Goal: Information Seeking & Learning: Learn about a topic

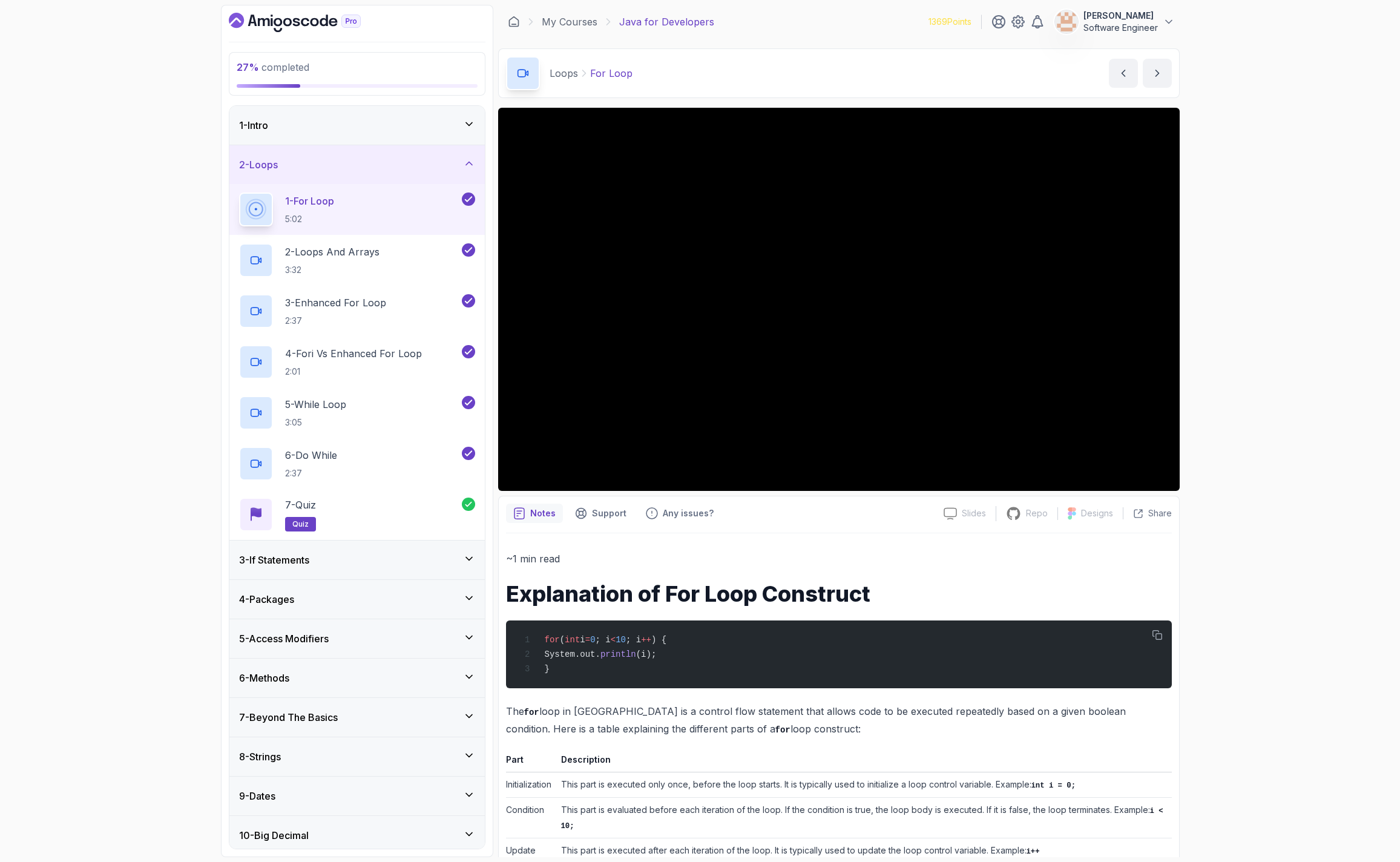
click at [202, 248] on div "27 % completed 1 - Intro 2 - Loops 1 - For Loop 5:02 2 - Loops And Arrays 3:32 …" at bounding box center [700, 431] width 1400 height 862
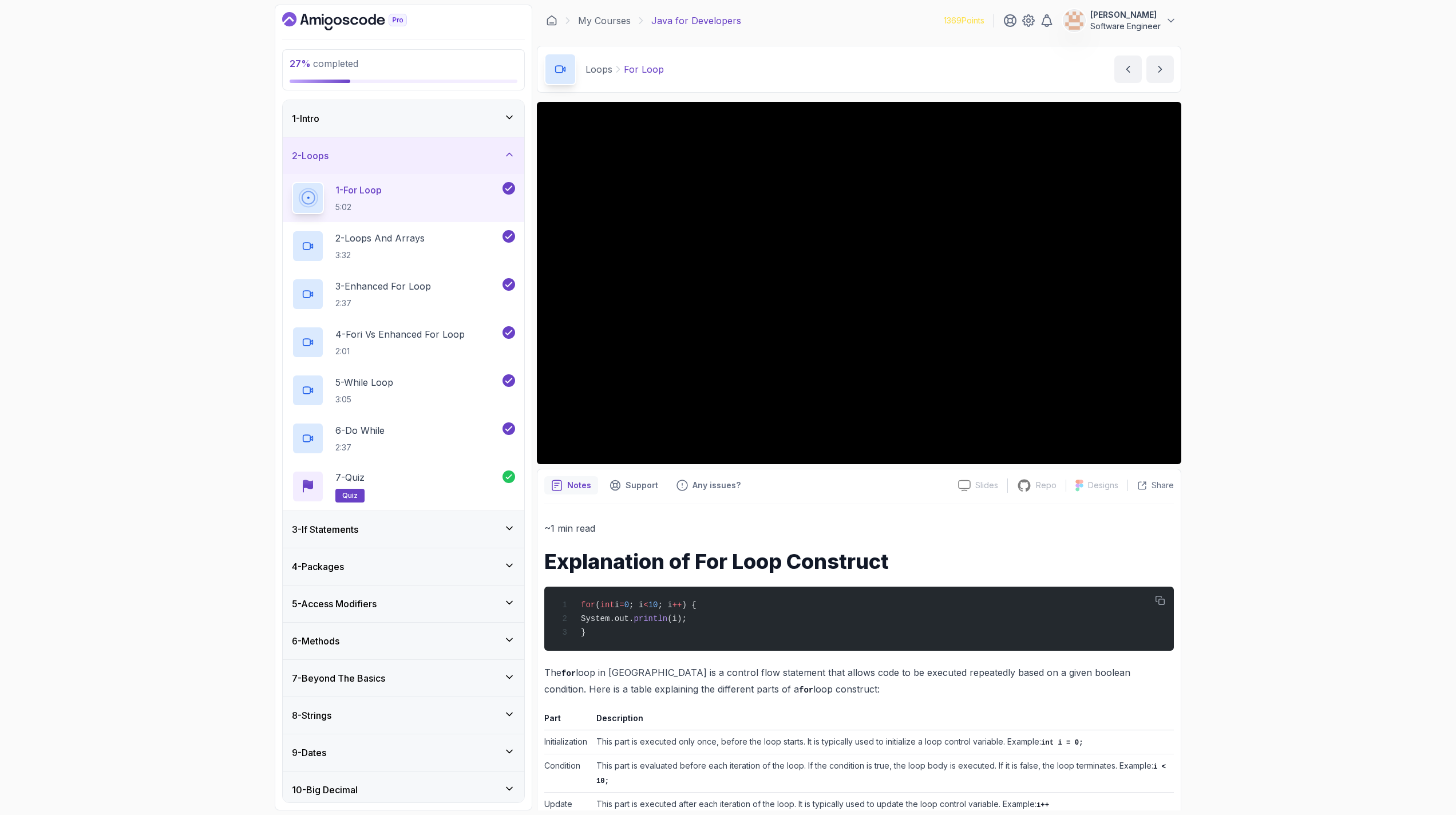
click at [199, 565] on div "27 % completed 1 - Intro 2 - Loops 1 - For Loop 5:02 2 - Loops And Arrays 3:32 …" at bounding box center [728, 408] width 1456 height 815
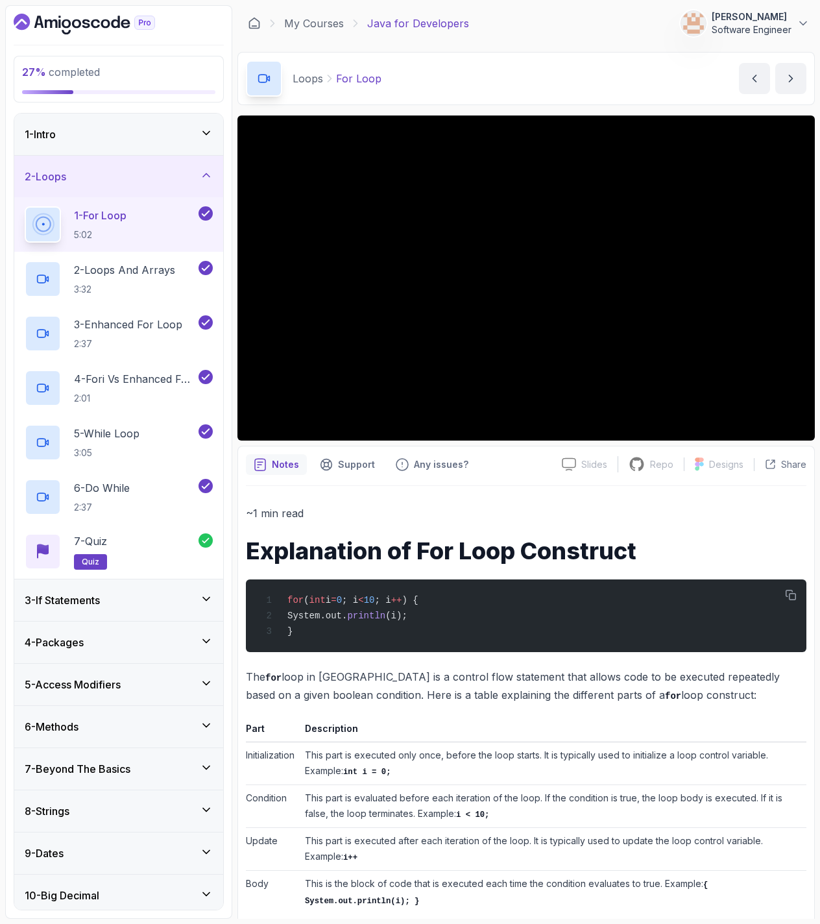
click at [138, 606] on div "3 - If Statements" at bounding box center [119, 600] width 188 height 16
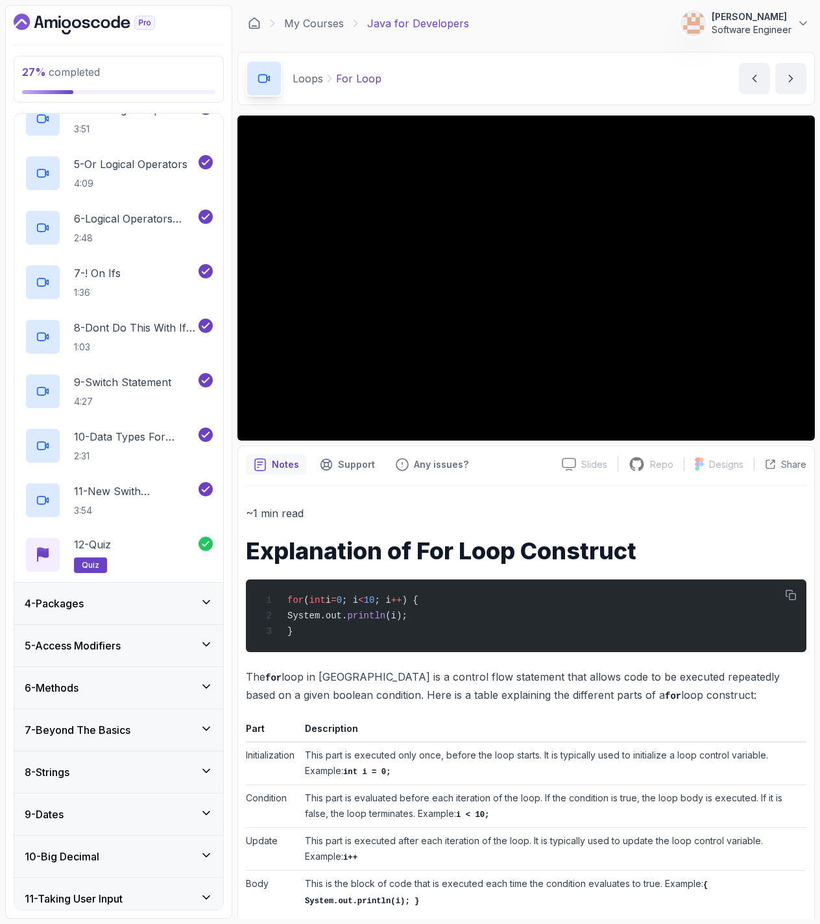
click at [138, 605] on div "4 - Packages" at bounding box center [119, 603] width 188 height 16
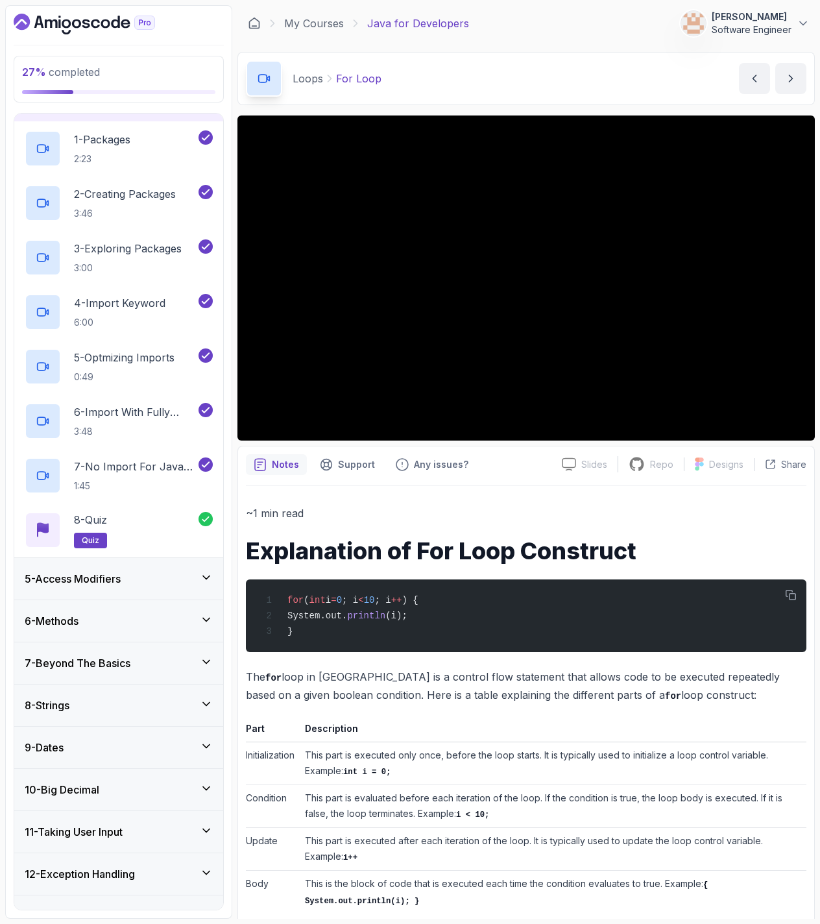
click at [135, 586] on div "5 - Access Modifiers" at bounding box center [119, 579] width 188 height 16
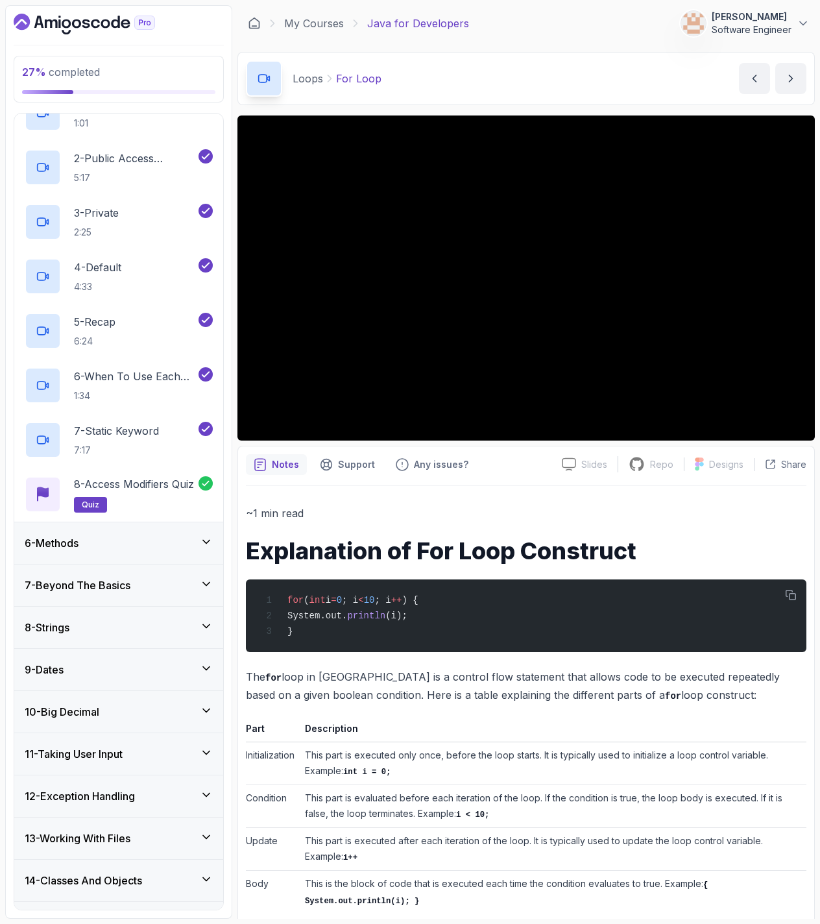
click at [149, 540] on div "6 - Methods" at bounding box center [119, 543] width 188 height 16
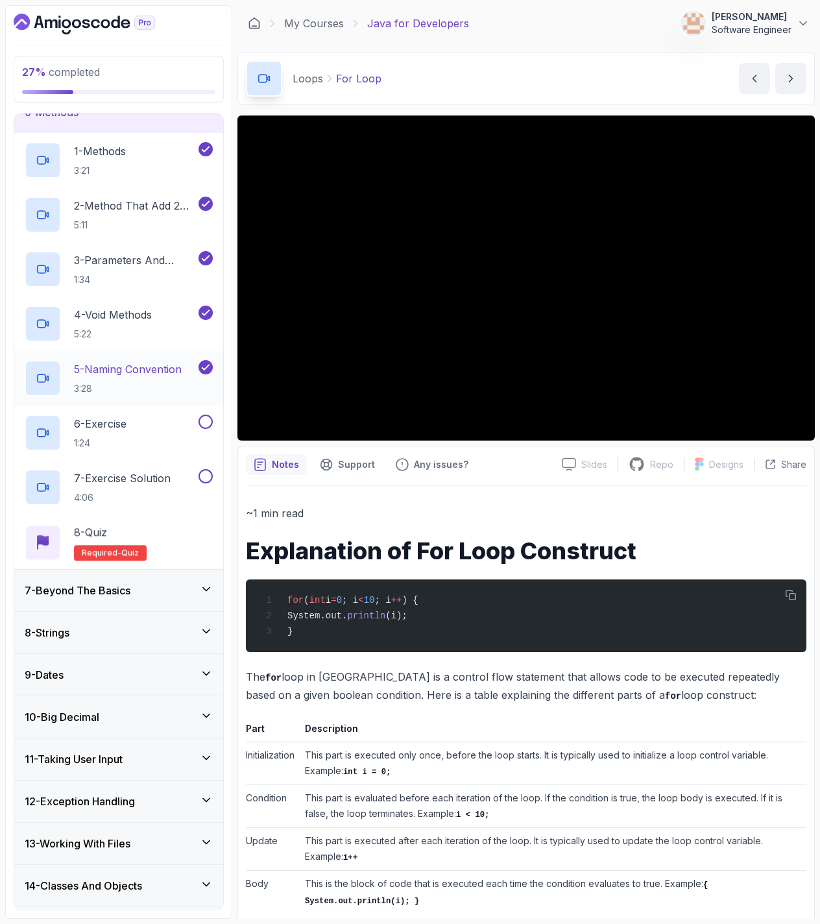
scroll to position [238, 0]
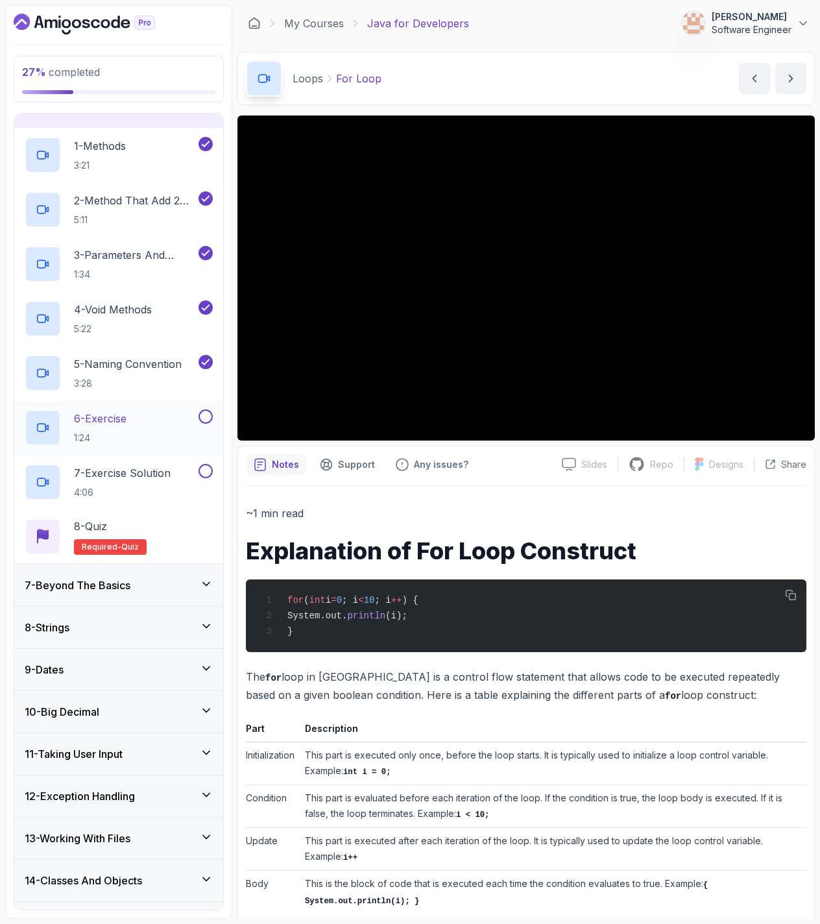
click at [162, 411] on div "6 - Exercise 1:24" at bounding box center [110, 427] width 171 height 36
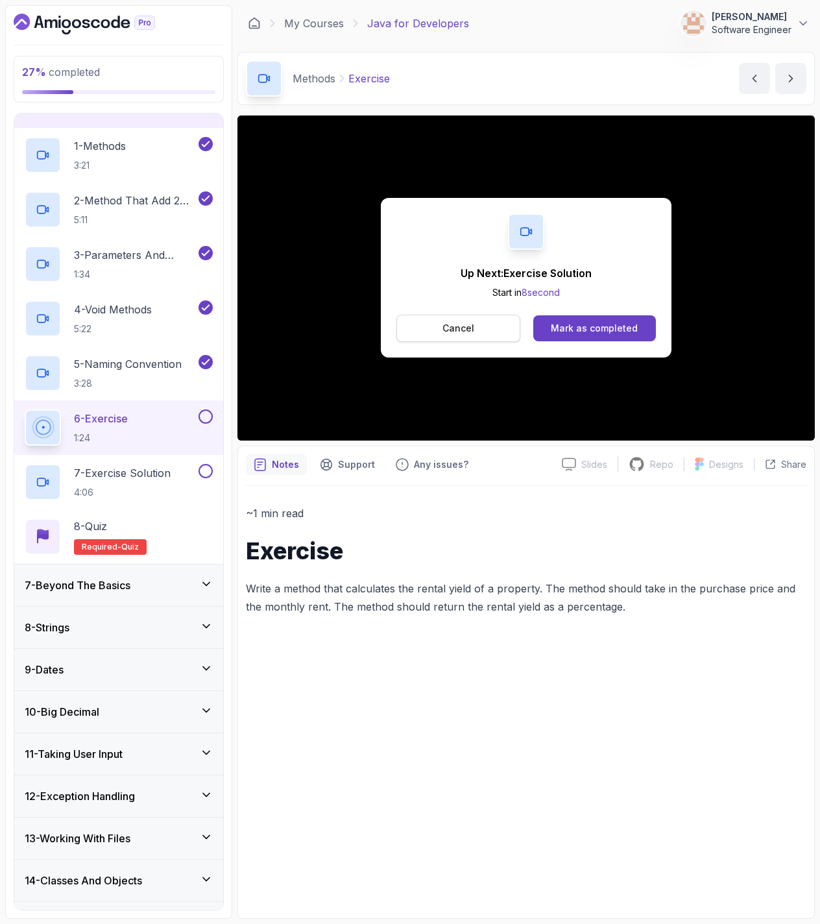
click at [468, 318] on button "Cancel" at bounding box center [458, 328] width 124 height 27
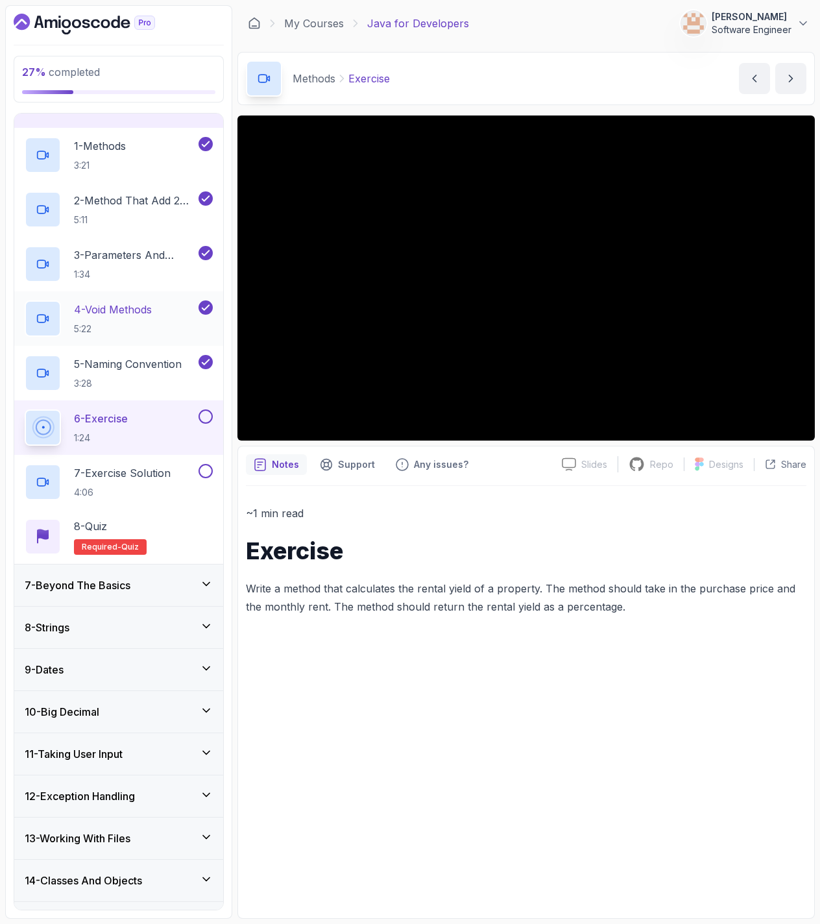
click at [123, 321] on h2 "4 - Void Methods 5:22" at bounding box center [113, 319] width 78 height 34
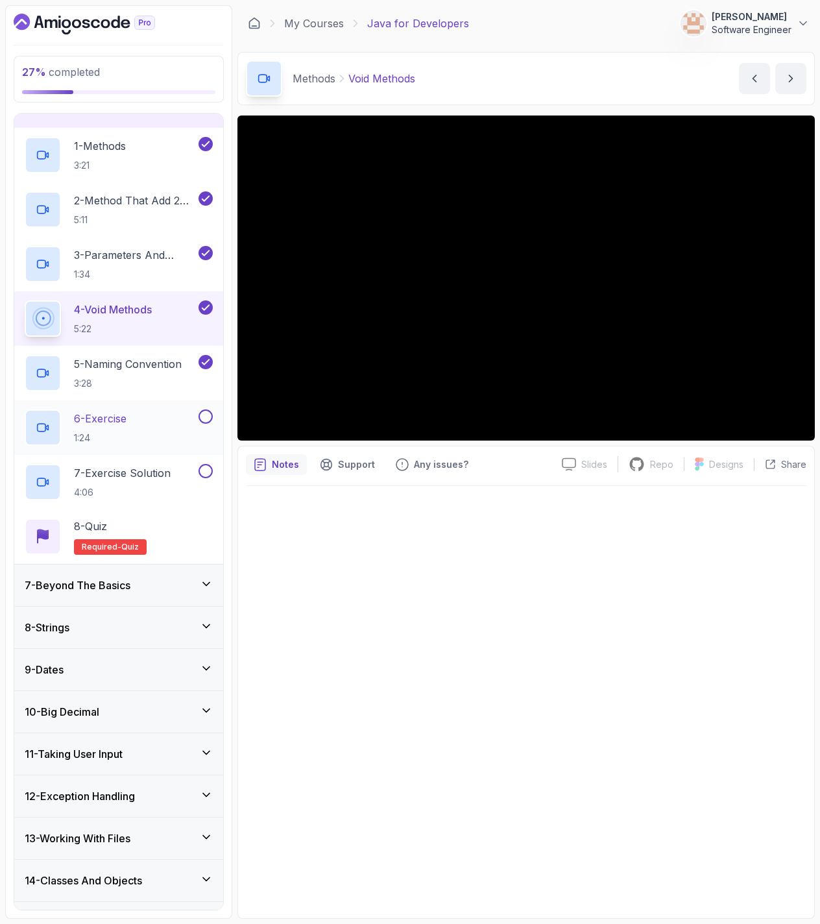
click at [114, 422] on p "6 - Exercise" at bounding box center [100, 419] width 53 height 16
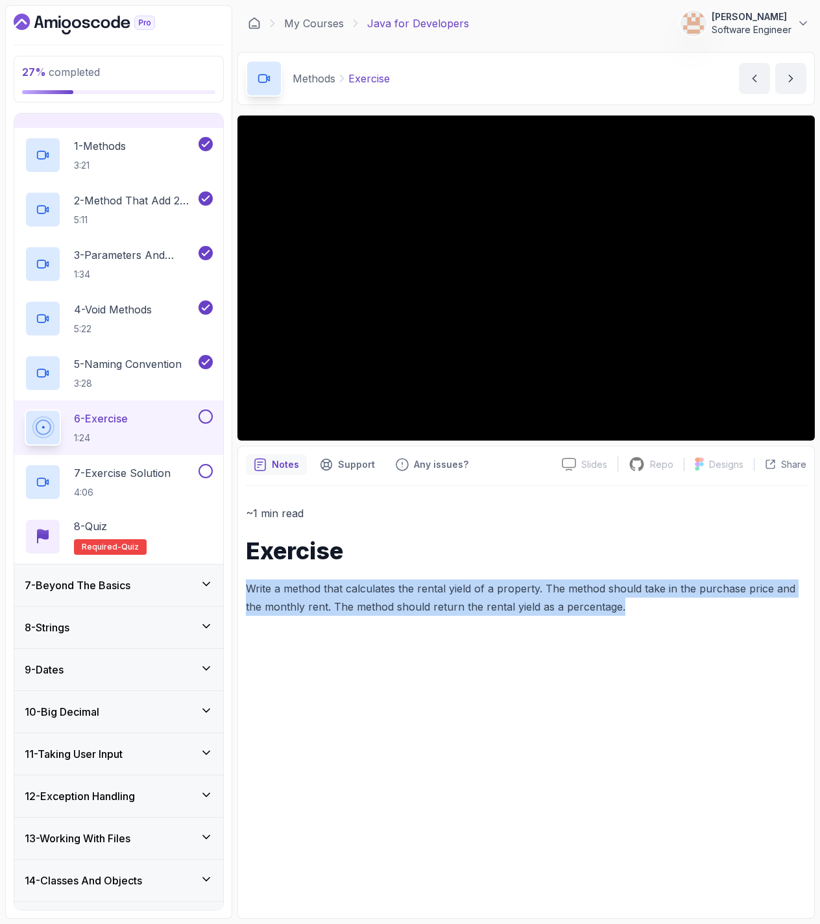
drag, startPoint x: 645, startPoint y: 604, endPoint x: 246, endPoint y: 593, distance: 399.7
click at [246, 593] on p "Write a method that calculates the rental yield of a property. The method shoul…" at bounding box center [526, 597] width 560 height 36
copy p "Write a method that calculates the rental yield of a property. The method shoul…"
click at [207, 414] on button at bounding box center [205, 416] width 14 height 14
click at [163, 471] on p "7 - Exercise Solution" at bounding box center [122, 473] width 97 height 16
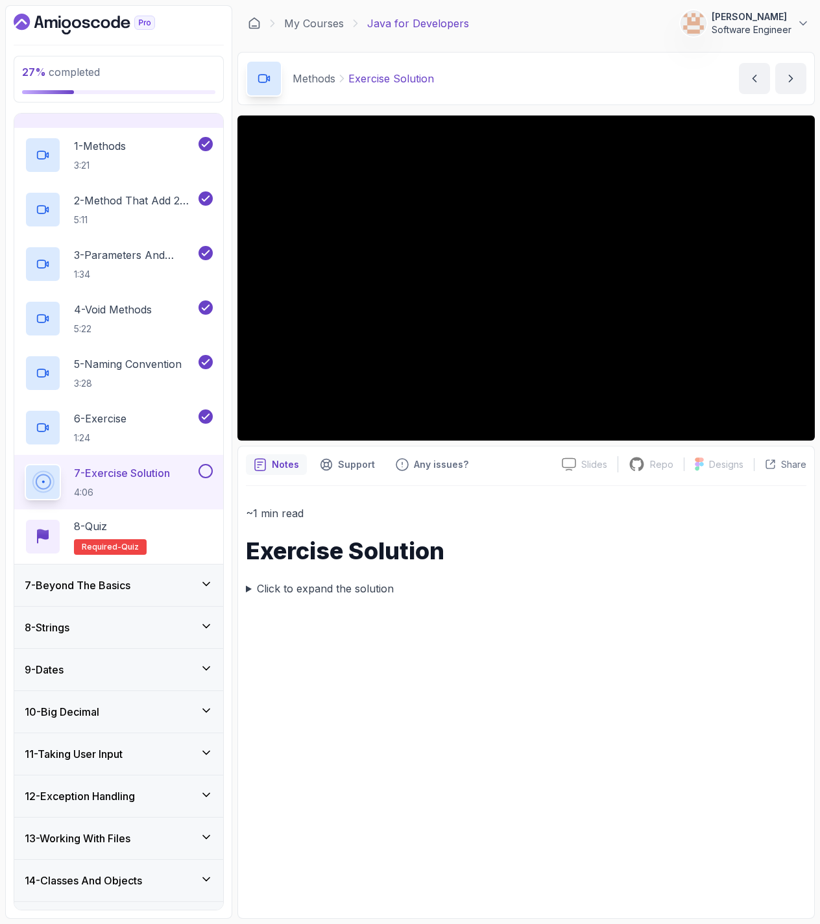
click at [335, 588] on summary "Click to expand the solution" at bounding box center [526, 588] width 560 height 18
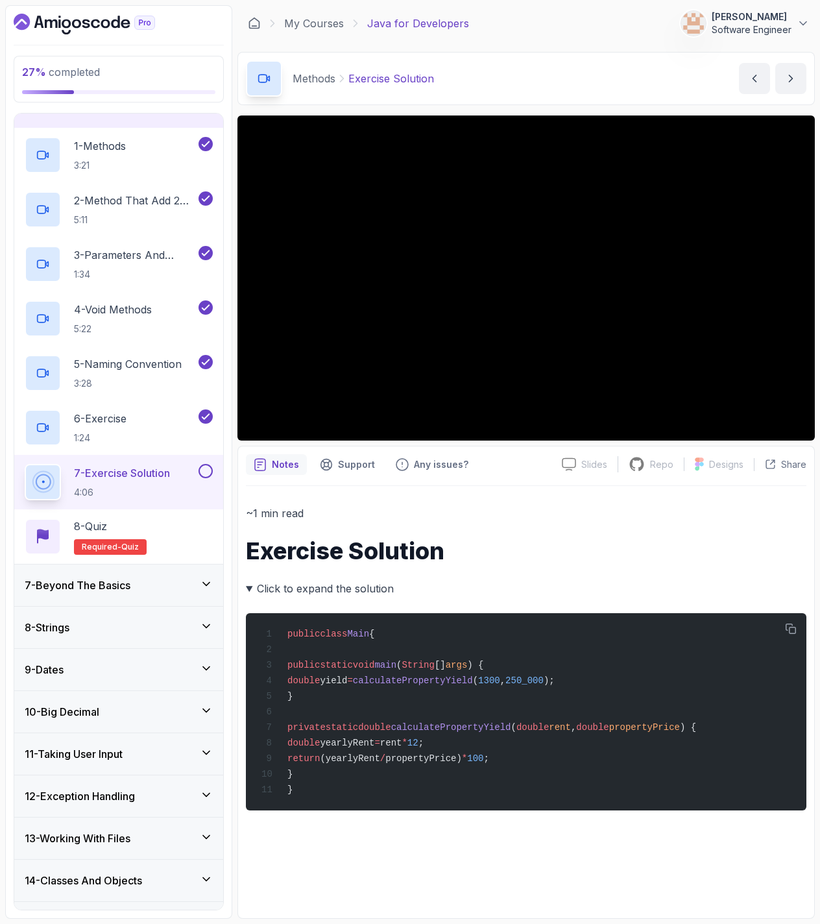
click at [206, 469] on button at bounding box center [205, 471] width 14 height 14
click at [176, 537] on div "8 - Quiz Required- quiz" at bounding box center [119, 536] width 188 height 36
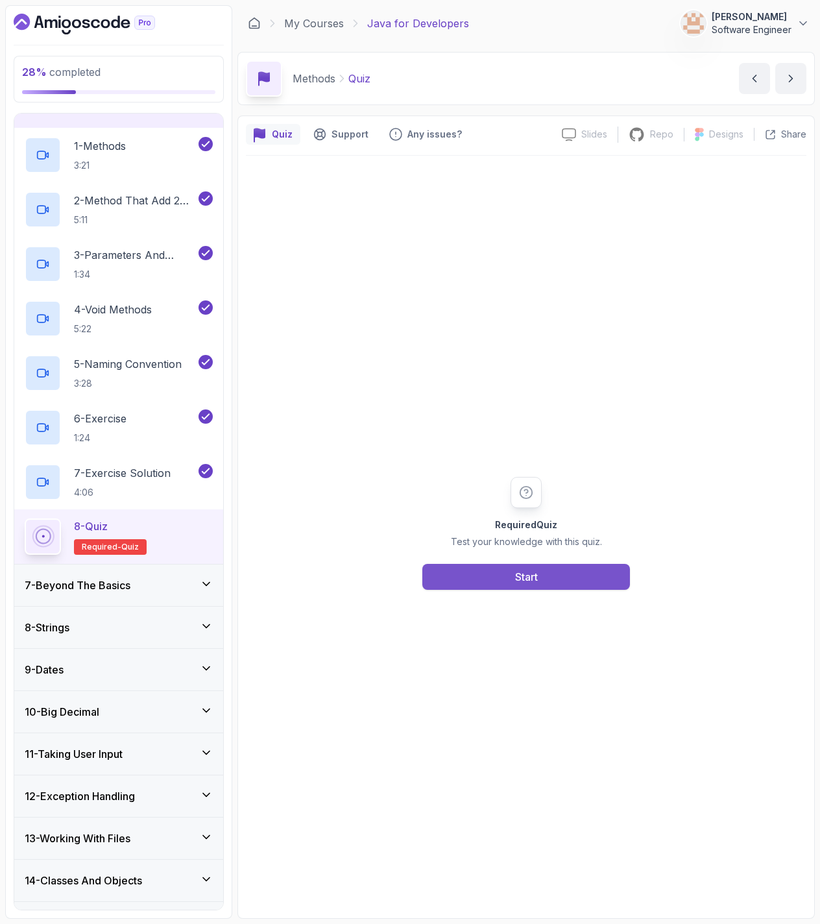
click at [479, 583] on button "Start" at bounding box center [526, 577] width 208 height 26
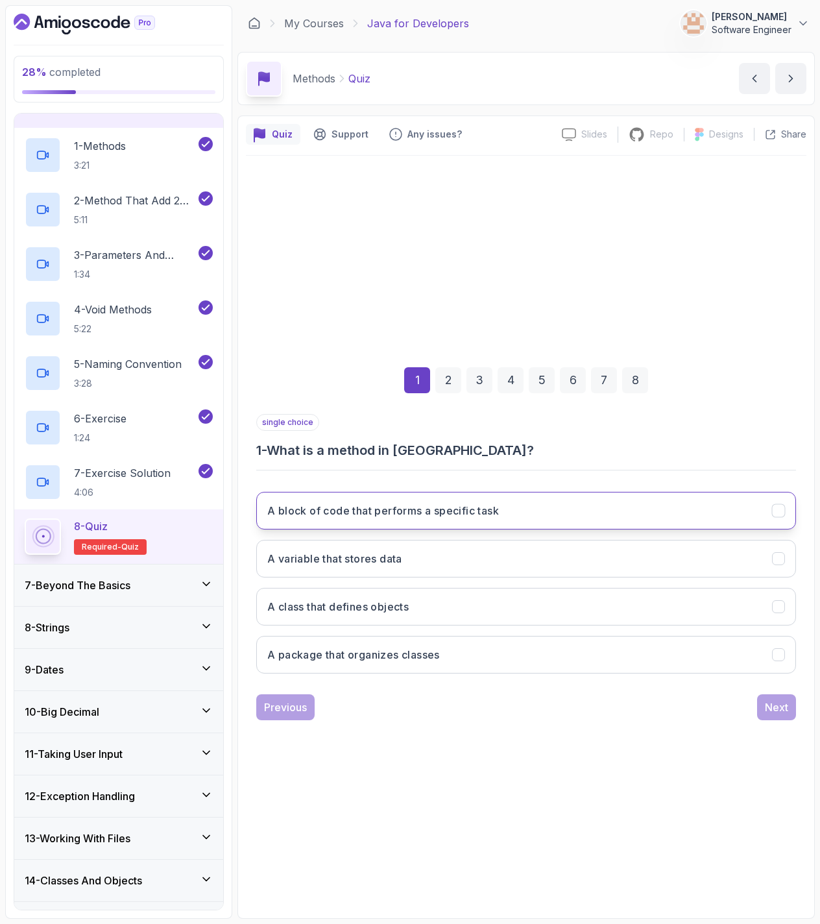
click at [403, 521] on button "A block of code that performs a specific task" at bounding box center [526, 511] width 540 height 38
click at [777, 715] on button "Next" at bounding box center [776, 707] width 39 height 26
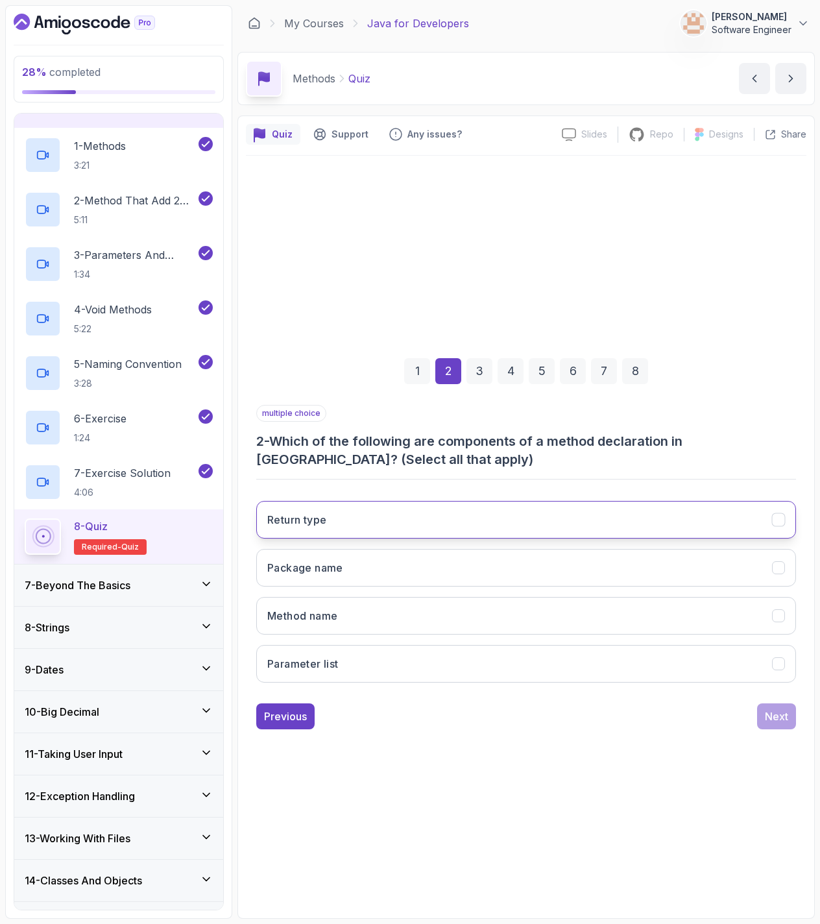
click at [392, 529] on button "Return type" at bounding box center [526, 520] width 540 height 38
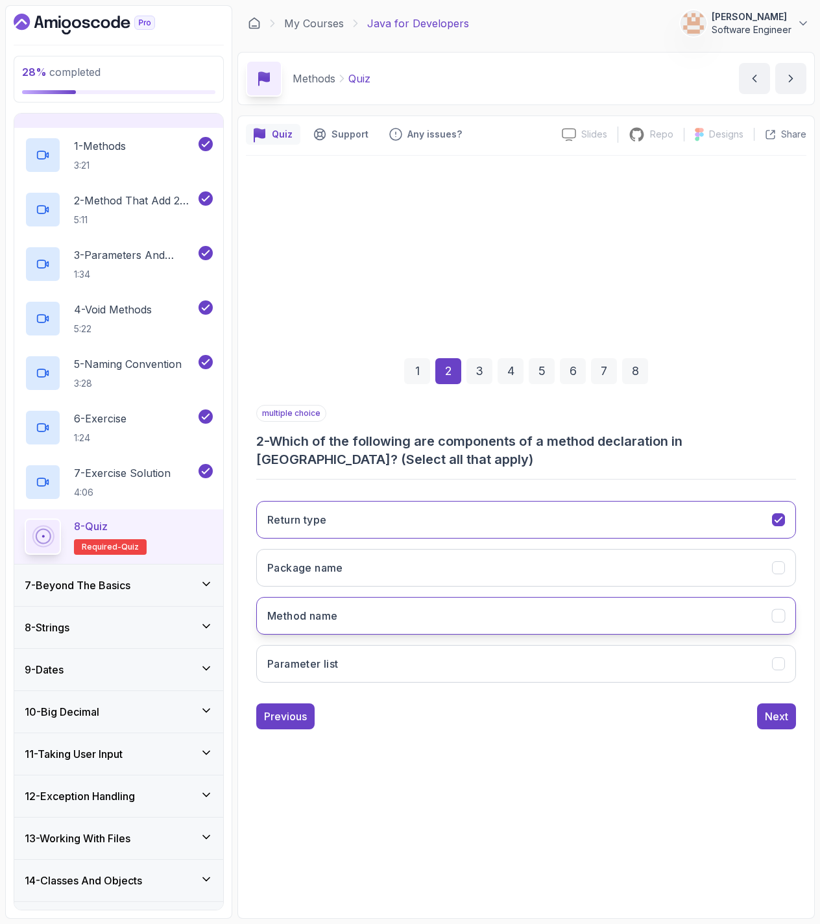
drag, startPoint x: 406, startPoint y: 619, endPoint x: 407, endPoint y: 626, distance: 7.3
click at [407, 621] on button "Method name" at bounding box center [526, 616] width 540 height 38
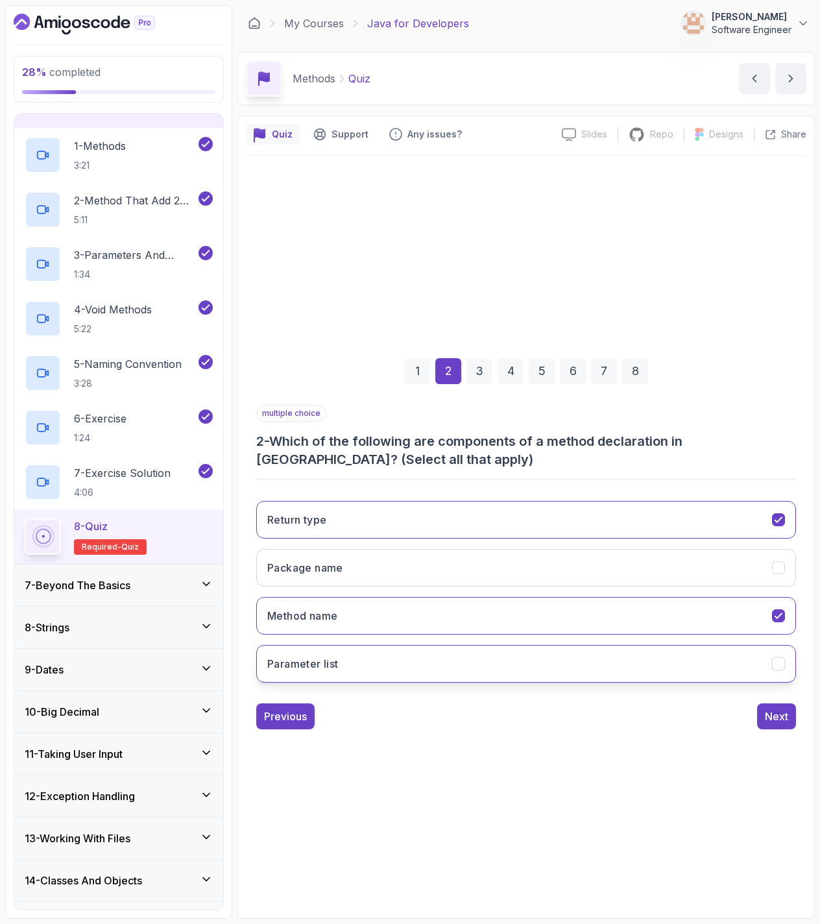
click at [433, 656] on button "Parameter list" at bounding box center [526, 664] width 540 height 38
click at [794, 715] on button "Next" at bounding box center [776, 716] width 39 height 26
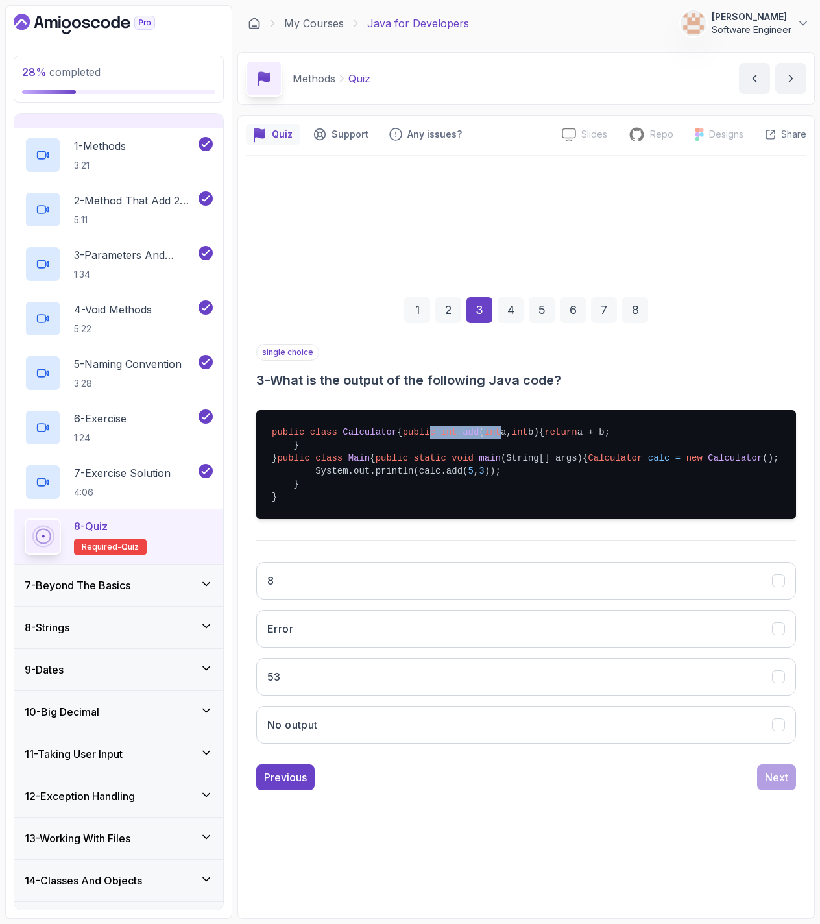
drag, startPoint x: 319, startPoint y: 412, endPoint x: 391, endPoint y: 413, distance: 72.0
click at [391, 413] on pre "public class Calculator { public int add ( int a, int b) { return a + b; } } pu…" at bounding box center [526, 464] width 540 height 109
click at [485, 427] on span "int" at bounding box center [493, 432] width 16 height 10
drag, startPoint x: 378, startPoint y: 414, endPoint x: 402, endPoint y: 413, distance: 23.4
click at [479, 427] on span "( int a, int b)" at bounding box center [509, 432] width 60 height 10
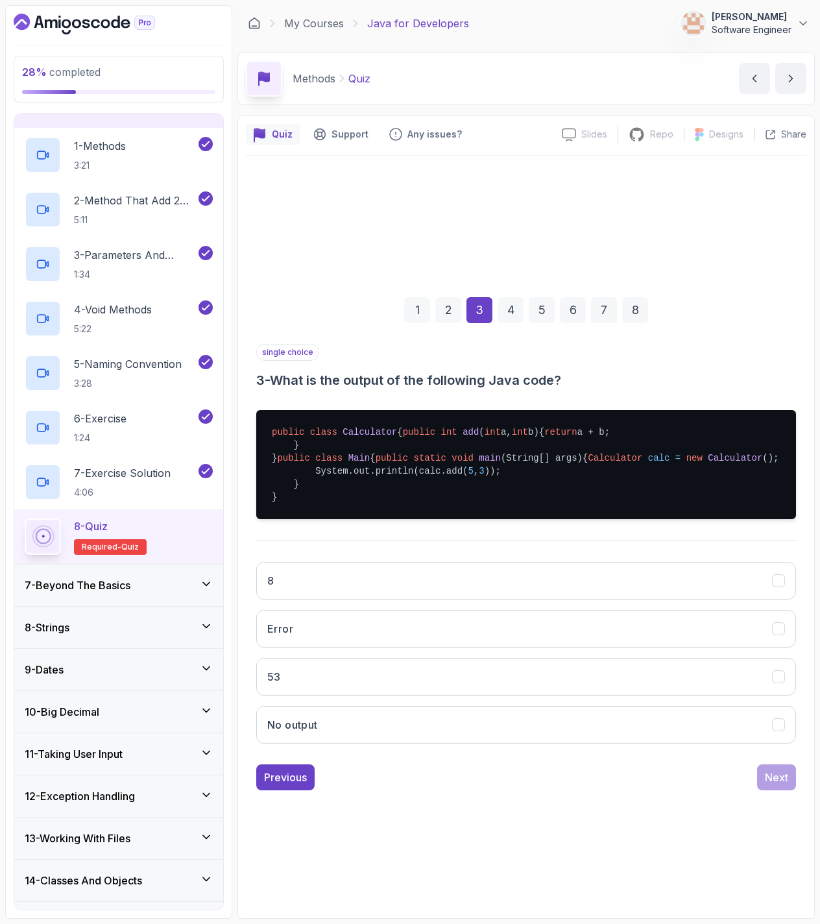
click at [512, 427] on span "int" at bounding box center [520, 432] width 16 height 10
drag, startPoint x: 314, startPoint y: 429, endPoint x: 381, endPoint y: 422, distance: 67.3
click at [381, 422] on pre "public class Calculator { public int add ( int a, int b) { return a + b; } } pu…" at bounding box center [526, 464] width 540 height 109
click at [418, 436] on pre "public class Calculator { public int add ( int a, int b) { return a + b; } } pu…" at bounding box center [526, 464] width 540 height 109
drag, startPoint x: 326, startPoint y: 474, endPoint x: 396, endPoint y: 473, distance: 69.4
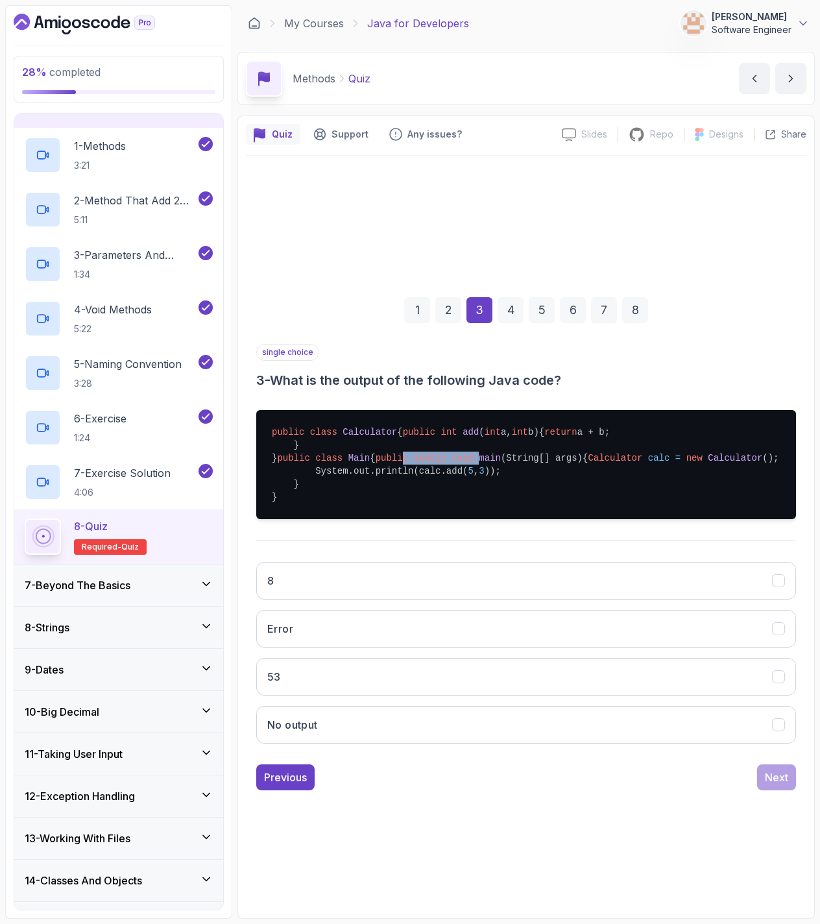
click at [396, 473] on pre "public class Calculator { public int add ( int a, int b) { return a + b; } } pu…" at bounding box center [526, 464] width 540 height 109
click at [479, 463] on span "main" at bounding box center [490, 458] width 22 height 10
click at [588, 463] on span "Calculator" at bounding box center [615, 458] width 54 height 10
drag, startPoint x: 379, startPoint y: 488, endPoint x: 412, endPoint y: 487, distance: 32.5
click at [412, 487] on pre "public class Calculator { public int add ( int a, int b) { return a + b; } } pu…" at bounding box center [526, 464] width 540 height 109
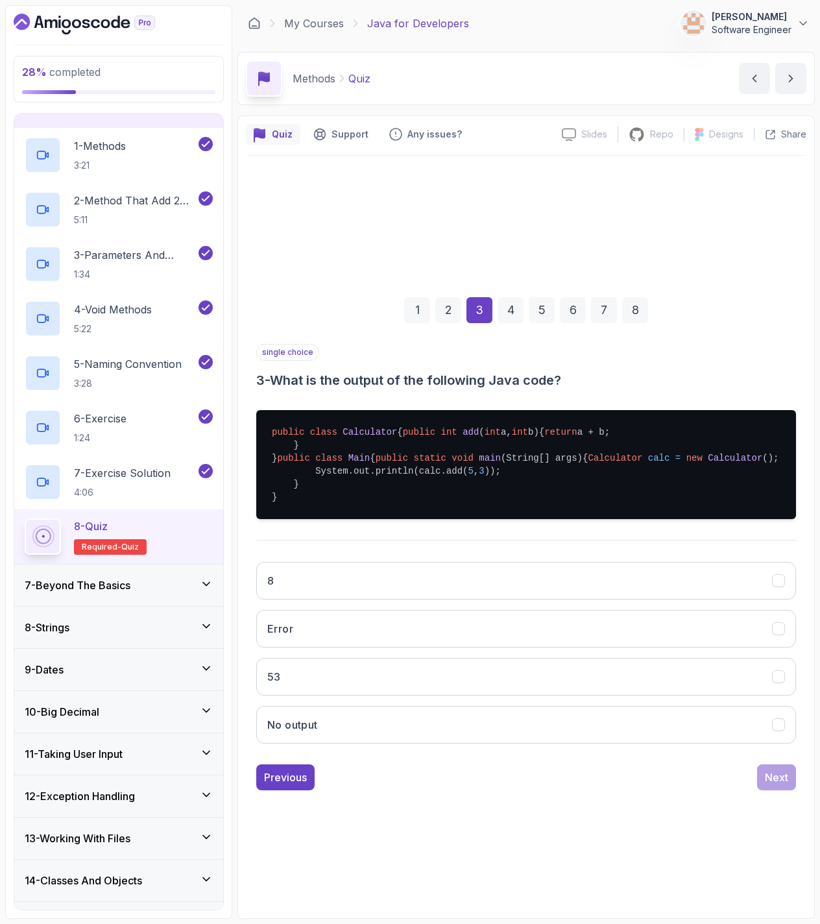
click at [686, 463] on span "new" at bounding box center [694, 458] width 16 height 10
click at [344, 599] on button "8" at bounding box center [526, 581] width 540 height 38
click at [771, 785] on div "Next" at bounding box center [776, 777] width 23 height 16
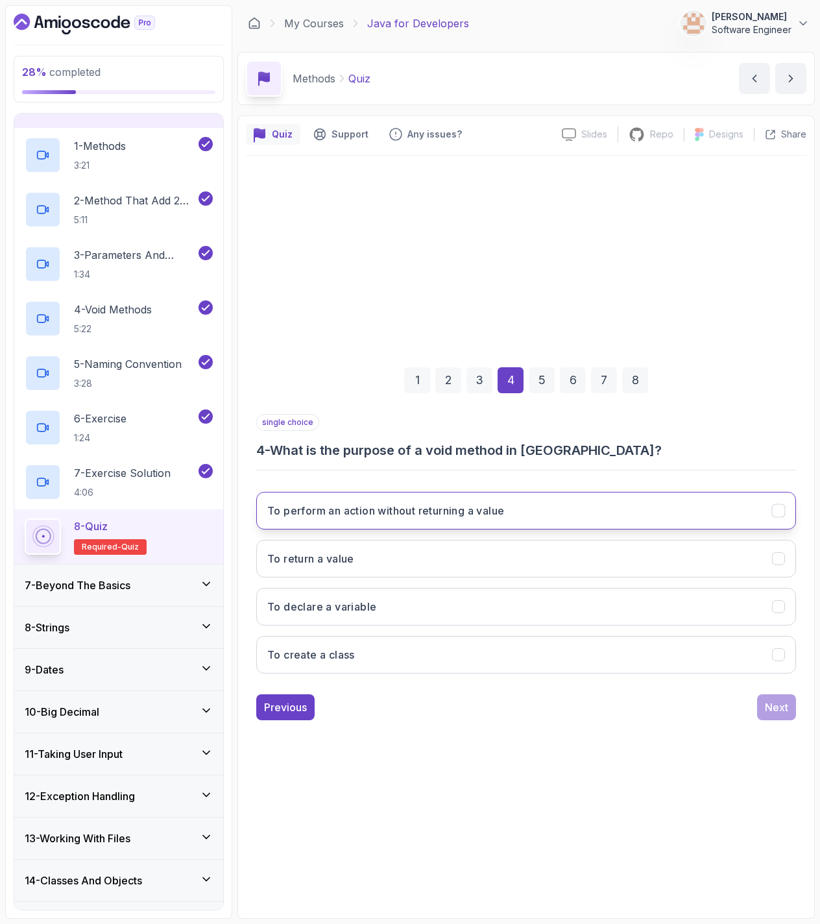
click at [414, 514] on h3 "To perform an action without returning a value" at bounding box center [385, 511] width 237 height 16
click at [765, 704] on div "Next" at bounding box center [776, 707] width 23 height 16
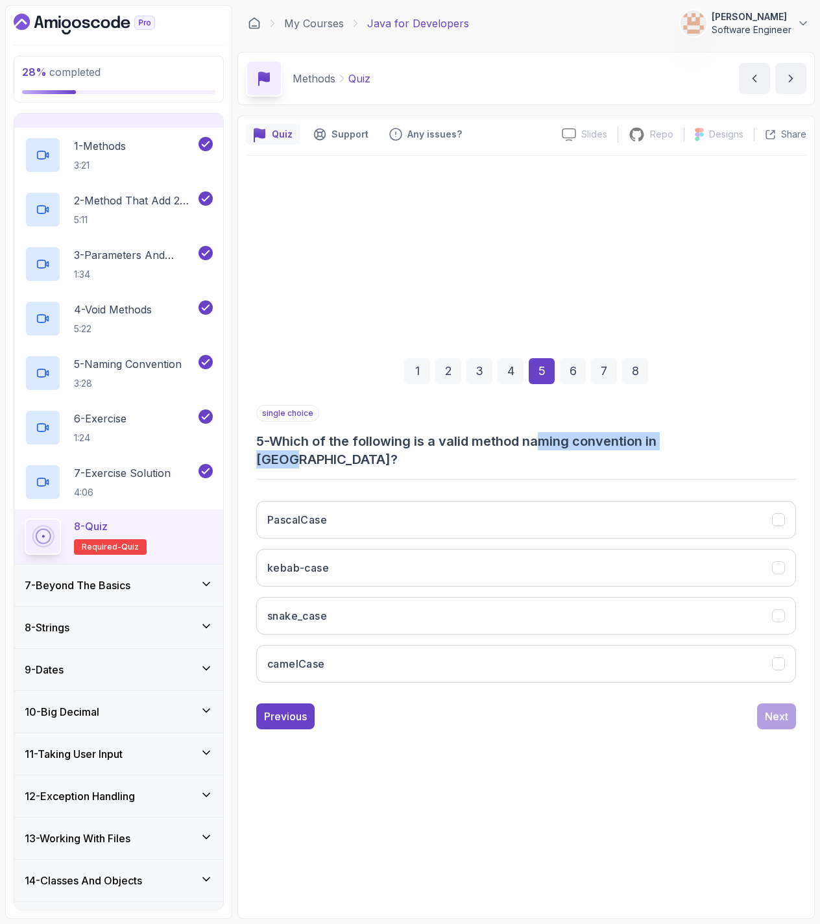
drag, startPoint x: 545, startPoint y: 451, endPoint x: 778, endPoint y: 465, distance: 233.3
click at [769, 465] on div "single choice 5 - Which of the following is a valid method naming convention in…" at bounding box center [526, 549] width 540 height 288
click at [744, 449] on h3 "5 - Which of the following is a valid method naming convention in [GEOGRAPHIC_D…" at bounding box center [526, 450] width 540 height 36
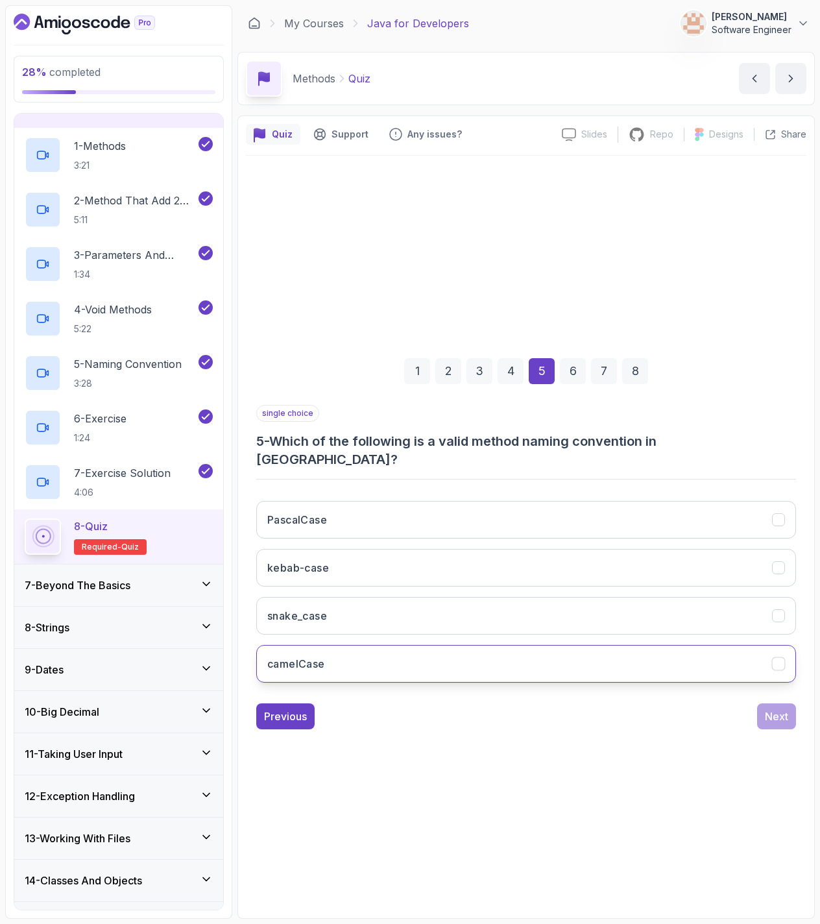
click at [362, 662] on button "camelCase" at bounding box center [526, 664] width 540 height 38
click at [776, 708] on div "Next" at bounding box center [776, 716] width 23 height 16
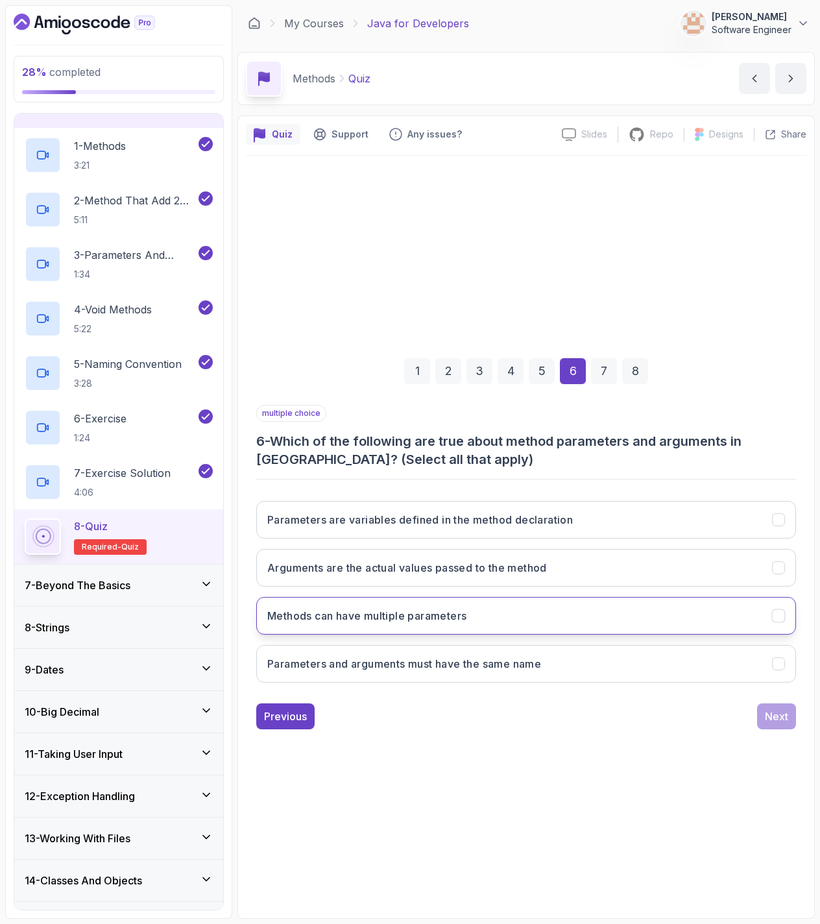
click at [588, 607] on button "Methods can have multiple parameters" at bounding box center [526, 616] width 540 height 38
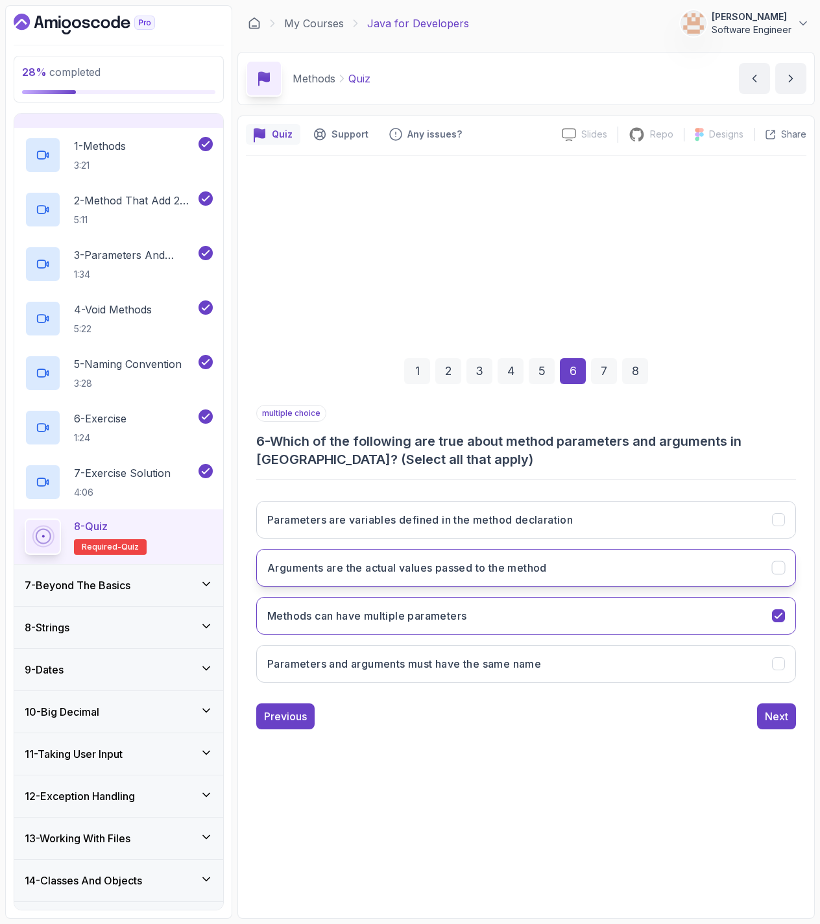
click at [564, 560] on button "Arguments are the actual values passed to the method" at bounding box center [526, 568] width 540 height 38
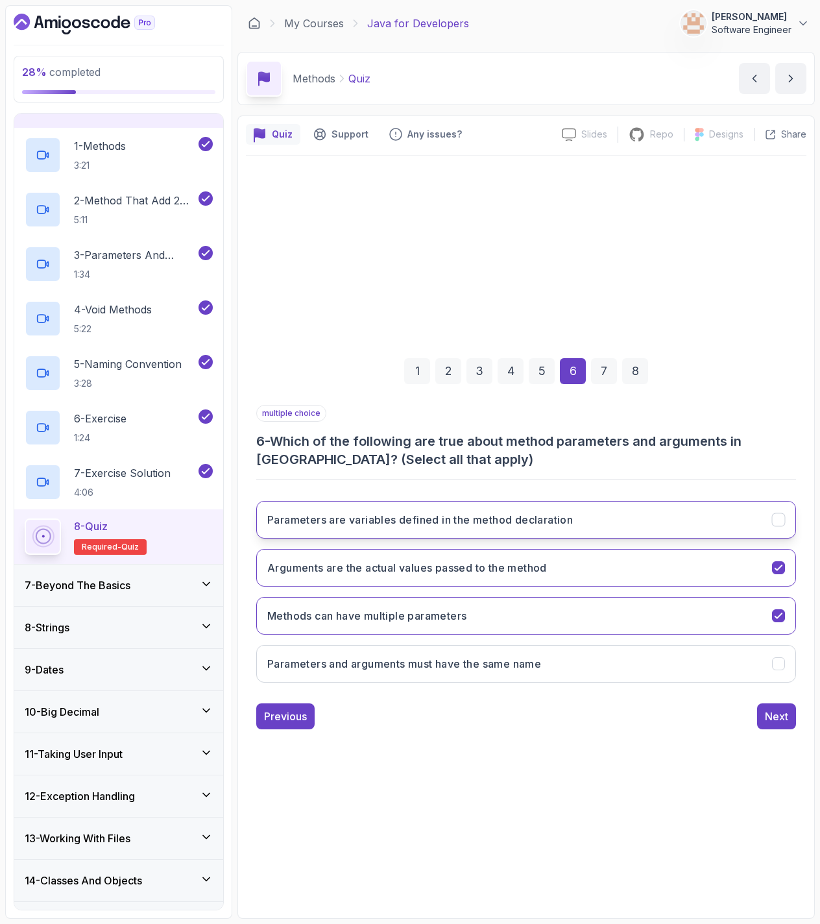
click at [572, 516] on h3 "Parameters are variables defined in the method declaration" at bounding box center [420, 520] width 306 height 16
click at [791, 713] on button "Next" at bounding box center [776, 716] width 39 height 26
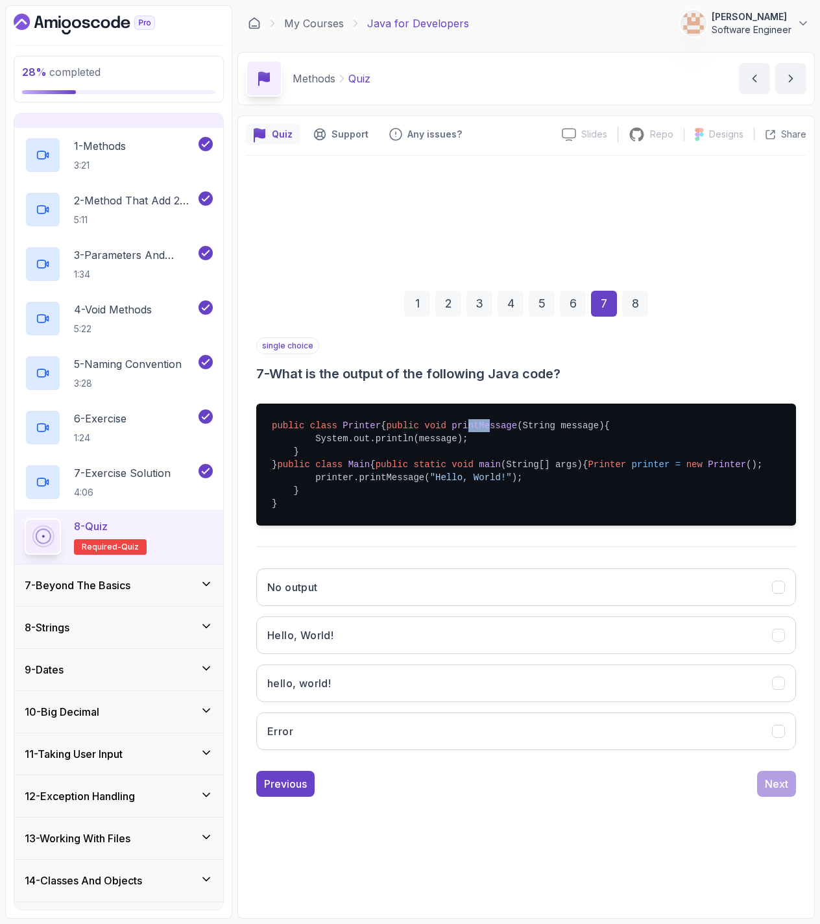
drag, startPoint x: 375, startPoint y: 411, endPoint x: 396, endPoint y: 407, distance: 21.8
click at [451, 420] on span "printMessage" at bounding box center [484, 425] width 66 height 10
click at [424, 512] on pre "public class Printer { public void printMessage (String message) { System.out.p…" at bounding box center [526, 464] width 540 height 122
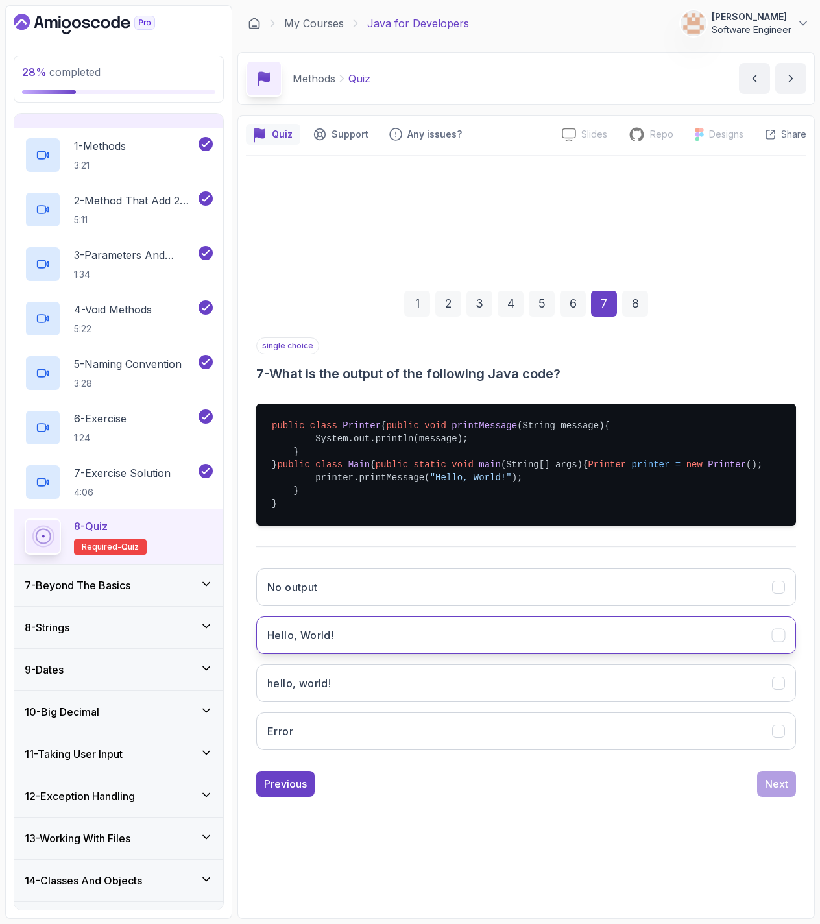
click at [339, 654] on button "Hello, World!" at bounding box center [526, 635] width 540 height 38
click at [785, 791] on div "Next" at bounding box center [776, 784] width 23 height 16
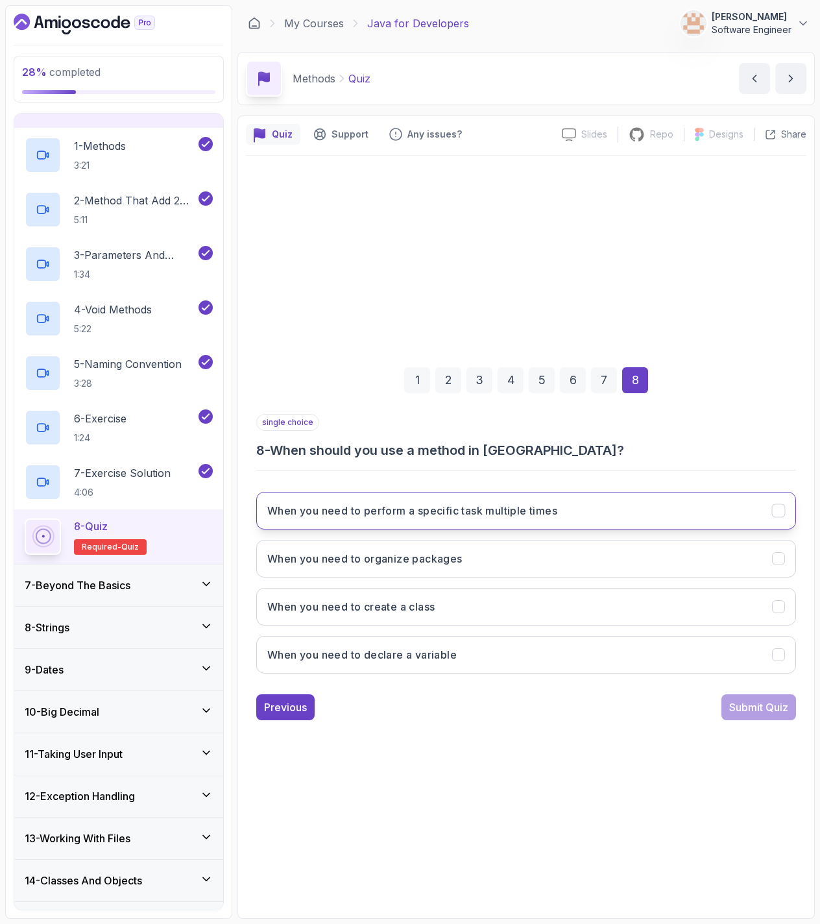
click at [561, 510] on button "When you need to perform a specific task multiple times" at bounding box center [526, 511] width 540 height 38
click at [769, 712] on div "Submit Quiz" at bounding box center [758, 707] width 59 height 16
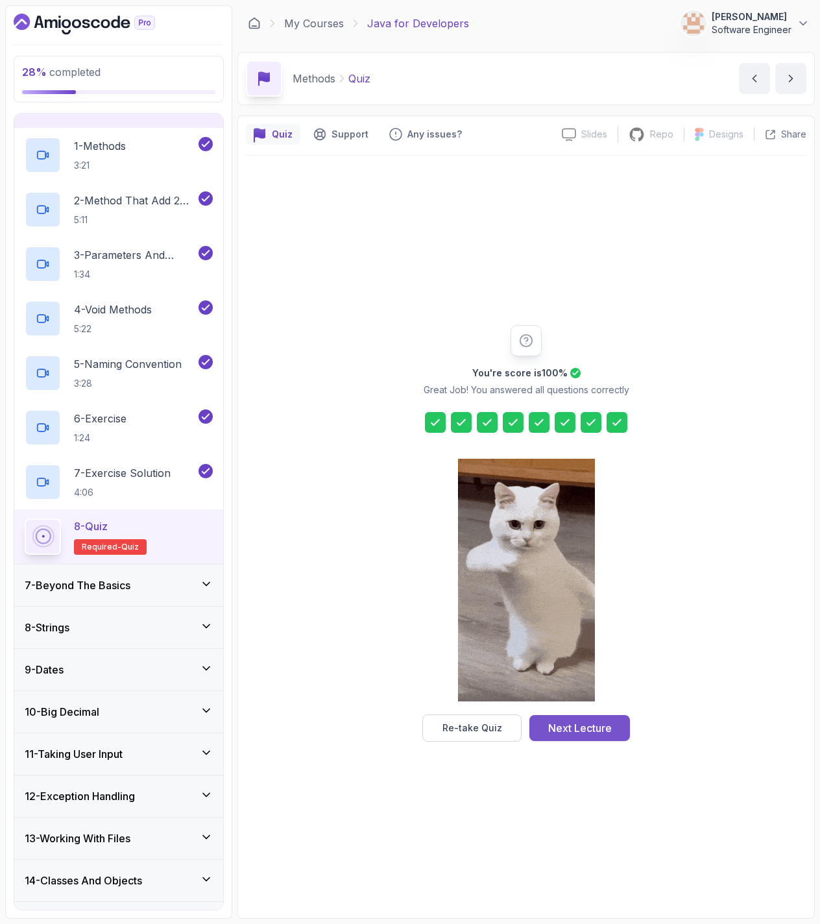
click at [560, 723] on div "Next Lecture" at bounding box center [580, 728] width 64 height 16
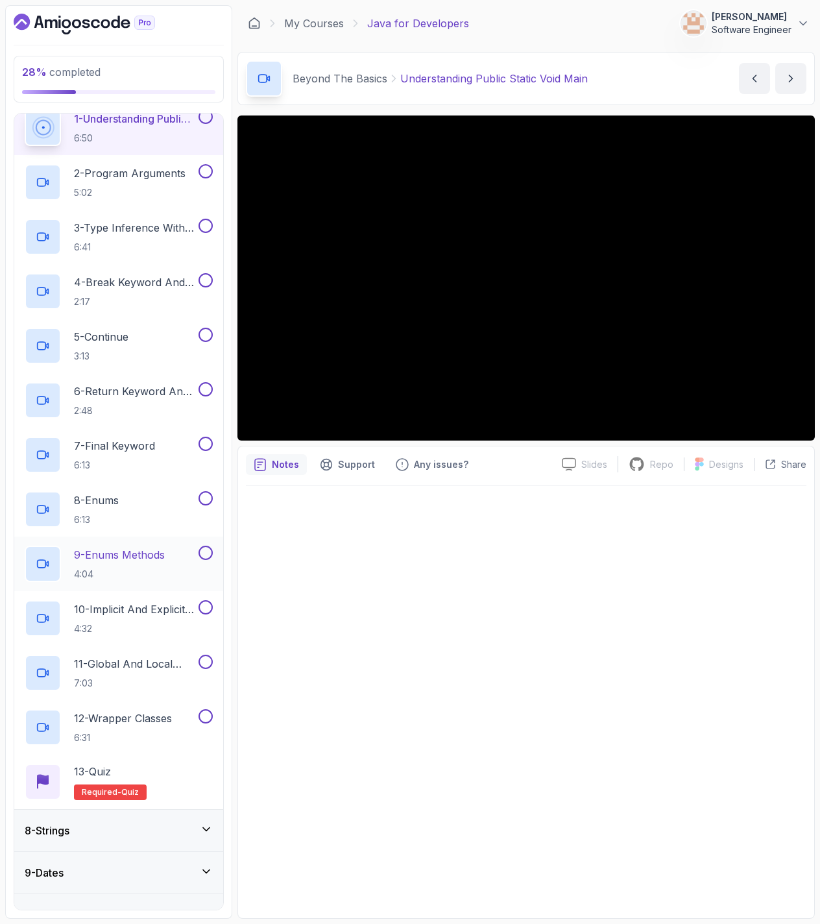
scroll to position [316, 0]
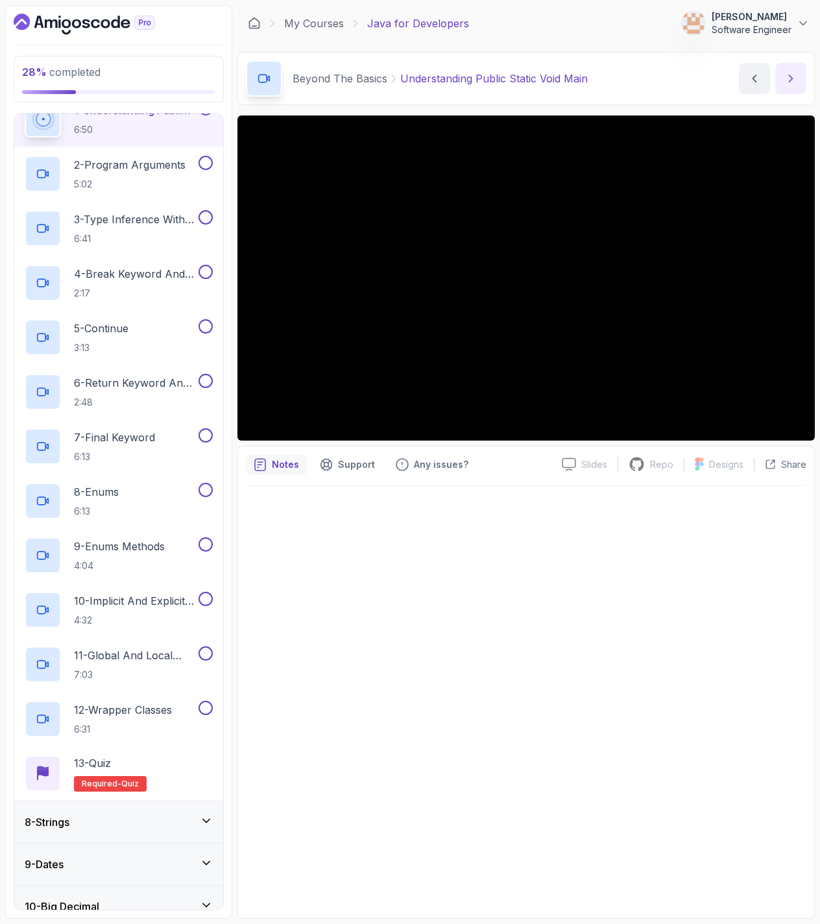
click at [798, 69] on button "next content" at bounding box center [790, 78] width 31 height 31
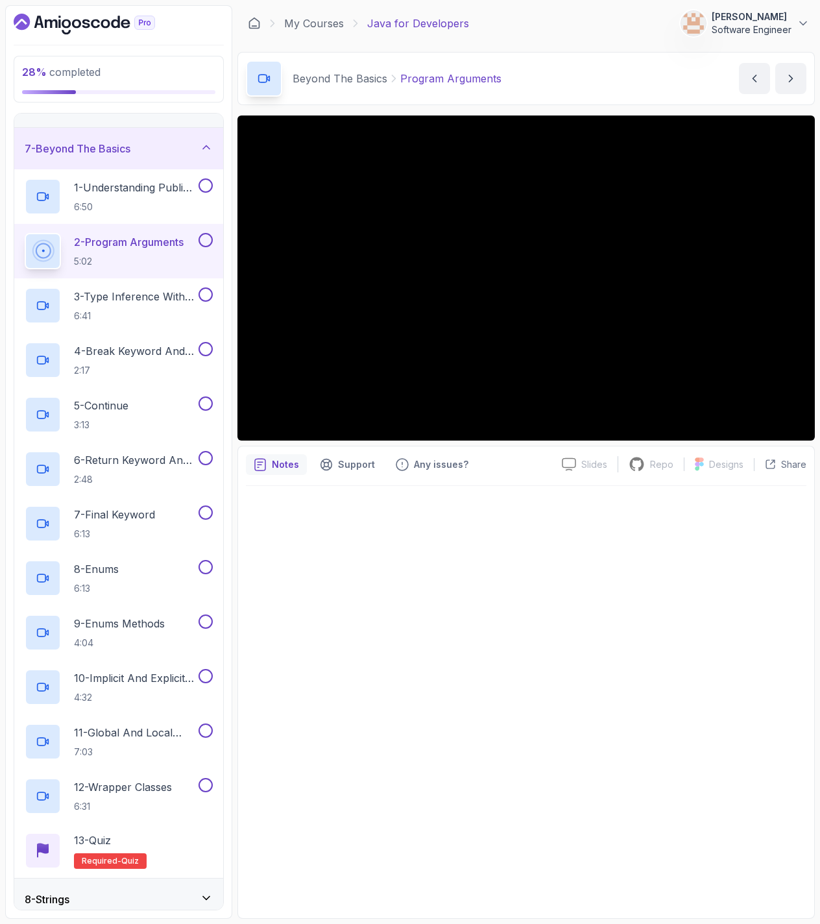
scroll to position [238, 0]
click at [207, 189] on button at bounding box center [205, 186] width 14 height 14
click at [140, 206] on p "6:50" at bounding box center [135, 207] width 122 height 13
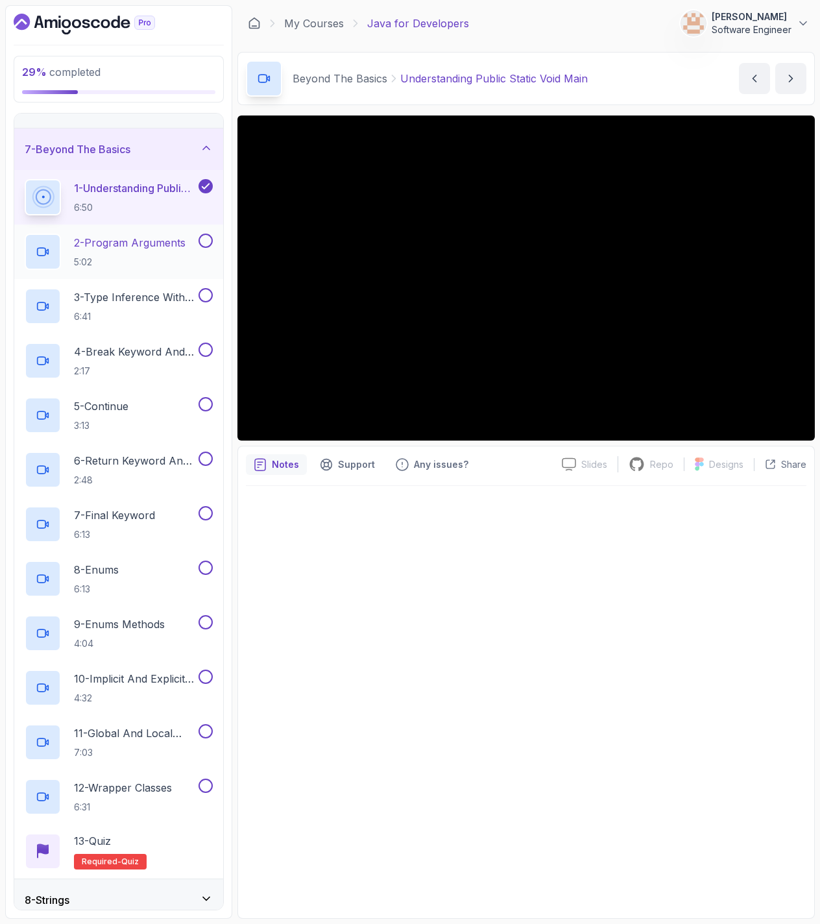
click at [147, 255] on h2 "2 - Program Arguments 5:02" at bounding box center [130, 252] width 112 height 34
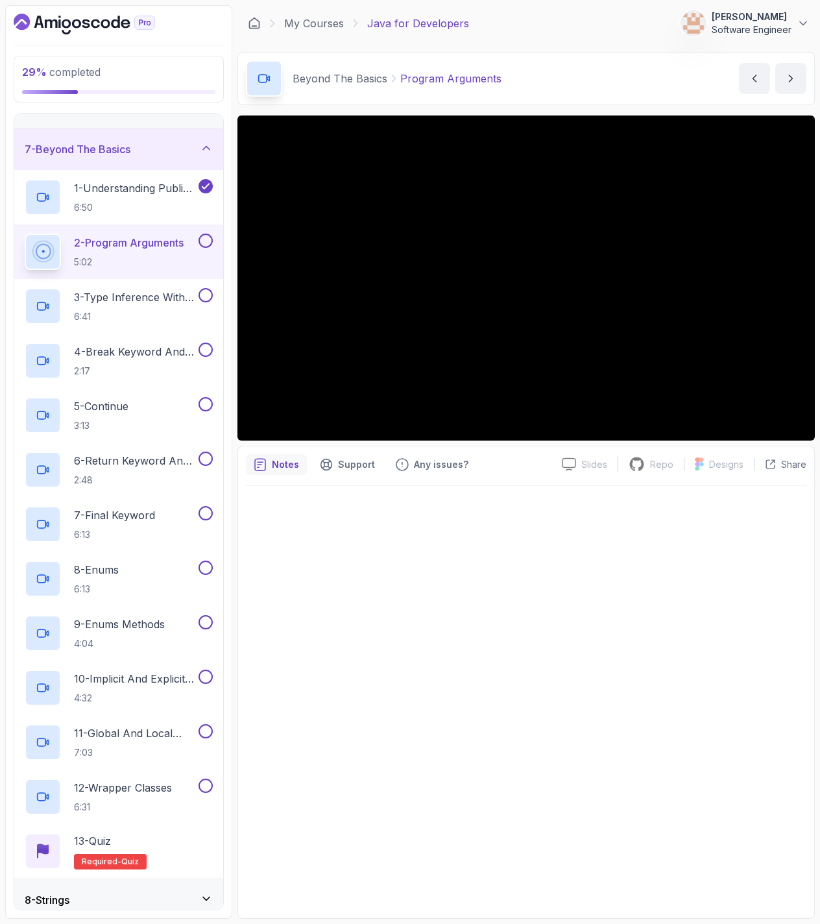
click at [210, 238] on button at bounding box center [205, 241] width 14 height 14
click at [166, 283] on div "3 - Type Inference With Var 6:41" at bounding box center [118, 306] width 209 height 54
click at [158, 296] on p "3 - Type Inference With Var" at bounding box center [135, 297] width 122 height 16
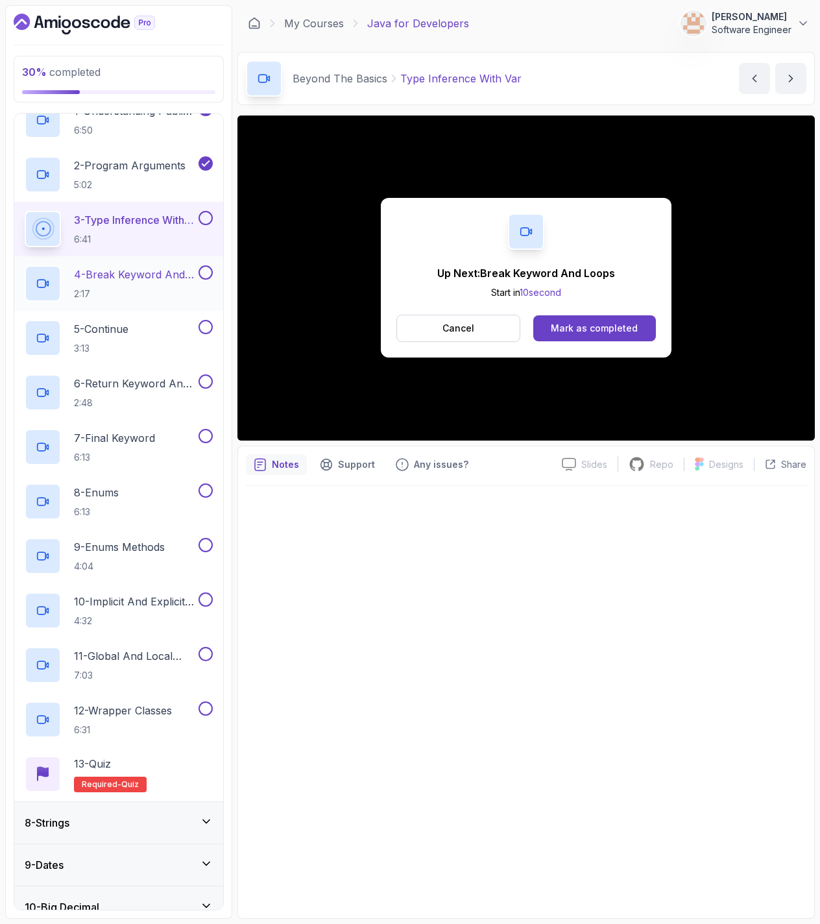
scroll to position [316, 0]
click at [617, 317] on button "Mark as completed" at bounding box center [594, 328] width 123 height 26
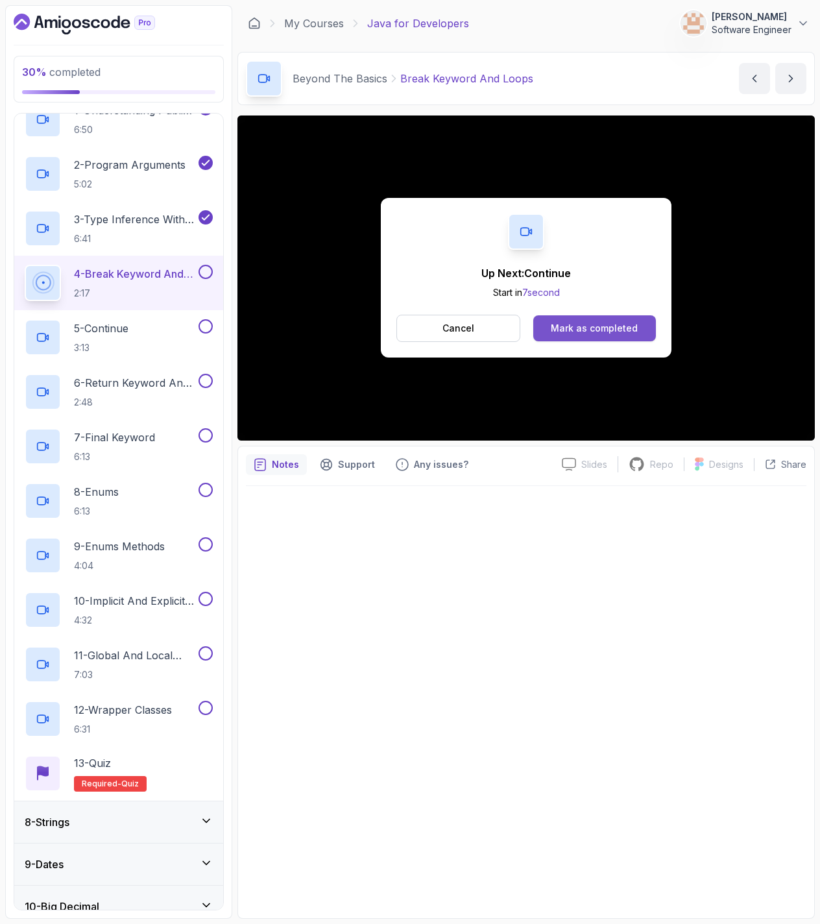
click at [609, 337] on button "Mark as completed" at bounding box center [594, 328] width 123 height 26
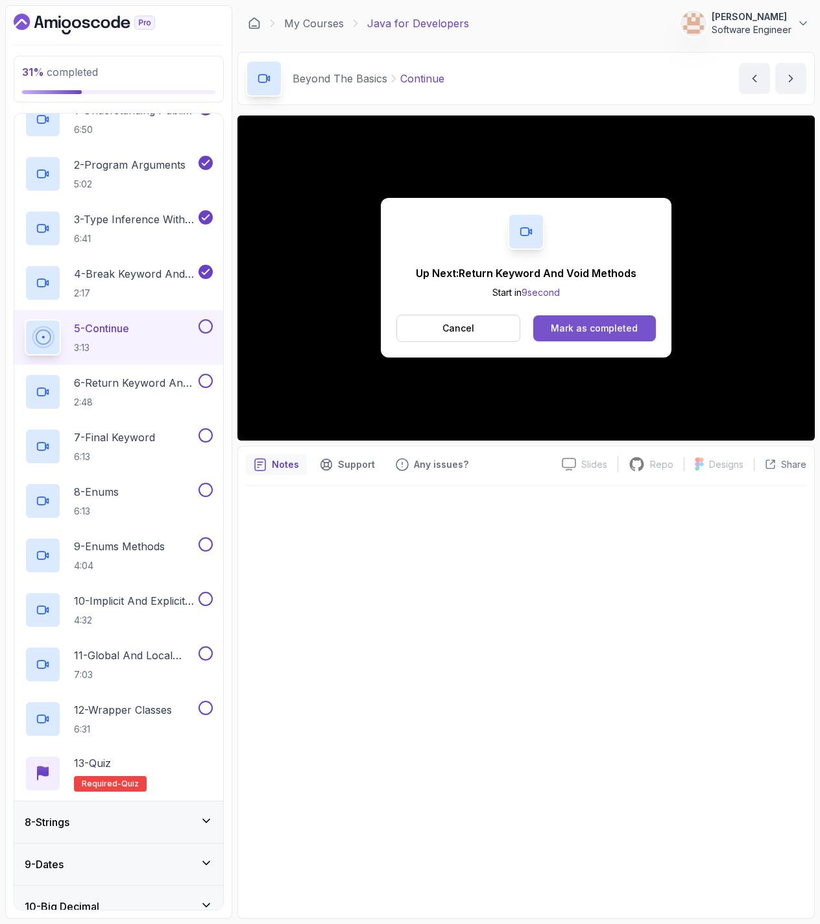
click at [592, 319] on button "Mark as completed" at bounding box center [594, 328] width 123 height 26
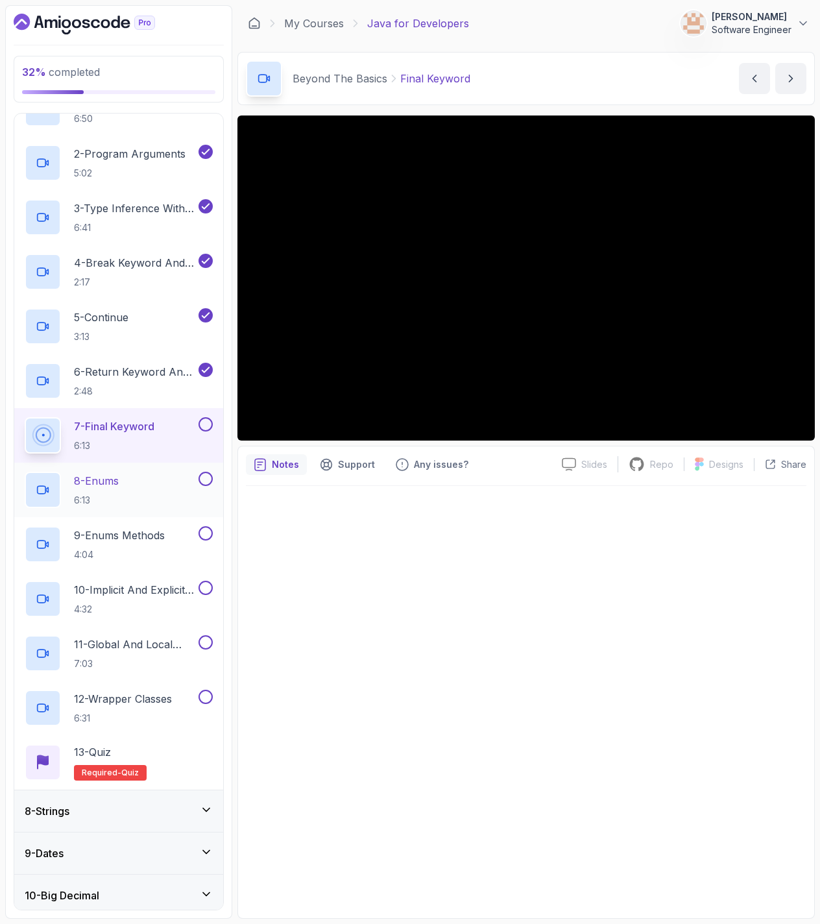
scroll to position [324, 0]
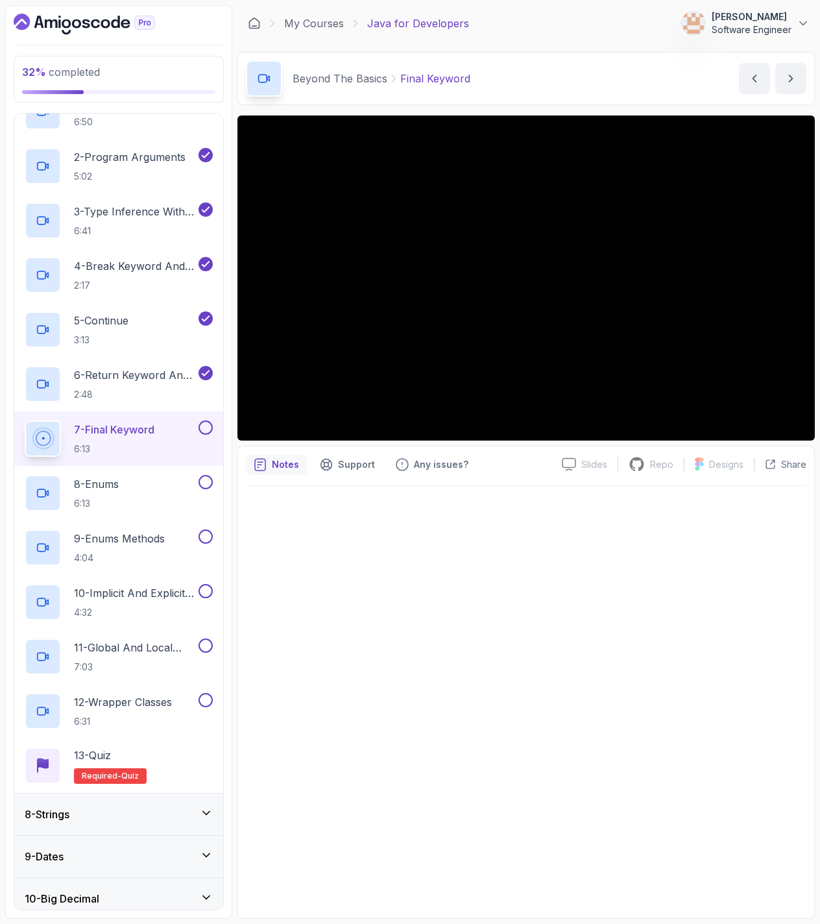
click at [204, 431] on button at bounding box center [205, 427] width 14 height 14
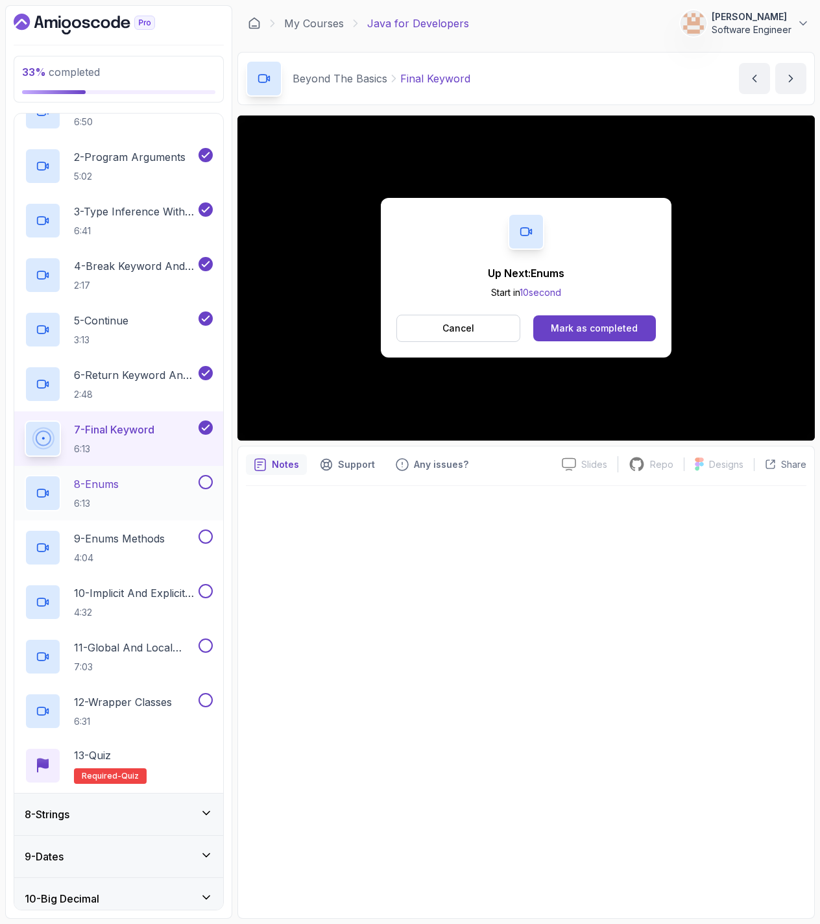
click at [171, 492] on div "8 - Enums 6:13" at bounding box center [110, 493] width 171 height 36
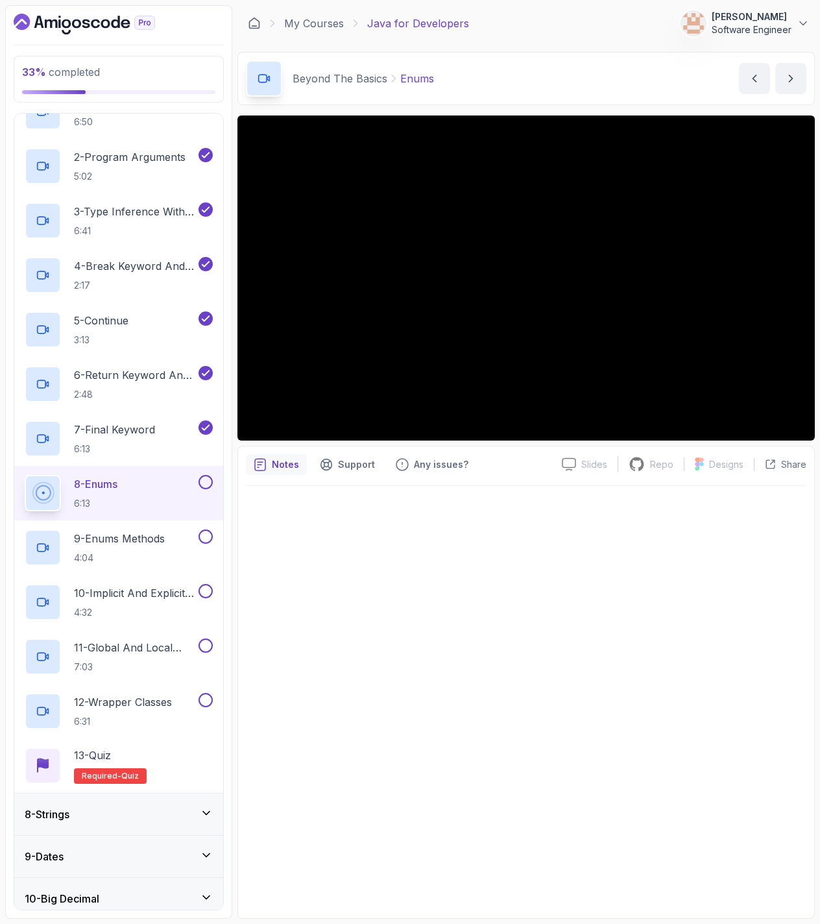
click at [198, 483] on div at bounding box center [204, 482] width 17 height 14
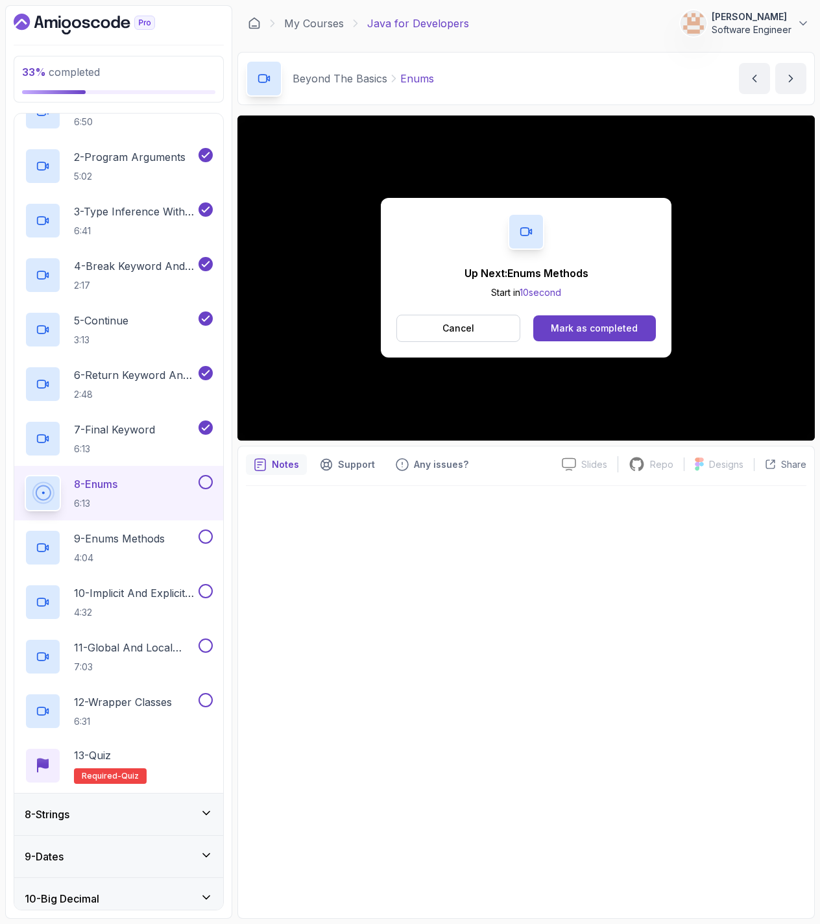
click at [201, 482] on button at bounding box center [205, 482] width 14 height 14
drag, startPoint x: 180, startPoint y: 525, endPoint x: 165, endPoint y: 536, distance: 18.9
click at [177, 527] on div "9 - Enums Methods 4:04" at bounding box center [118, 547] width 209 height 54
drag, startPoint x: 165, startPoint y: 536, endPoint x: 172, endPoint y: 545, distance: 11.0
click at [172, 545] on div "9 - Enums Methods 4:04" at bounding box center [110, 547] width 171 height 36
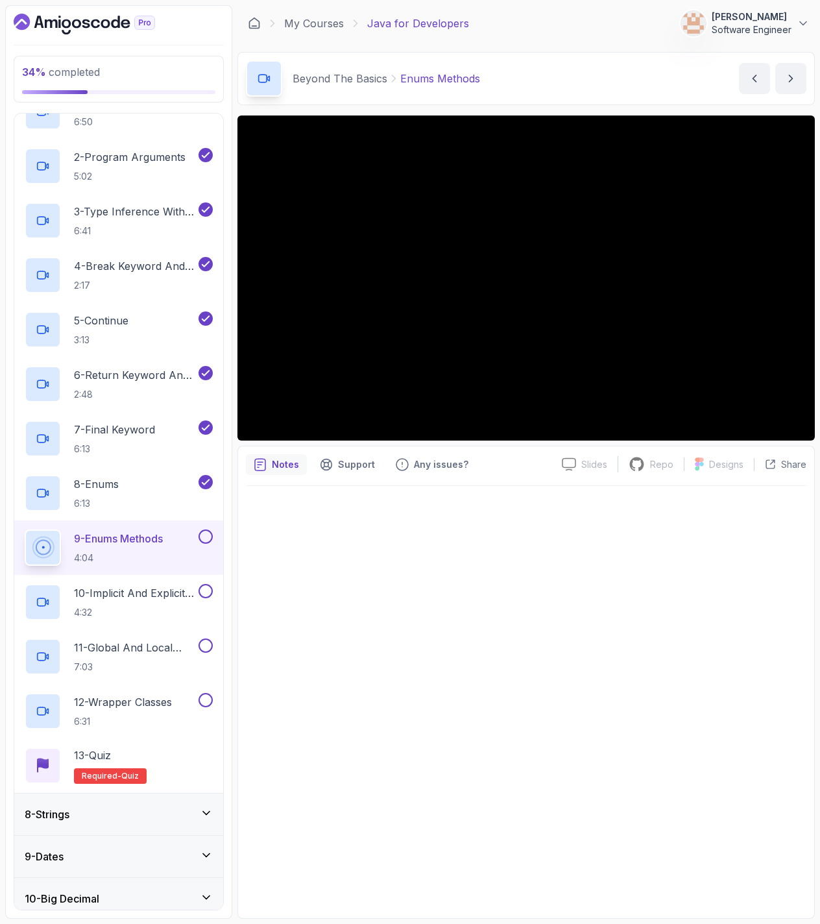
click at [206, 532] on button at bounding box center [205, 536] width 14 height 14
click at [134, 585] on p "10 - Implicit And Explicit Type Casting" at bounding box center [135, 593] width 122 height 16
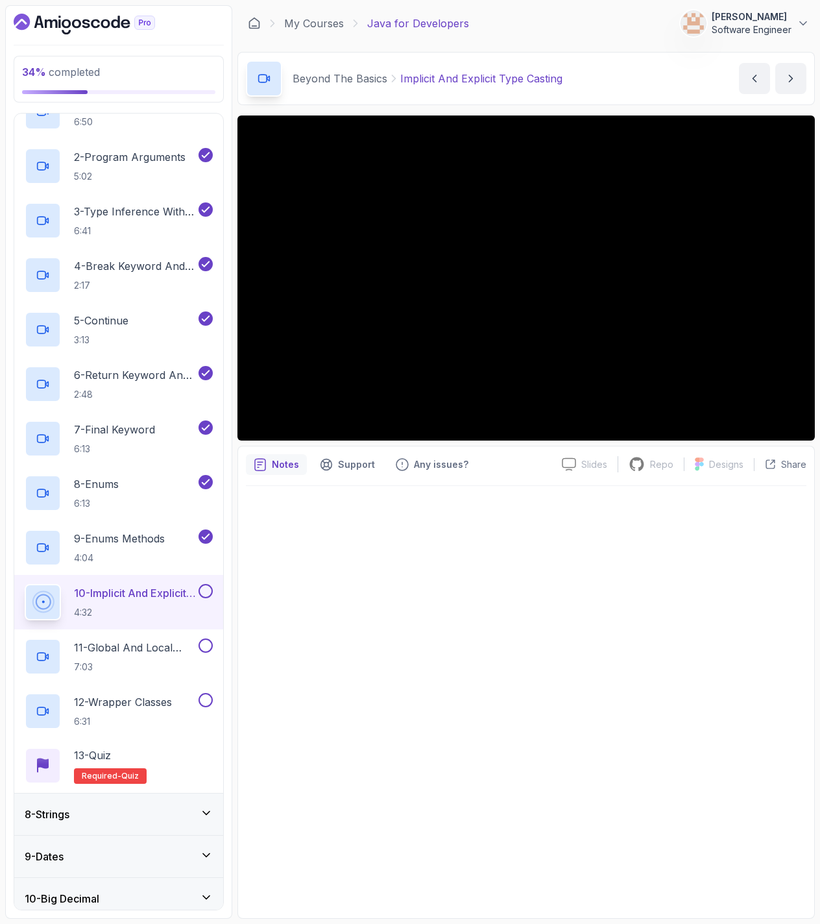
drag, startPoint x: 204, startPoint y: 589, endPoint x: 203, endPoint y: 596, distance: 7.2
click at [204, 595] on button at bounding box center [205, 591] width 14 height 14
drag, startPoint x: 169, startPoint y: 659, endPoint x: 163, endPoint y: 664, distance: 7.8
click at [165, 663] on h2 "11 - Global And Local Variables 7:03" at bounding box center [135, 657] width 122 height 34
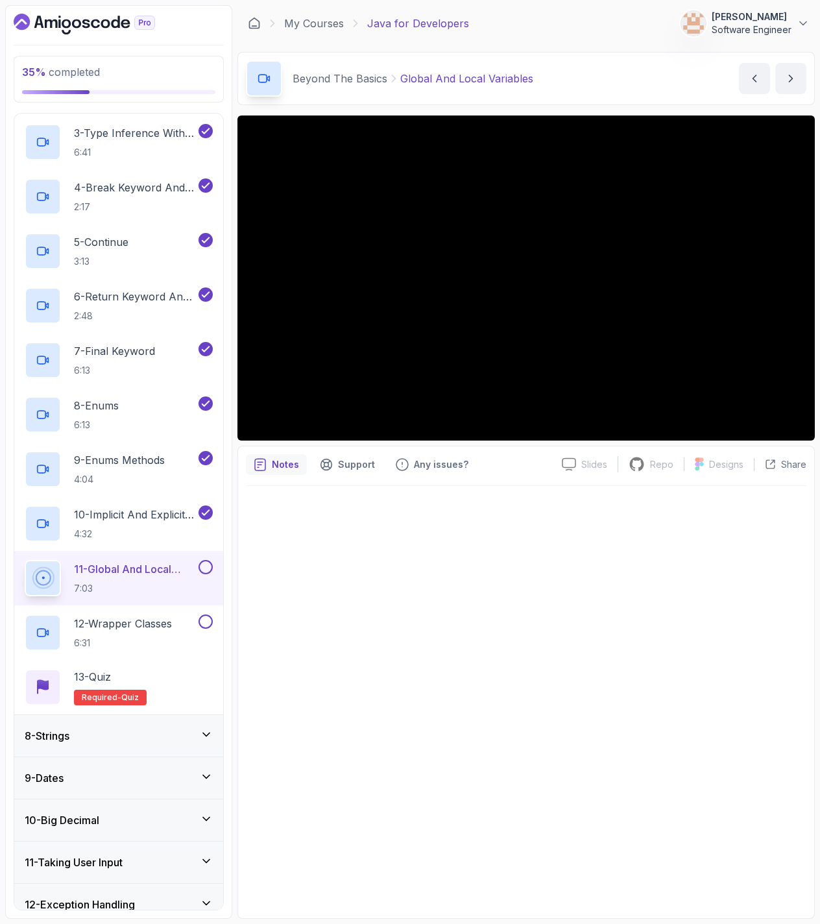
scroll to position [402, 0]
click at [203, 565] on button at bounding box center [205, 567] width 14 height 14
click at [115, 638] on p "6:31" at bounding box center [123, 643] width 98 height 13
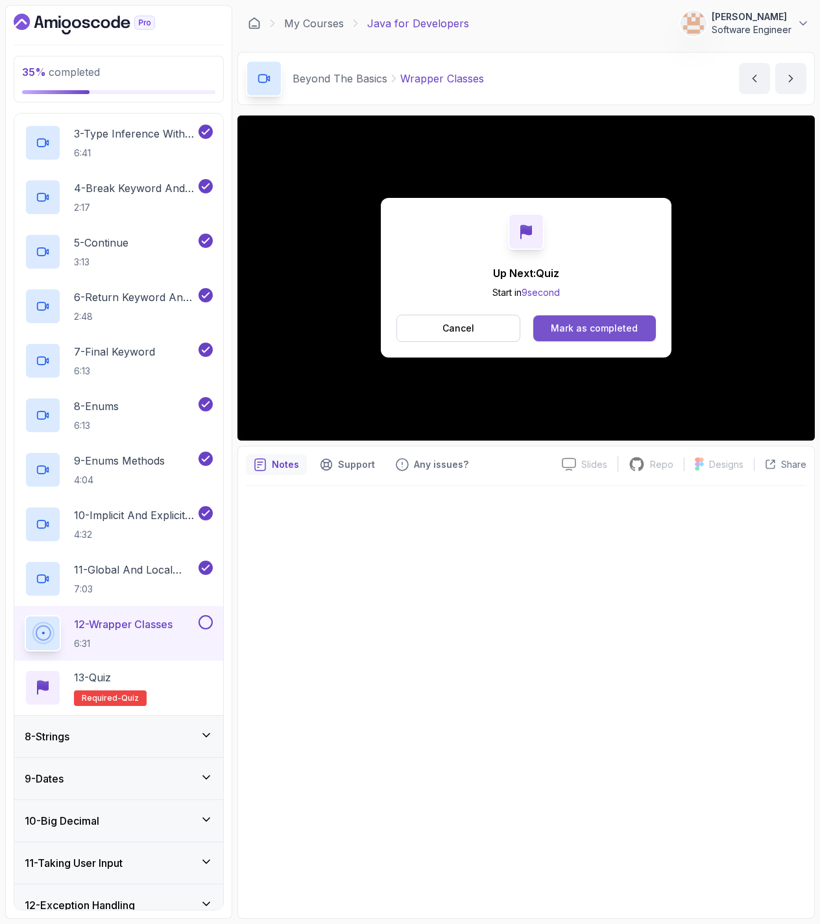
click at [594, 317] on button "Mark as completed" at bounding box center [594, 328] width 123 height 26
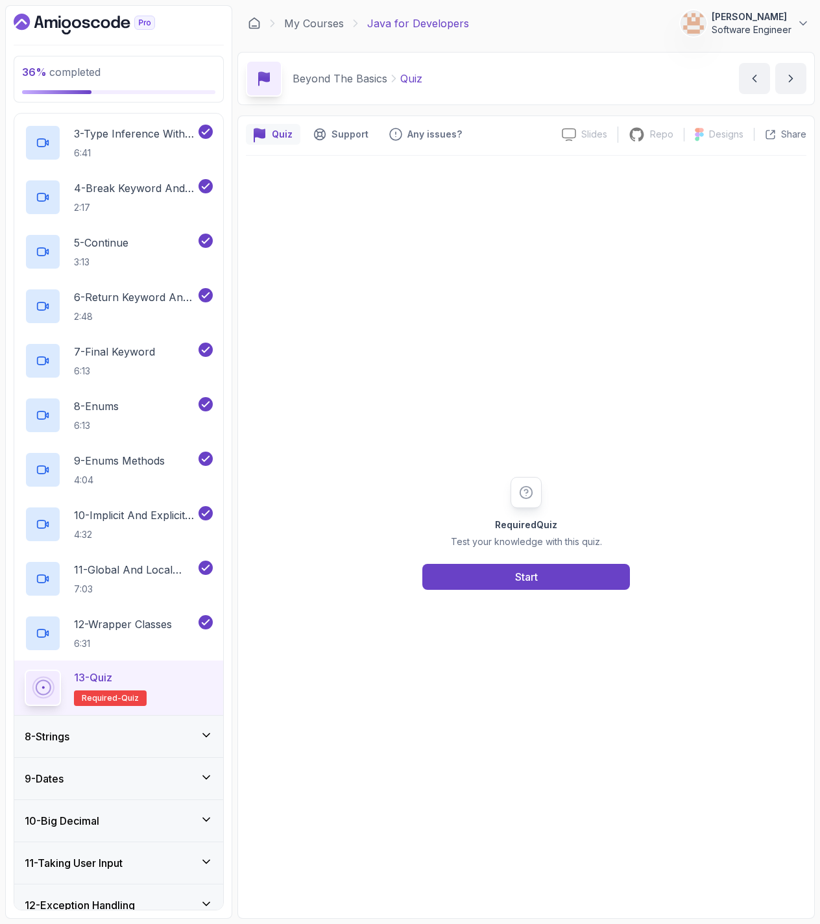
click at [588, 559] on div "Required Quiz Test your knowledge with this quiz. Start" at bounding box center [526, 533] width 249 height 113
drag, startPoint x: 579, startPoint y: 568, endPoint x: 575, endPoint y: 578, distance: 10.5
click at [575, 578] on button "Start" at bounding box center [526, 577] width 208 height 26
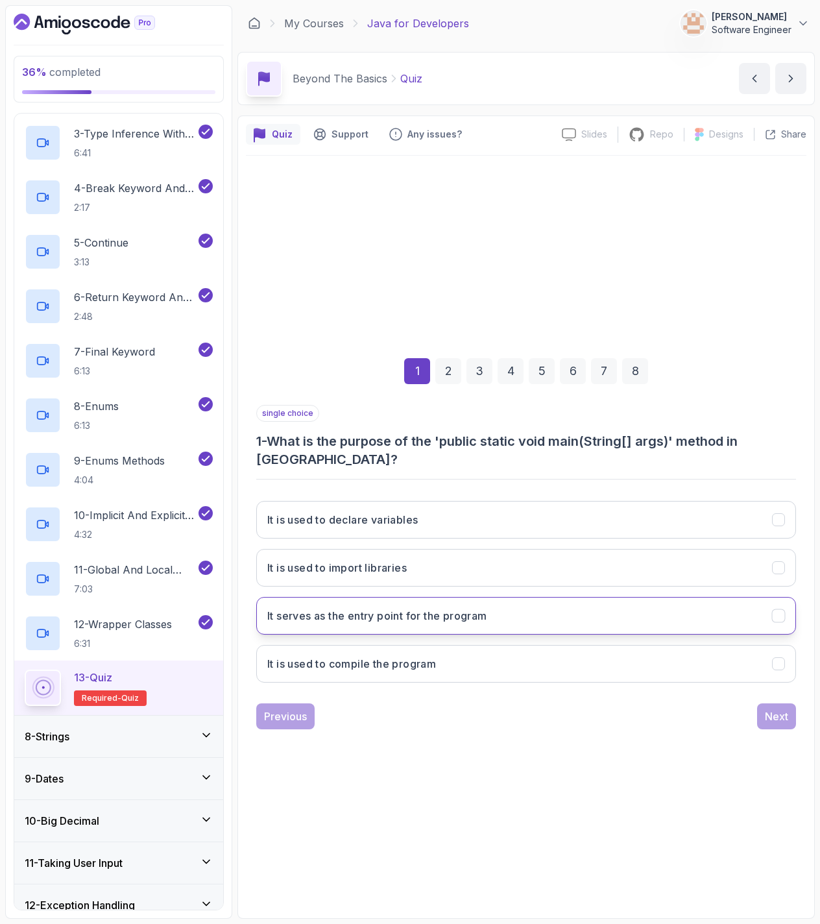
click at [470, 623] on button "It serves as the entry point for the program" at bounding box center [526, 616] width 540 height 38
click at [758, 715] on button "Next" at bounding box center [776, 716] width 39 height 26
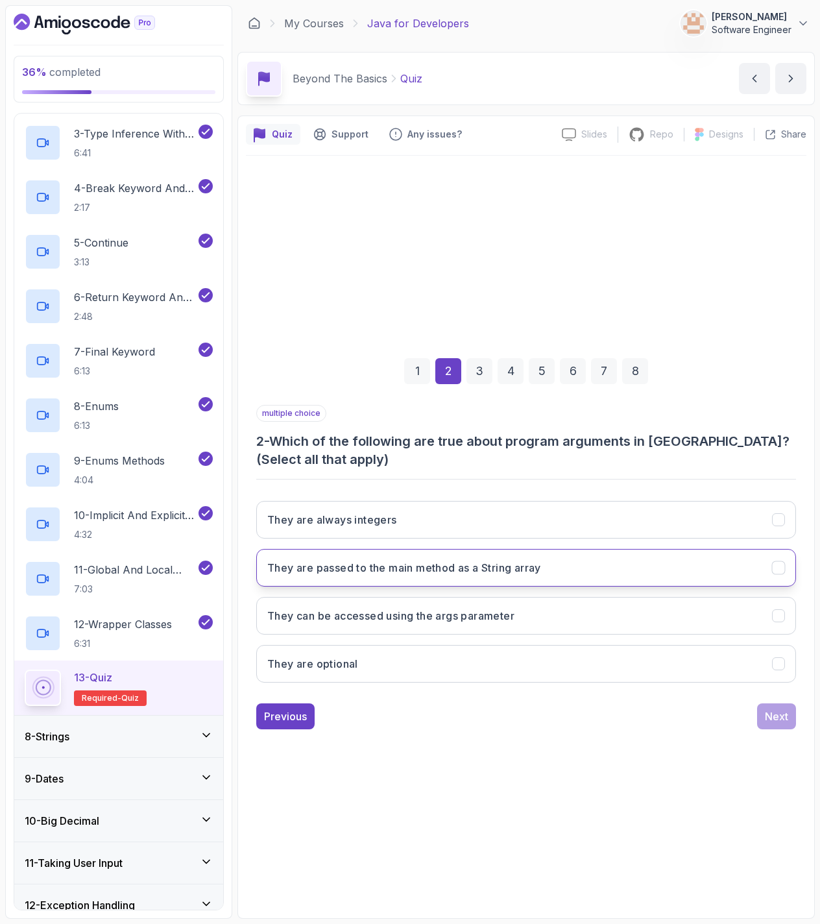
click at [584, 568] on button "They are passed to the main method as a String array" at bounding box center [526, 568] width 540 height 38
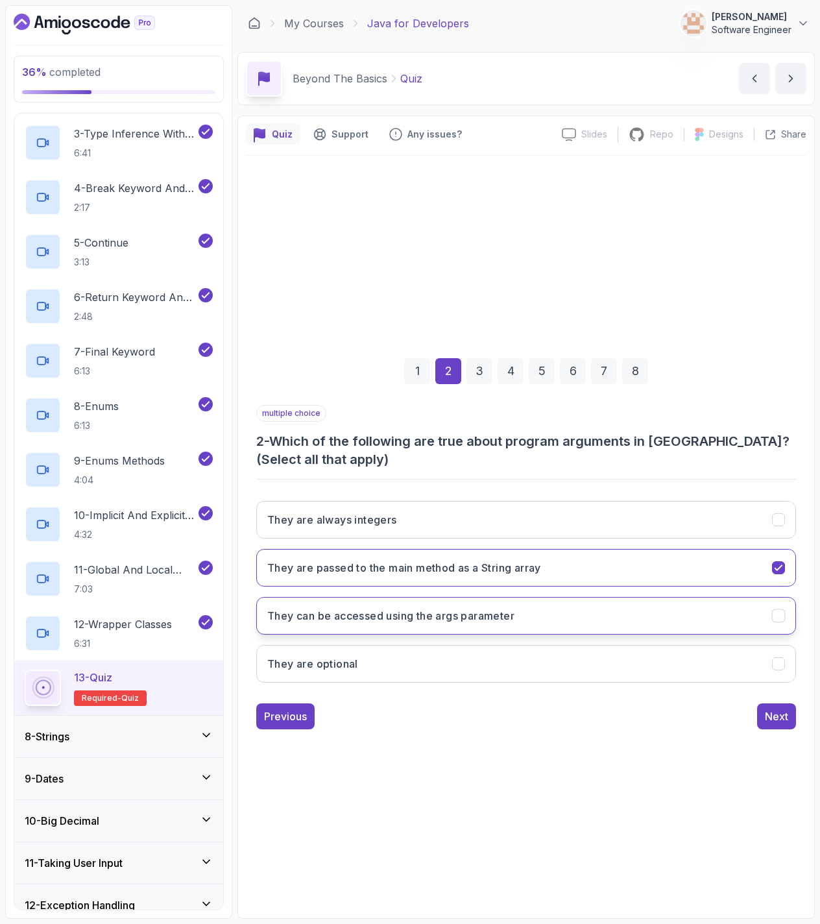
click at [592, 614] on button "They can be accessed using the args parameter" at bounding box center [526, 616] width 540 height 38
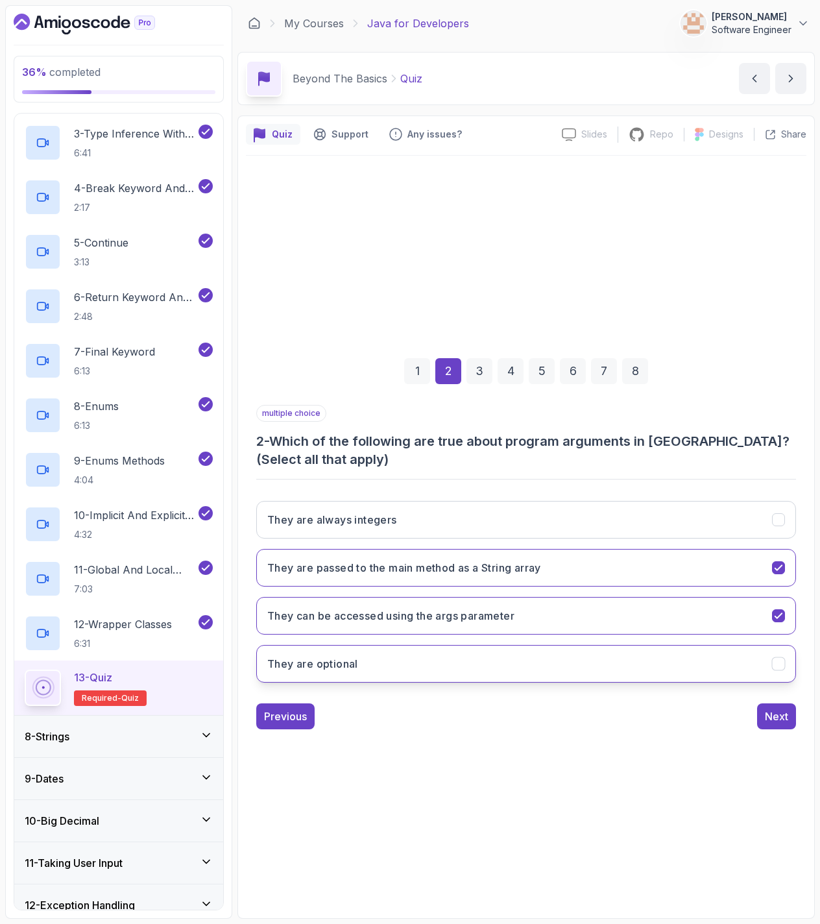
click at [716, 679] on button "They are optional" at bounding box center [526, 664] width 540 height 38
click at [713, 675] on button "They are optional" at bounding box center [526, 664] width 540 height 38
click at [775, 718] on div "Next" at bounding box center [776, 716] width 23 height 16
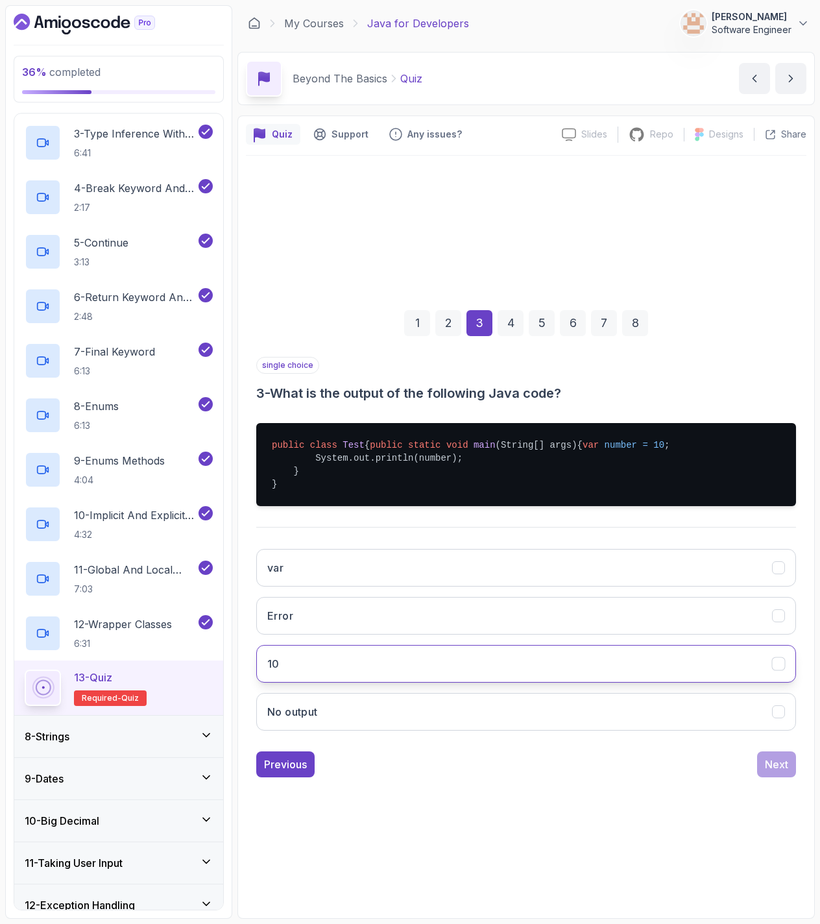
click at [393, 680] on button "10" at bounding box center [526, 664] width 540 height 38
click at [769, 772] on div "Next" at bounding box center [776, 764] width 23 height 16
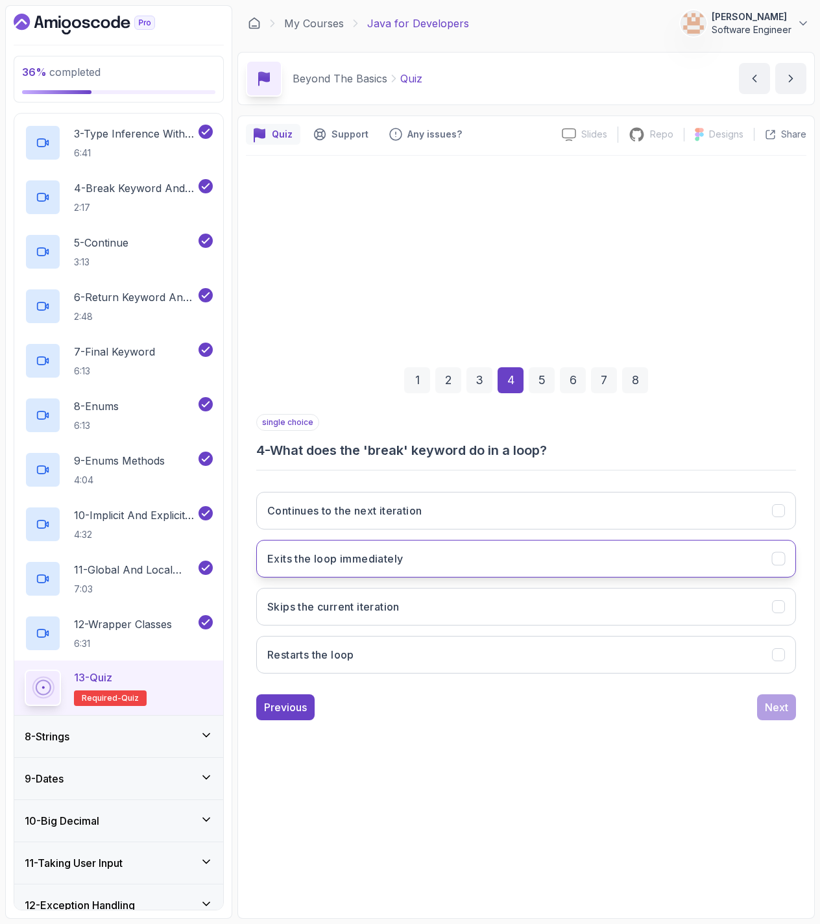
click at [472, 549] on button "Exits the loop immediately" at bounding box center [526, 559] width 540 height 38
click at [760, 710] on button "Next" at bounding box center [776, 707] width 39 height 26
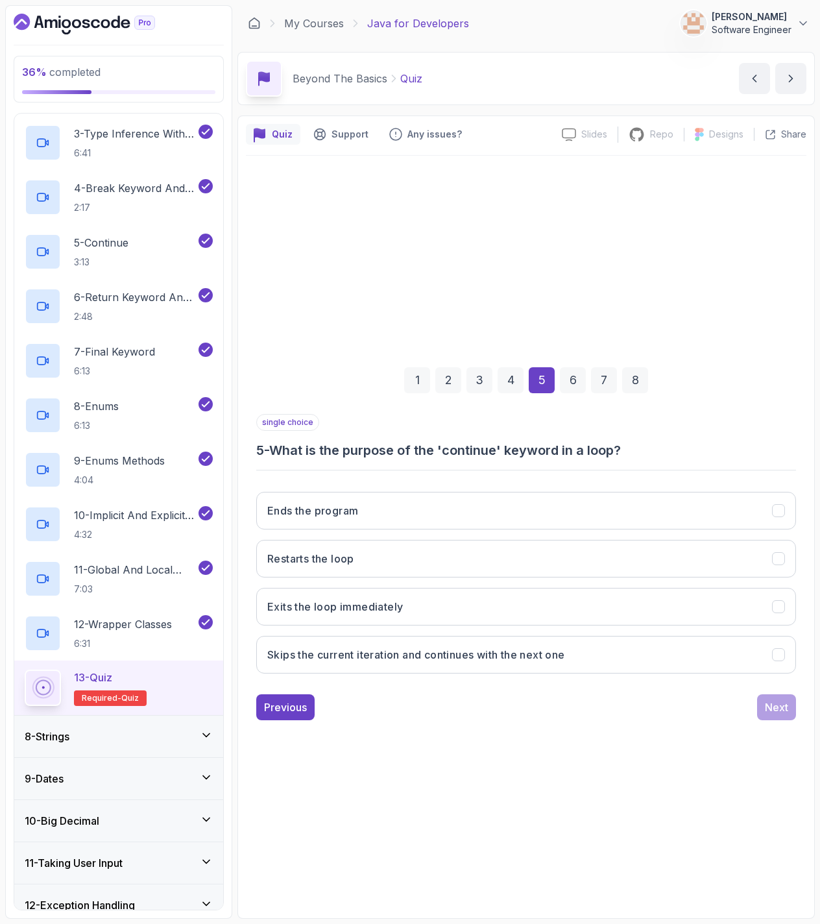
drag, startPoint x: 449, startPoint y: 653, endPoint x: 450, endPoint y: 696, distance: 42.8
click at [450, 696] on div "single choice 5 - What is the purpose of the 'continue' keyword in a loop? Ends…" at bounding box center [526, 567] width 540 height 306
click at [462, 658] on h3 "Skips the current iteration and continues with the next one" at bounding box center [416, 655] width 298 height 16
click at [769, 701] on div "Next" at bounding box center [776, 707] width 23 height 16
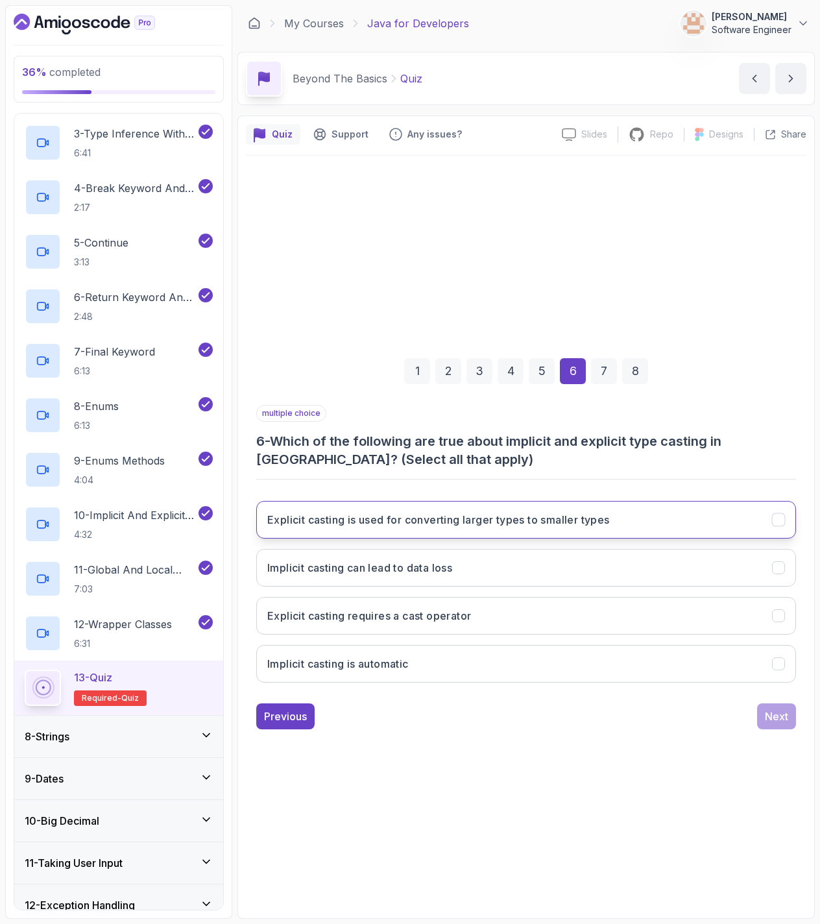
click at [368, 525] on h3 "Explicit casting is used for converting larger types to smaller types" at bounding box center [438, 520] width 342 height 16
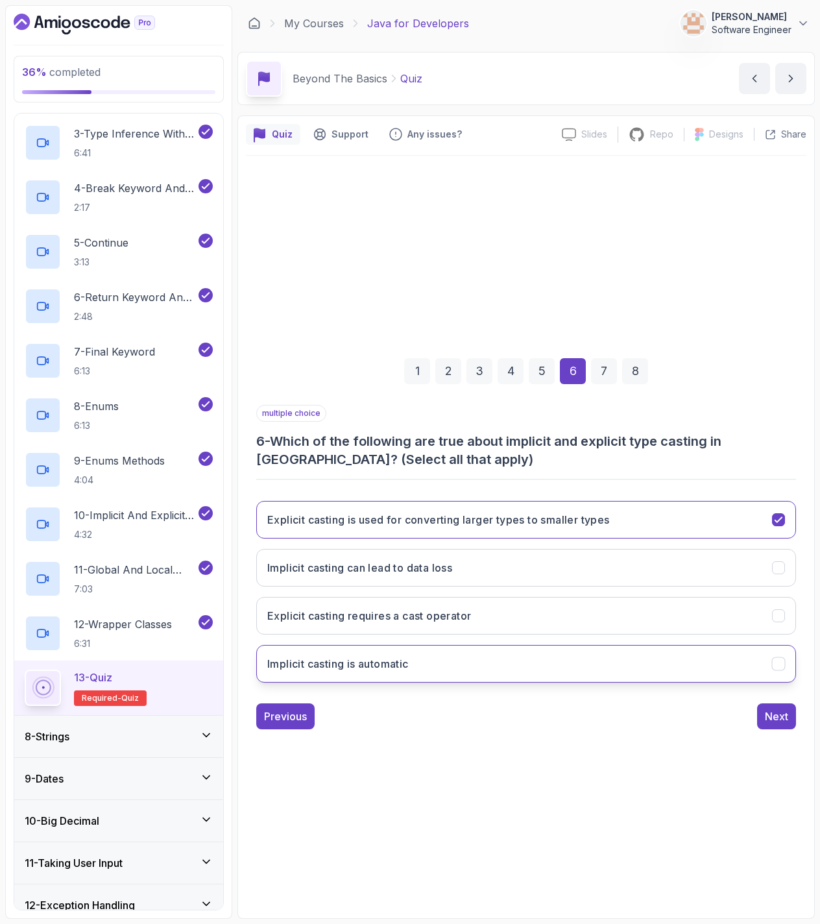
click at [437, 652] on button "Implicit casting is automatic" at bounding box center [526, 664] width 540 height 38
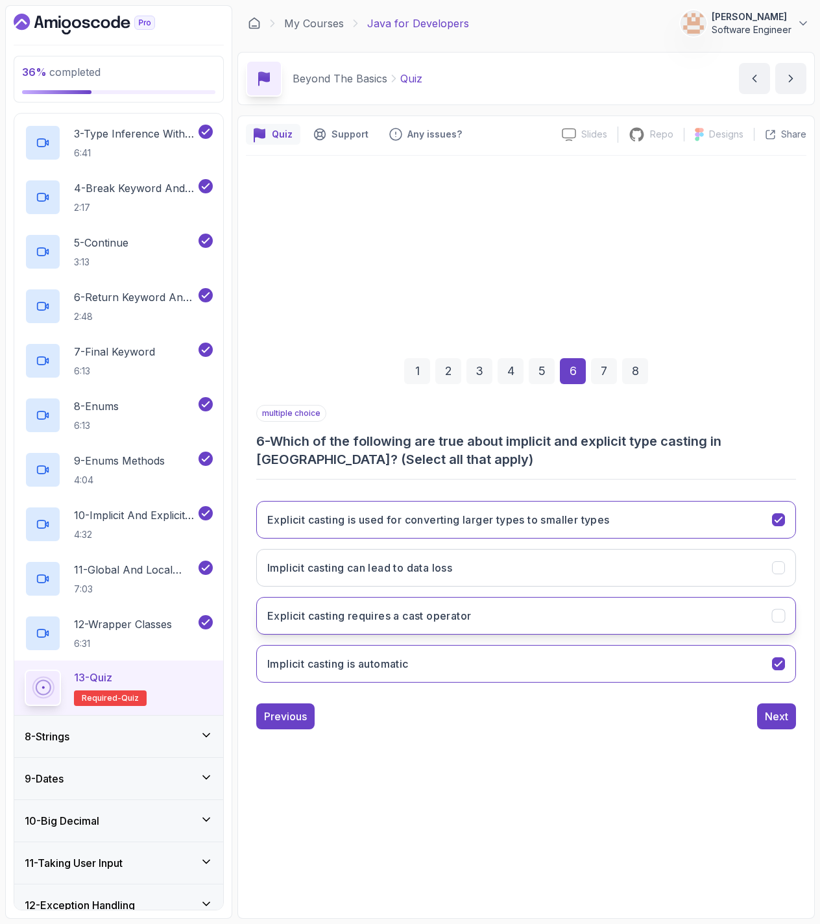
click at [490, 617] on button "Explicit casting requires a cast operator" at bounding box center [526, 616] width 540 height 38
click at [760, 718] on button "Next" at bounding box center [776, 716] width 39 height 26
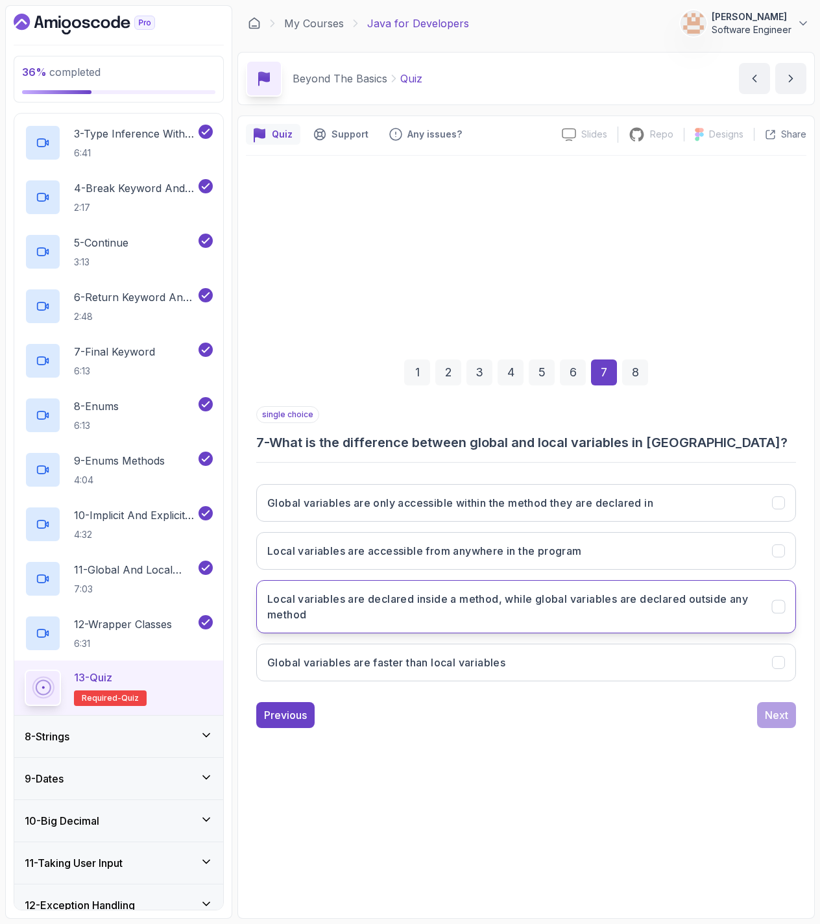
click at [607, 592] on h3 "Local variables are declared inside a method, while global variables are declar…" at bounding box center [511, 606] width 489 height 31
click at [772, 714] on div "Next" at bounding box center [776, 715] width 23 height 16
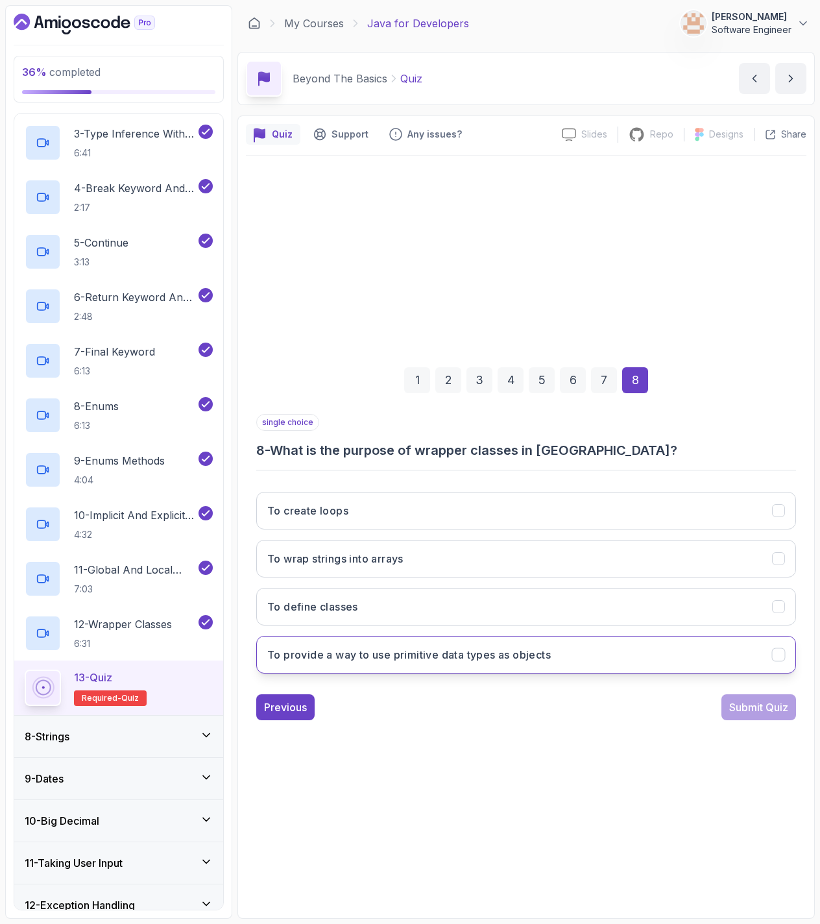
drag, startPoint x: 473, startPoint y: 653, endPoint x: 473, endPoint y: 641, distance: 11.7
click at [473, 641] on button "To provide a way to use primitive data types as objects" at bounding box center [526, 655] width 540 height 38
click at [741, 701] on div "Submit Quiz" at bounding box center [758, 707] width 59 height 16
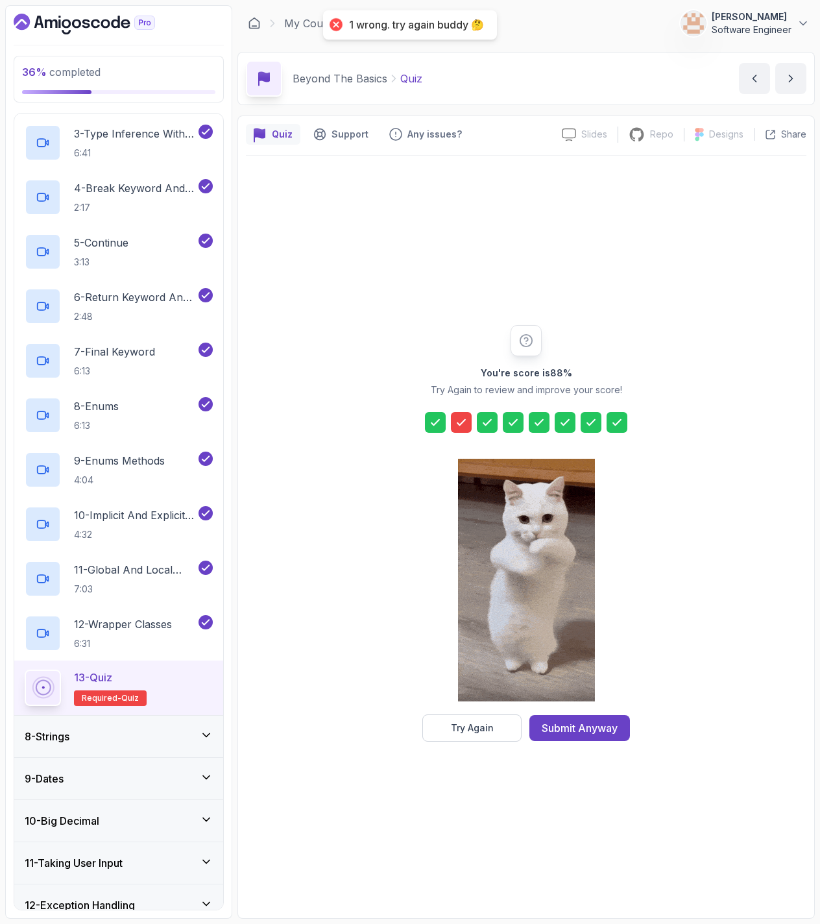
click at [457, 423] on icon at bounding box center [461, 422] width 13 height 13
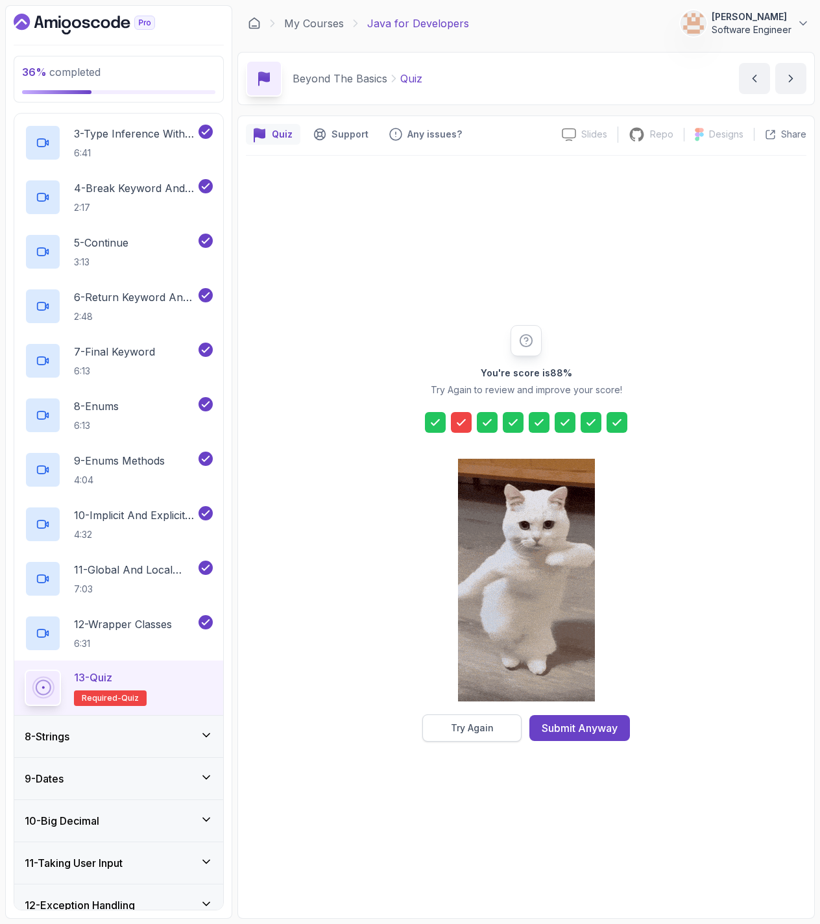
click at [486, 722] on div "Try Again" at bounding box center [472, 727] width 43 height 13
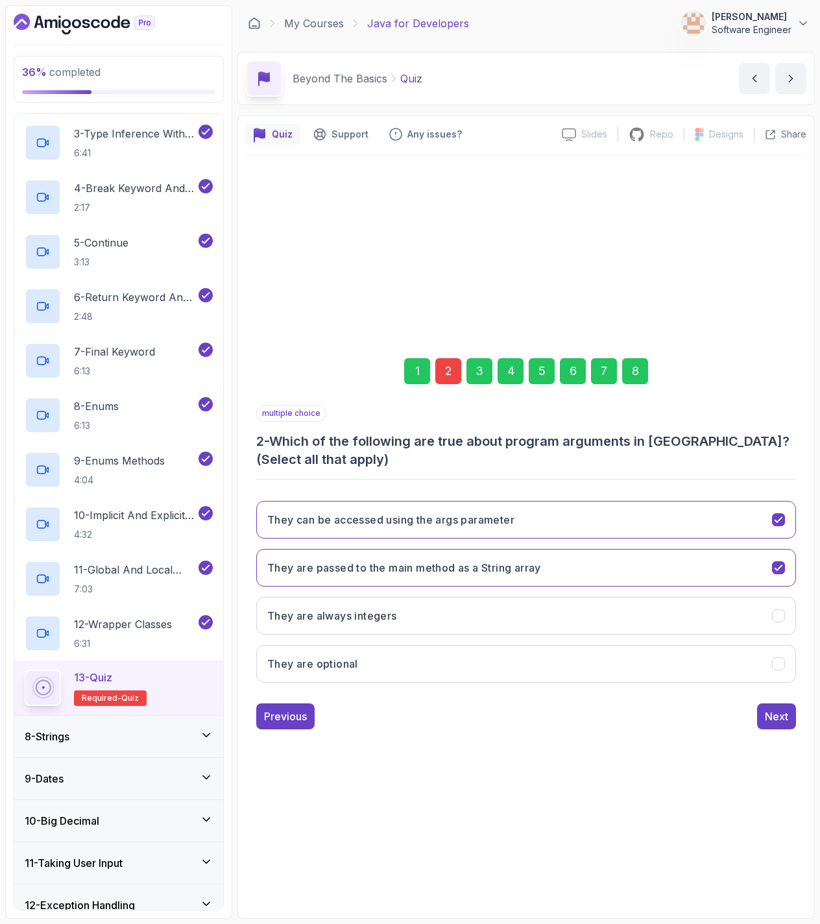
click at [449, 372] on div "2" at bounding box center [448, 371] width 26 height 26
drag, startPoint x: 414, startPoint y: 664, endPoint x: 416, endPoint y: 645, distance: 18.9
click at [414, 664] on button "They are optional" at bounding box center [526, 664] width 540 height 38
drag, startPoint x: 640, startPoint y: 386, endPoint x: 631, endPoint y: 378, distance: 12.0
click at [632, 378] on div "1 2 3 4 5 6 7 8" at bounding box center [526, 370] width 540 height 67
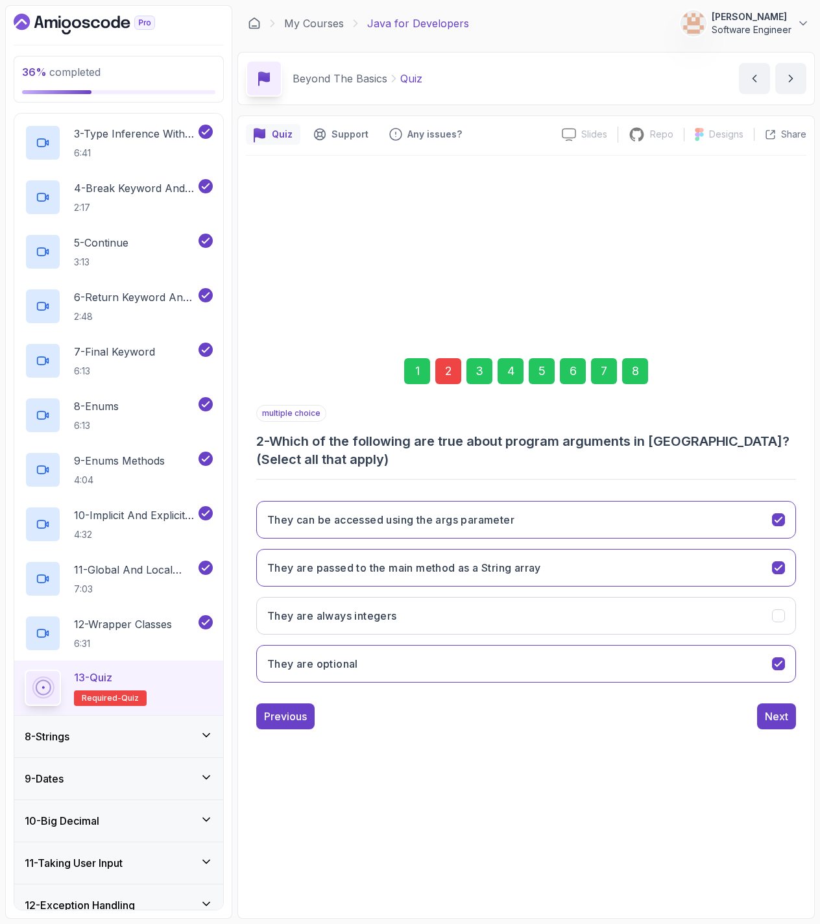
click at [632, 379] on div "8" at bounding box center [635, 371] width 26 height 26
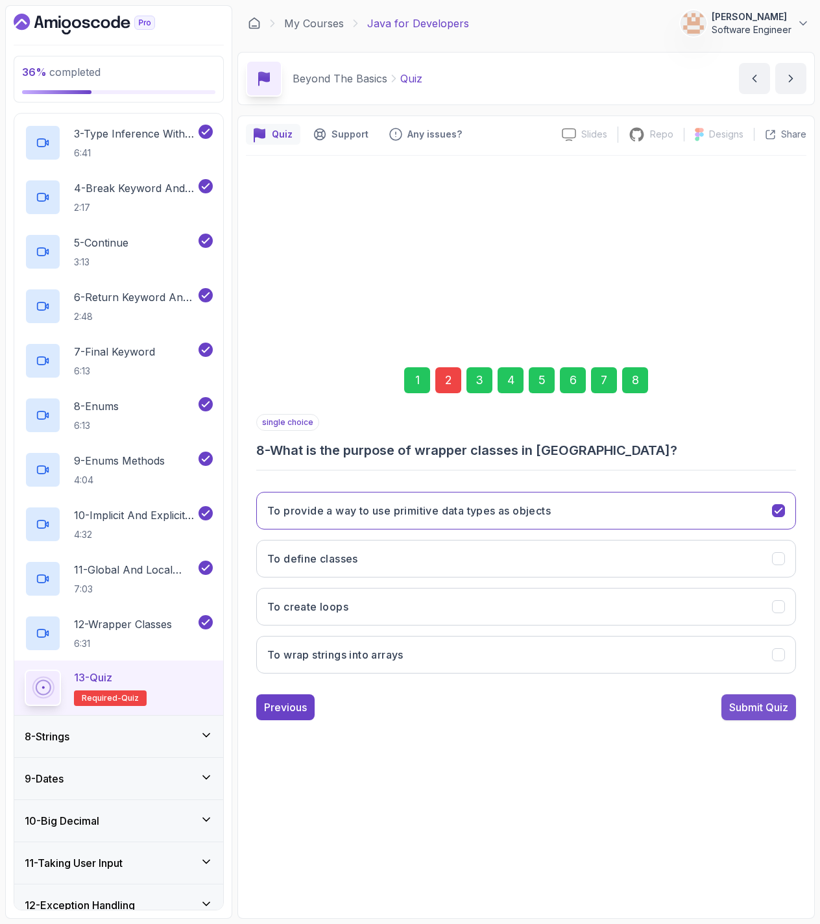
click at [756, 701] on div "Submit Quiz" at bounding box center [758, 707] width 59 height 16
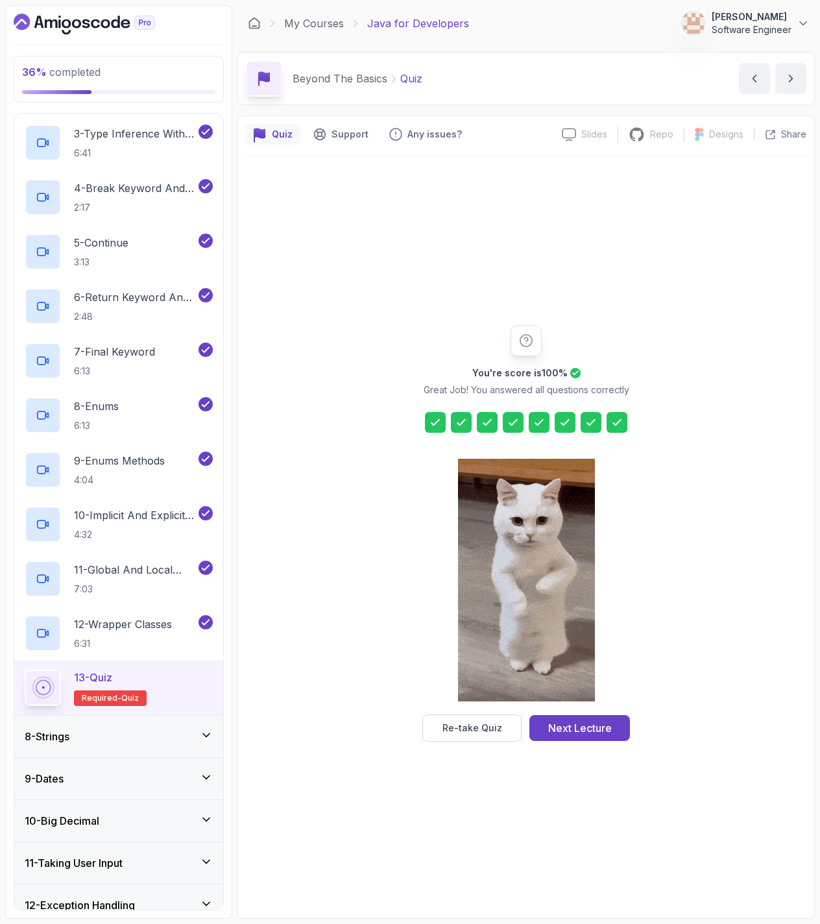
drag, startPoint x: 569, startPoint y: 724, endPoint x: 562, endPoint y: 732, distance: 10.6
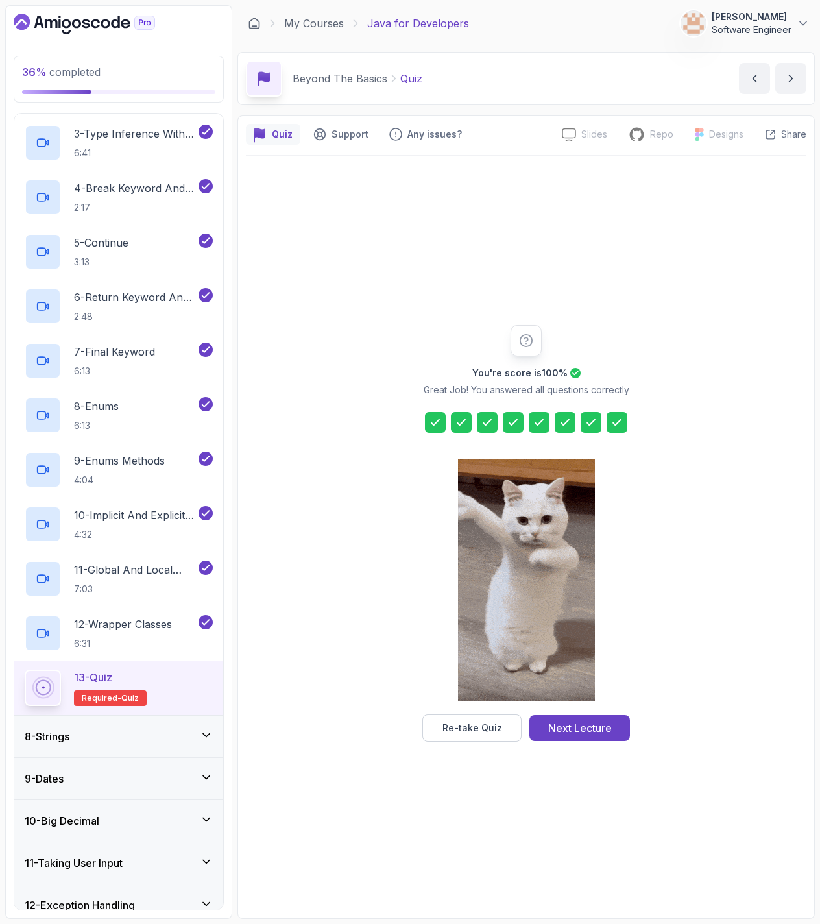
click at [569, 725] on div "Next Lecture" at bounding box center [580, 728] width 64 height 16
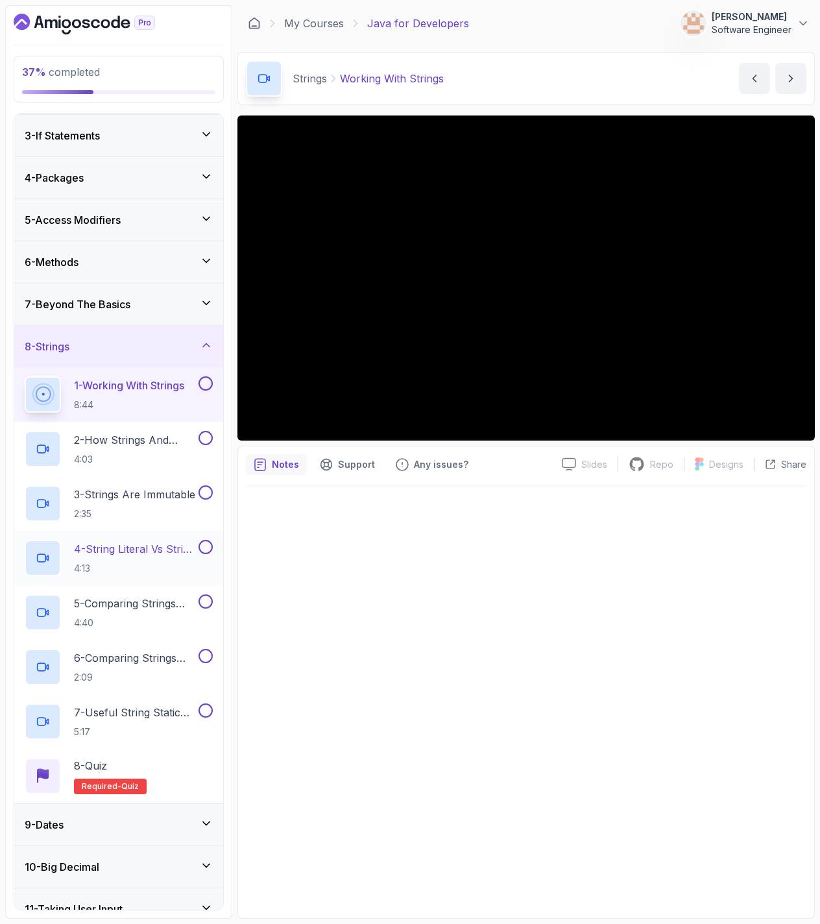
scroll to position [82, 0]
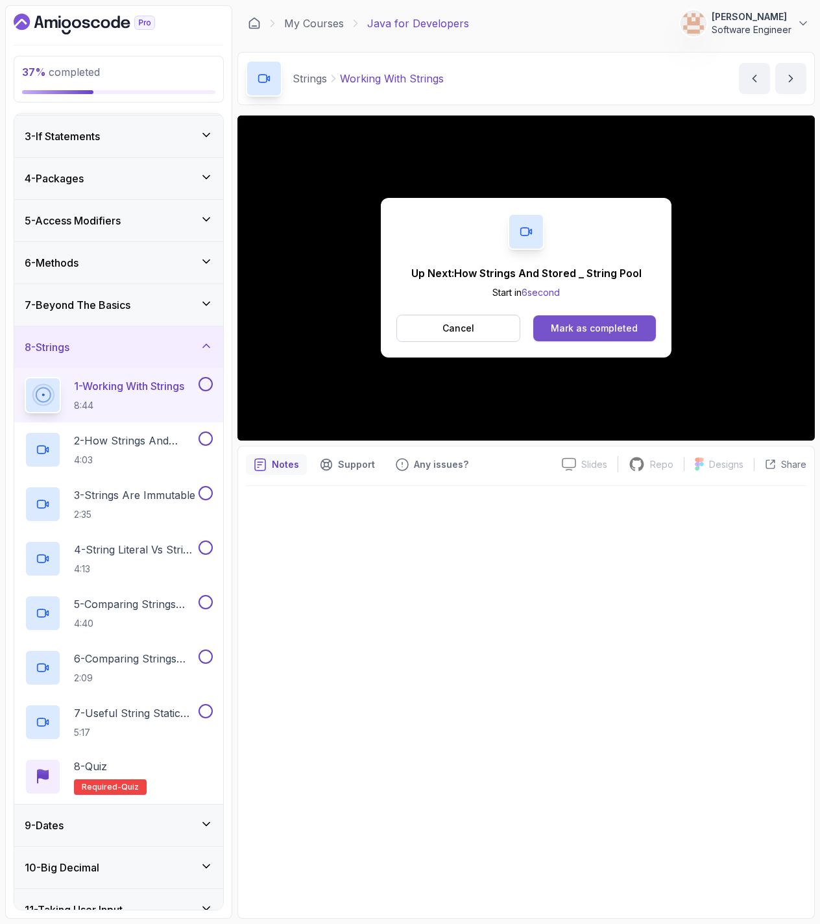
click at [610, 335] on div "Mark as completed" at bounding box center [594, 328] width 87 height 13
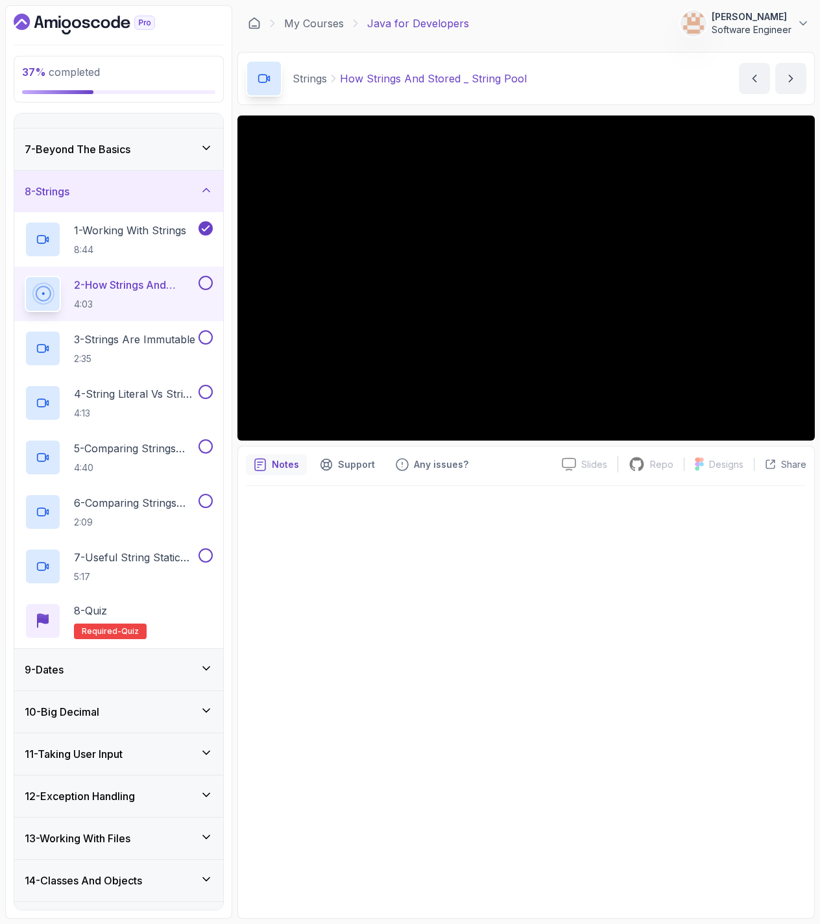
click at [142, 665] on div "9 - Dates" at bounding box center [119, 670] width 188 height 16
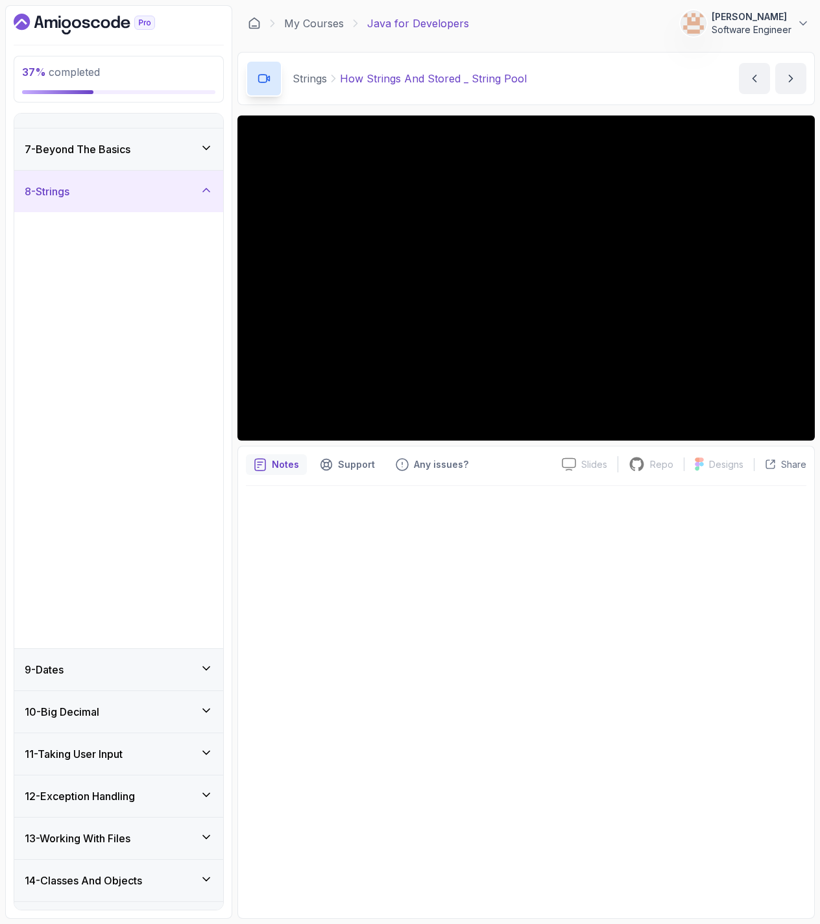
scroll to position [5, 0]
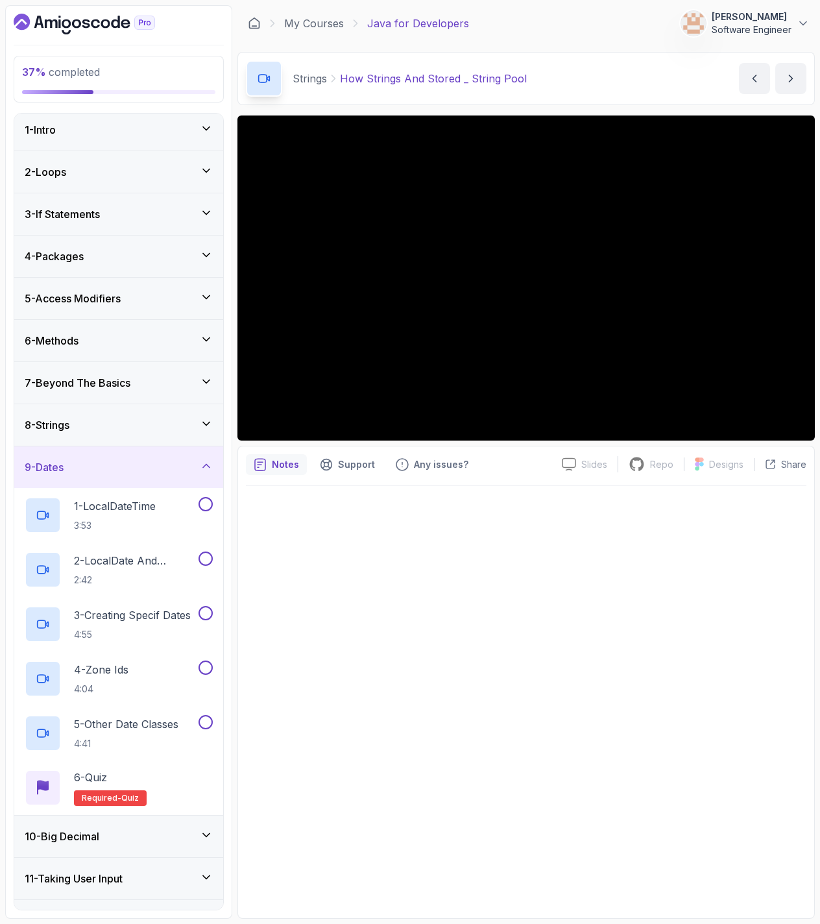
click at [147, 470] on div "9 - Dates" at bounding box center [119, 467] width 188 height 16
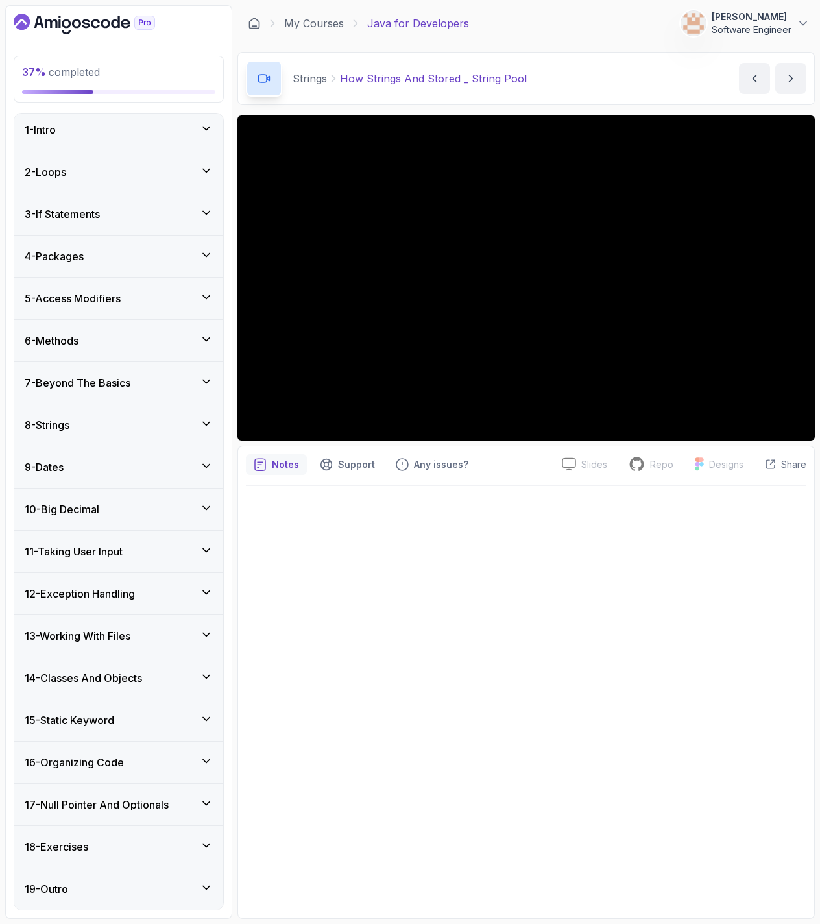
scroll to position [0, 0]
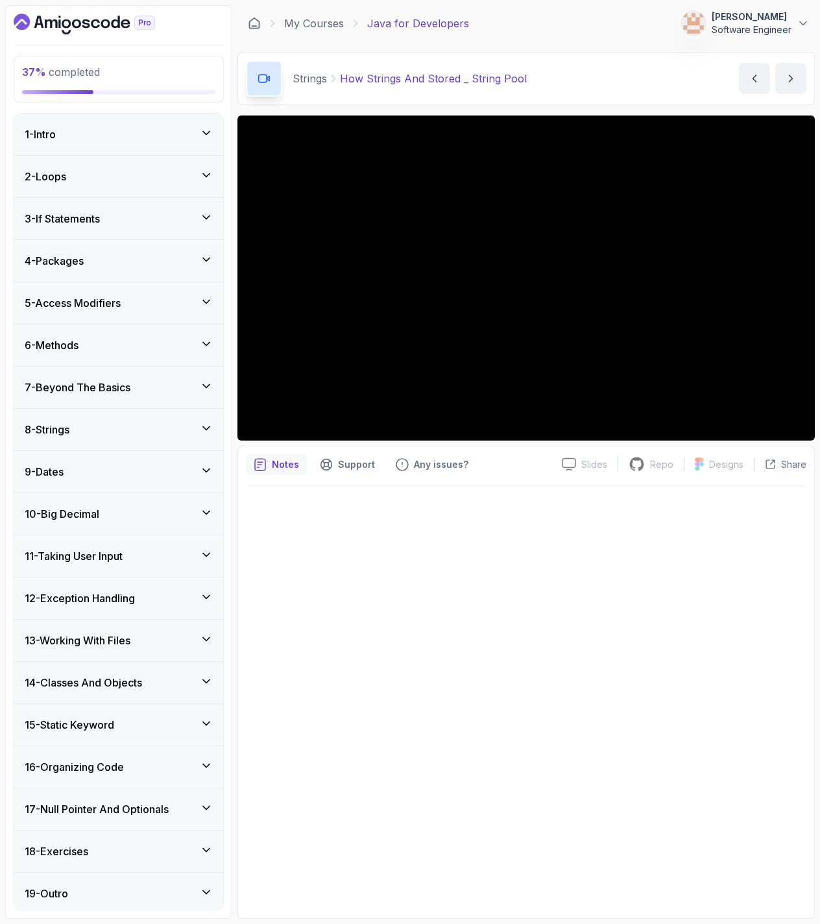
click at [181, 426] on div "8 - Strings" at bounding box center [119, 430] width 188 height 16
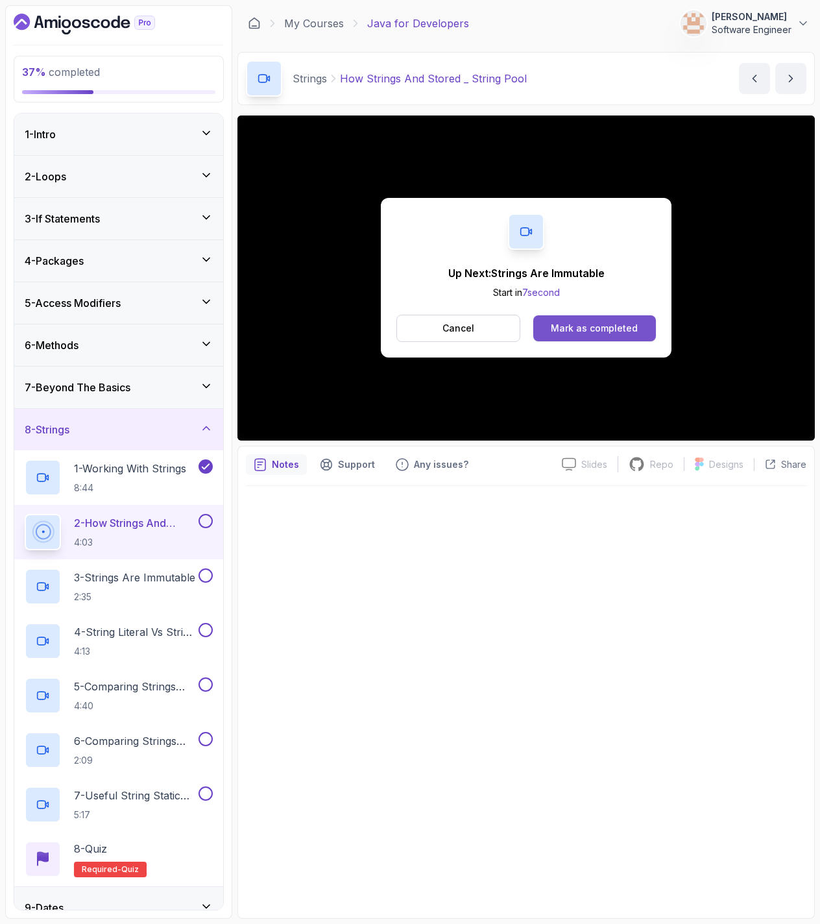
click at [573, 316] on button "Mark as completed" at bounding box center [594, 328] width 123 height 26
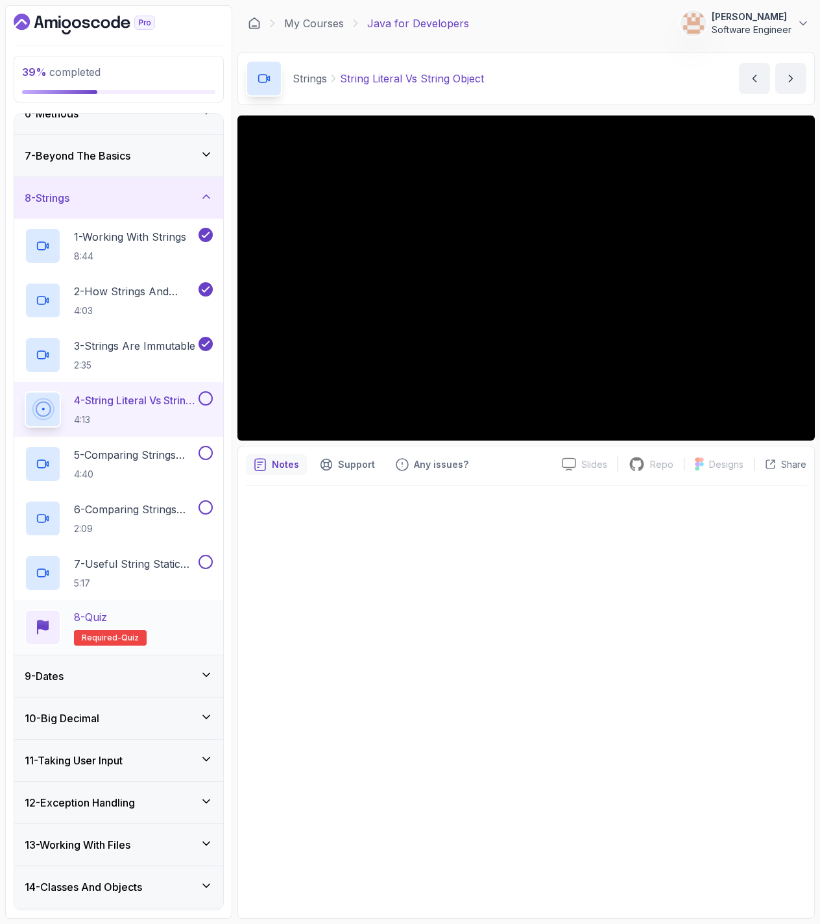
scroll to position [234, 0]
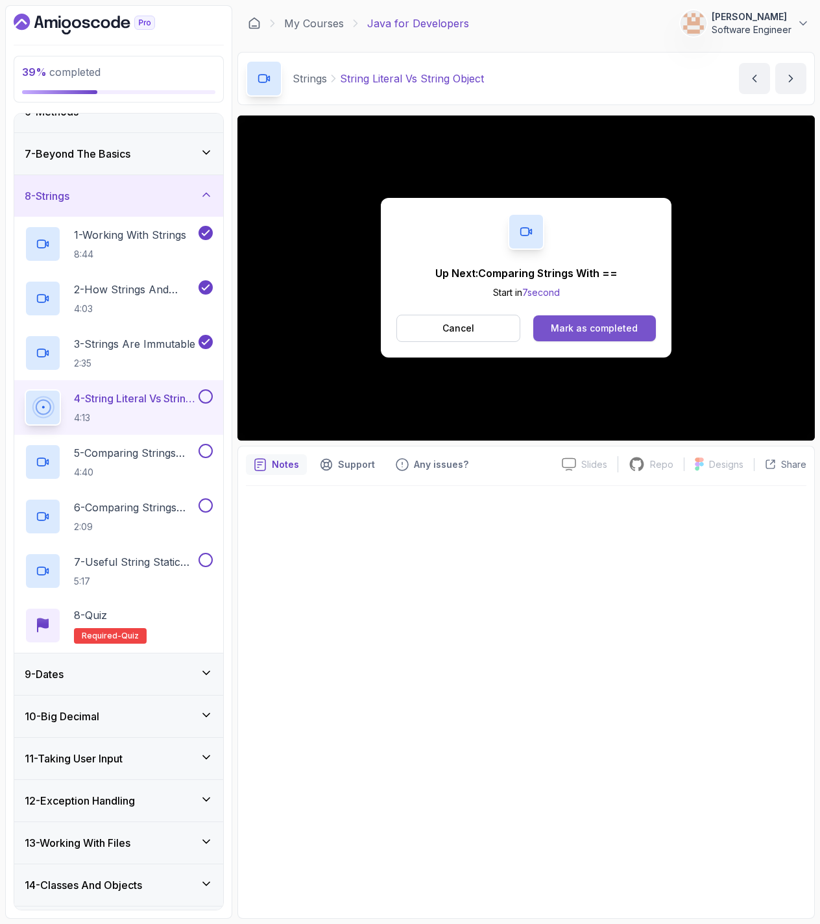
click at [627, 340] on button "Mark as completed" at bounding box center [594, 328] width 123 height 26
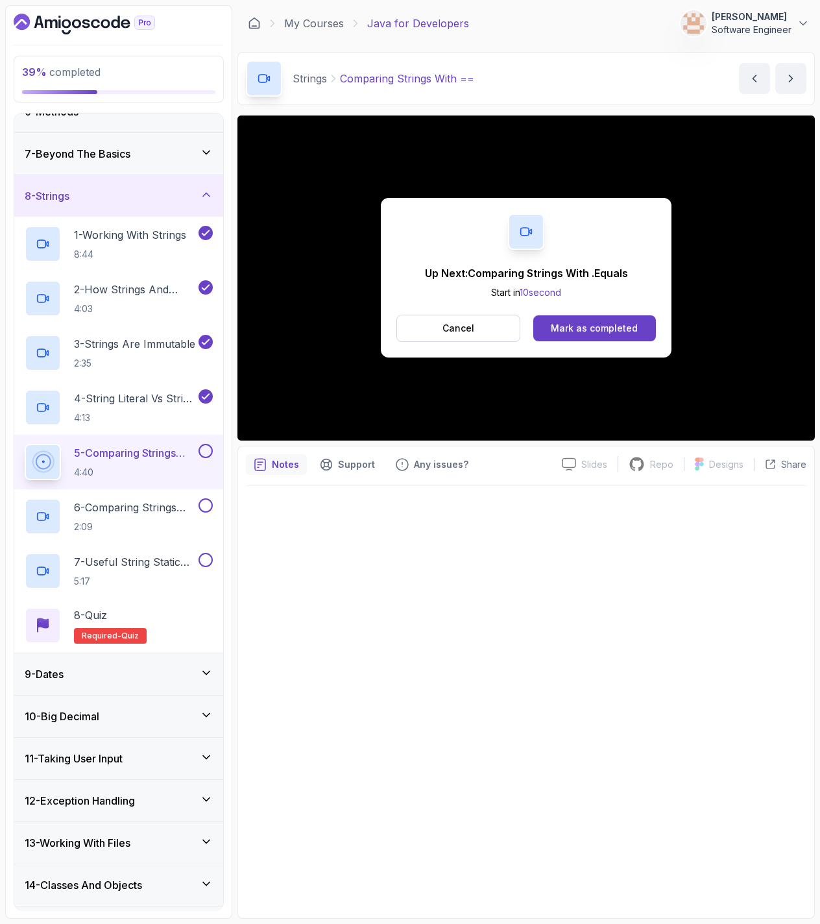
click at [623, 342] on div "Up Next: Comparing Strings With .Equals Start in 10 second Cancel Mark as compl…" at bounding box center [526, 278] width 291 height 160
click at [602, 325] on div "Mark as completed" at bounding box center [594, 328] width 87 height 13
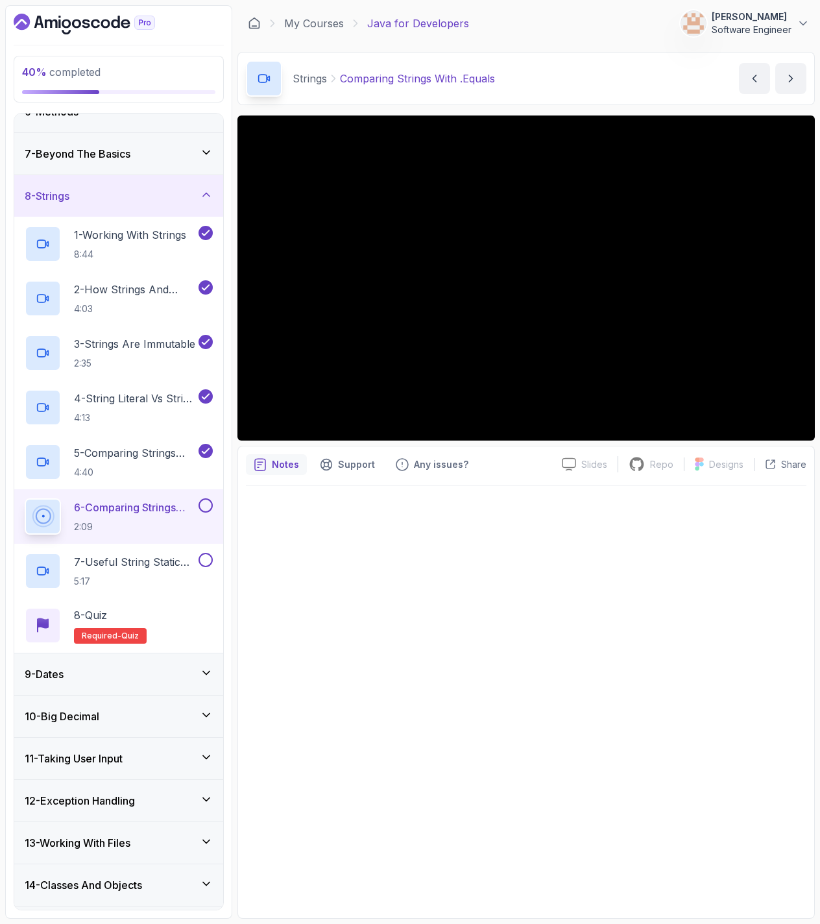
click at [300, 612] on div at bounding box center [526, 698] width 560 height 424
click at [204, 506] on button at bounding box center [205, 505] width 14 height 14
click at [168, 568] on p "7 - Useful String Static Methods" at bounding box center [135, 562] width 122 height 16
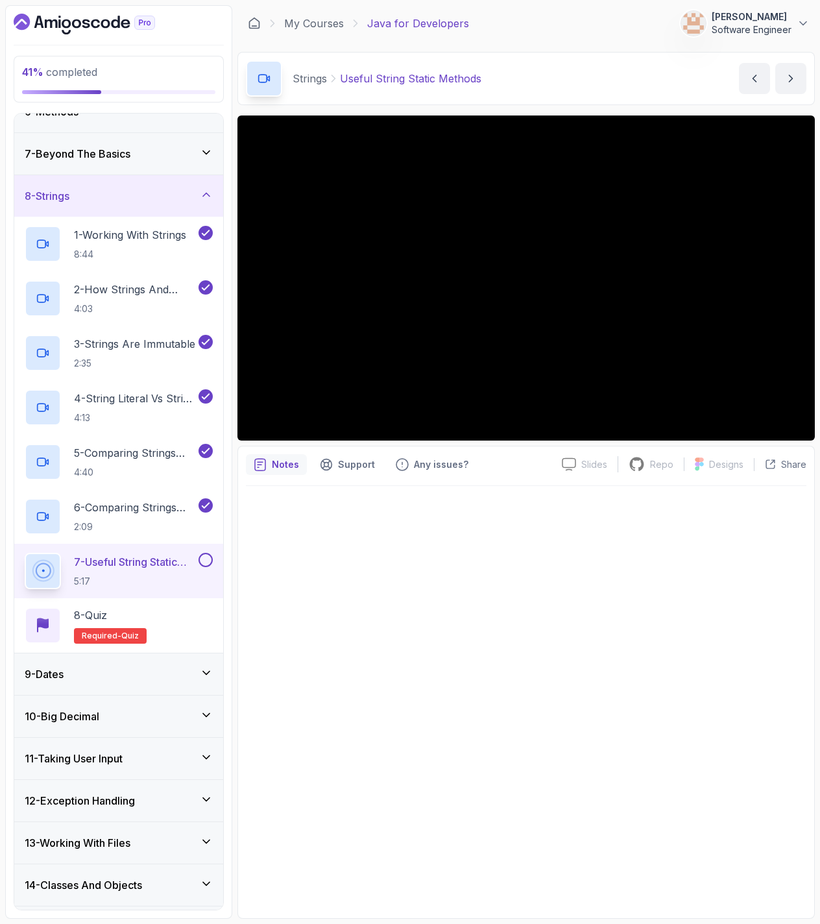
click at [210, 558] on button at bounding box center [205, 560] width 14 height 14
click at [210, 560] on icon at bounding box center [206, 559] width 12 height 13
click at [210, 560] on button at bounding box center [205, 560] width 14 height 14
click at [174, 615] on div "8 - Quiz Required- quiz" at bounding box center [119, 625] width 188 height 36
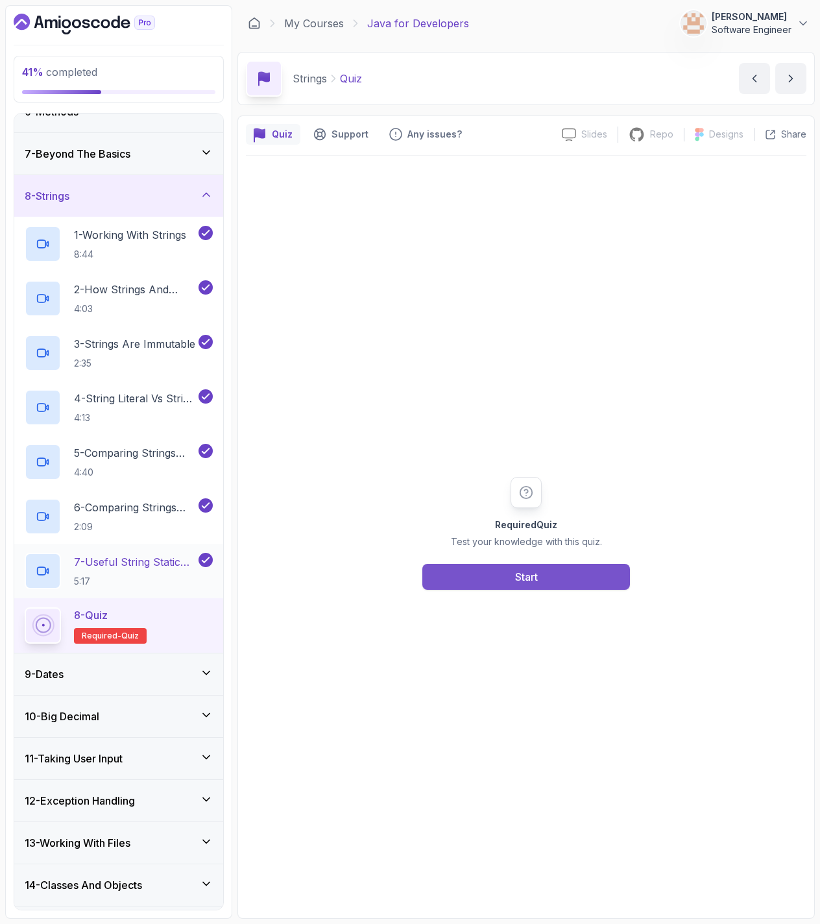
click at [562, 581] on button "Start" at bounding box center [526, 577] width 208 height 26
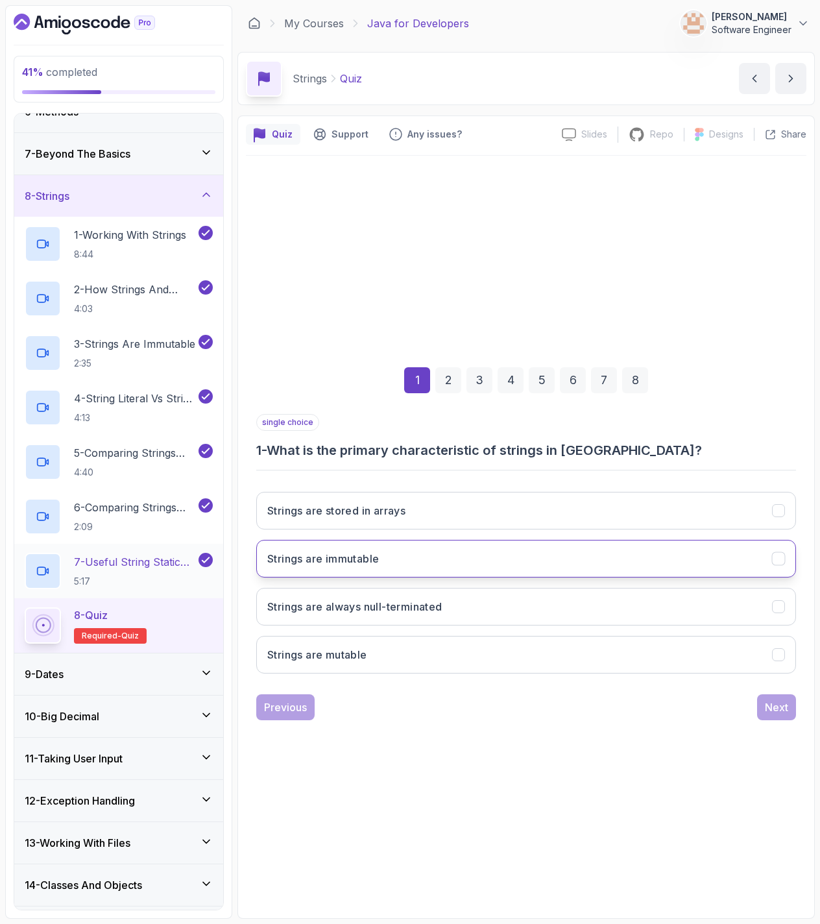
click at [419, 559] on button "Strings are immutable" at bounding box center [526, 559] width 540 height 38
click at [782, 701] on div "Next" at bounding box center [776, 707] width 23 height 16
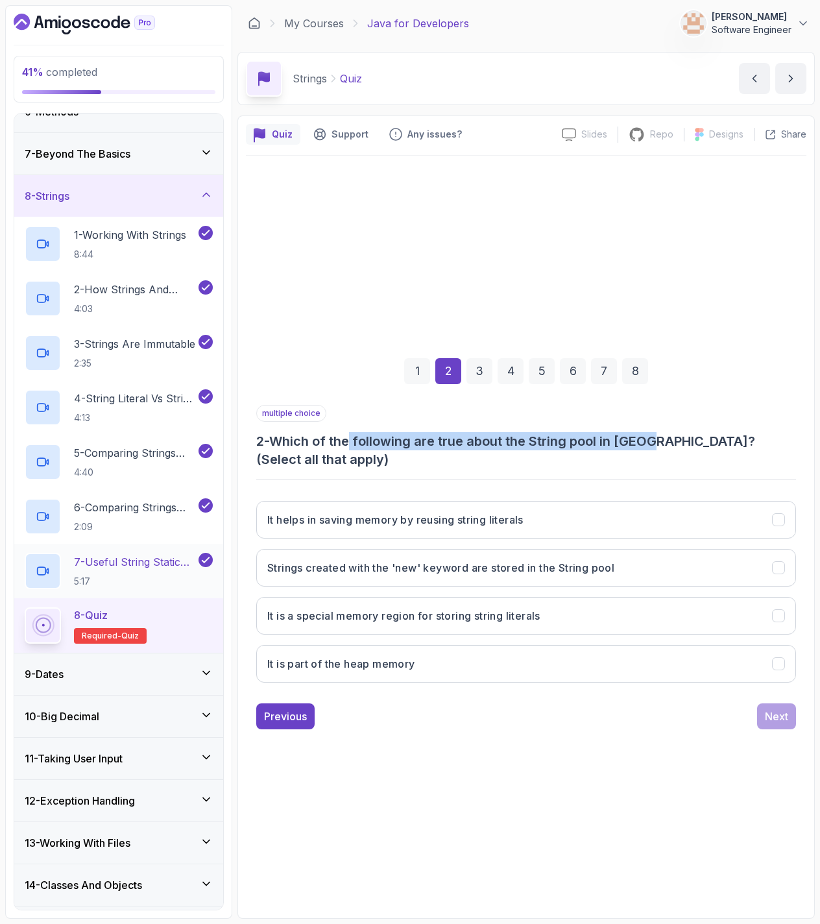
drag, startPoint x: 354, startPoint y: 455, endPoint x: 658, endPoint y: 456, distance: 304.2
click at [658, 456] on h3 "2 - Which of the following are true about the String pool in [GEOGRAPHIC_DATA]?…" at bounding box center [526, 450] width 540 height 36
click at [548, 466] on div "multiple choice 2 - Which of the following are true about the String pool in [G…" at bounding box center [526, 549] width 540 height 288
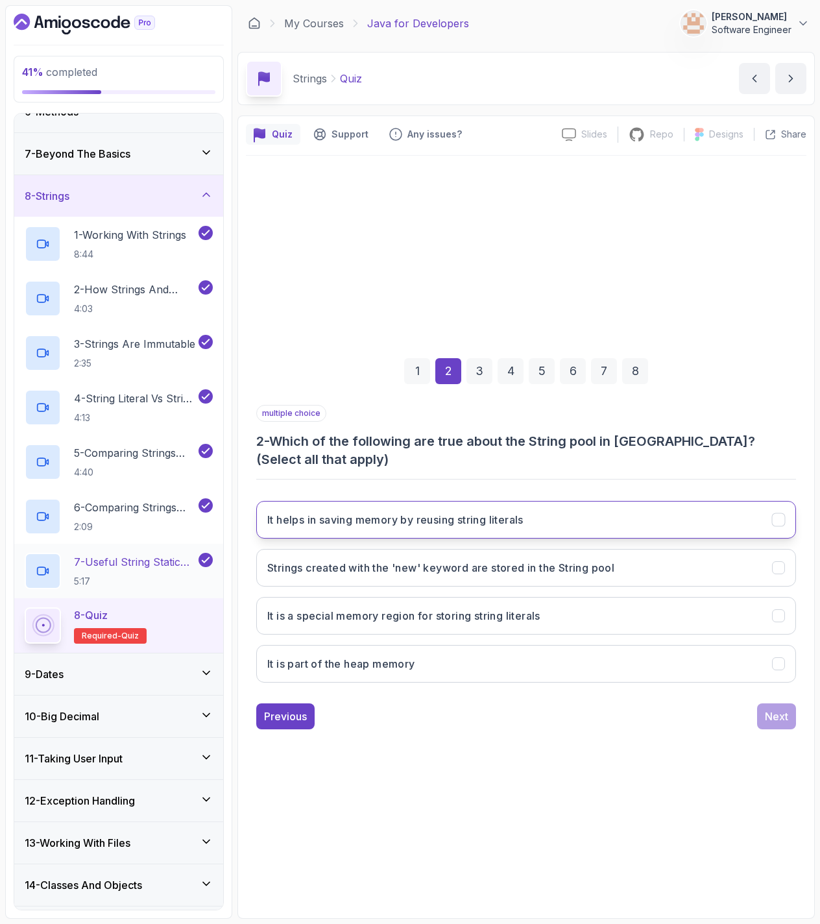
click at [316, 518] on h3 "It helps in saving memory by reusing string literals" at bounding box center [395, 520] width 256 height 16
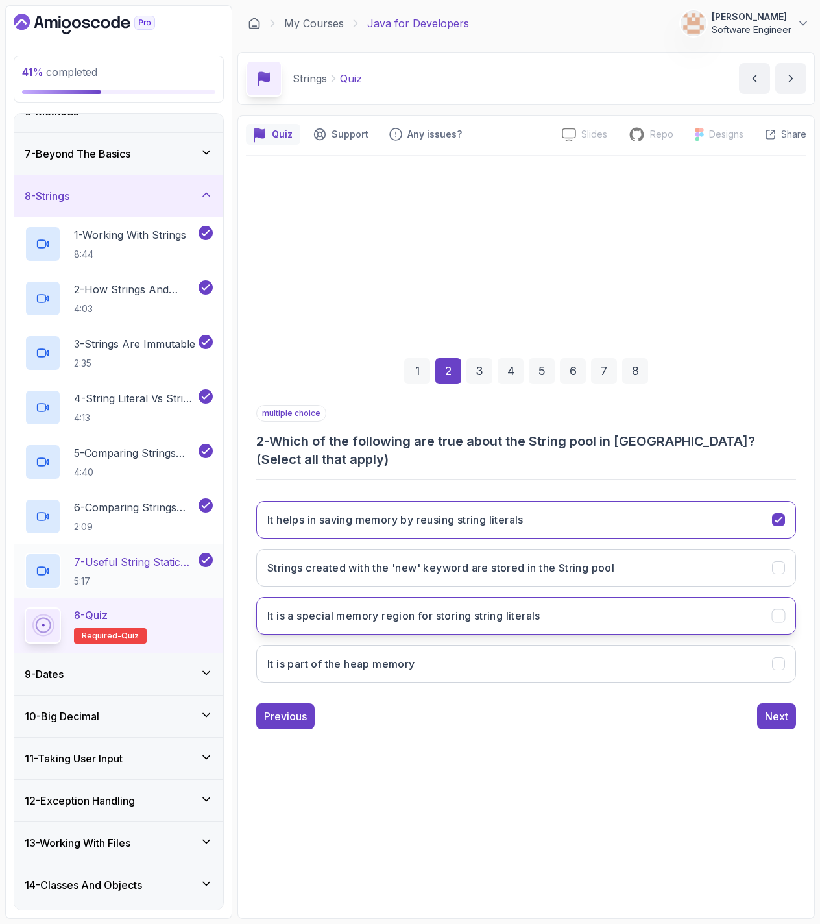
click at [357, 608] on h3 "It is a special memory region for storing string literals" at bounding box center [403, 616] width 273 height 16
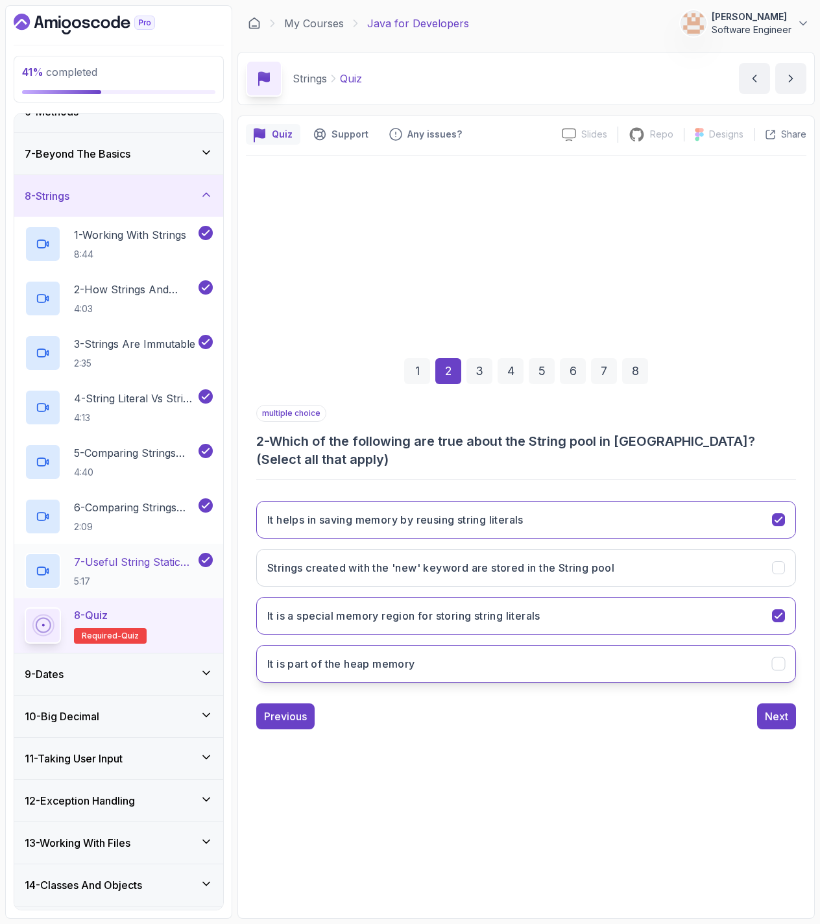
click at [469, 658] on button "It is part of the heap memory" at bounding box center [526, 664] width 540 height 38
click at [768, 710] on div "Next" at bounding box center [776, 716] width 23 height 16
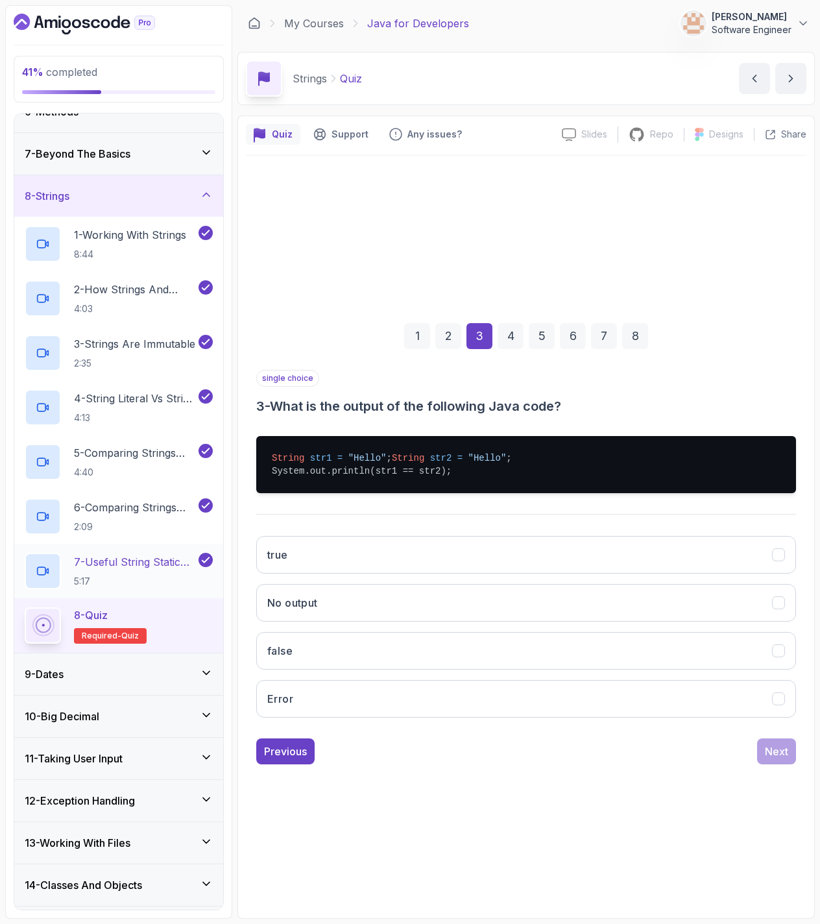
click at [368, 453] on span ""Hello"" at bounding box center [367, 458] width 38 height 10
click at [468, 461] on span ""Hello"" at bounding box center [487, 458] width 38 height 10
click at [328, 562] on button "true" at bounding box center [526, 555] width 540 height 38
click at [767, 747] on button "Next" at bounding box center [776, 751] width 39 height 26
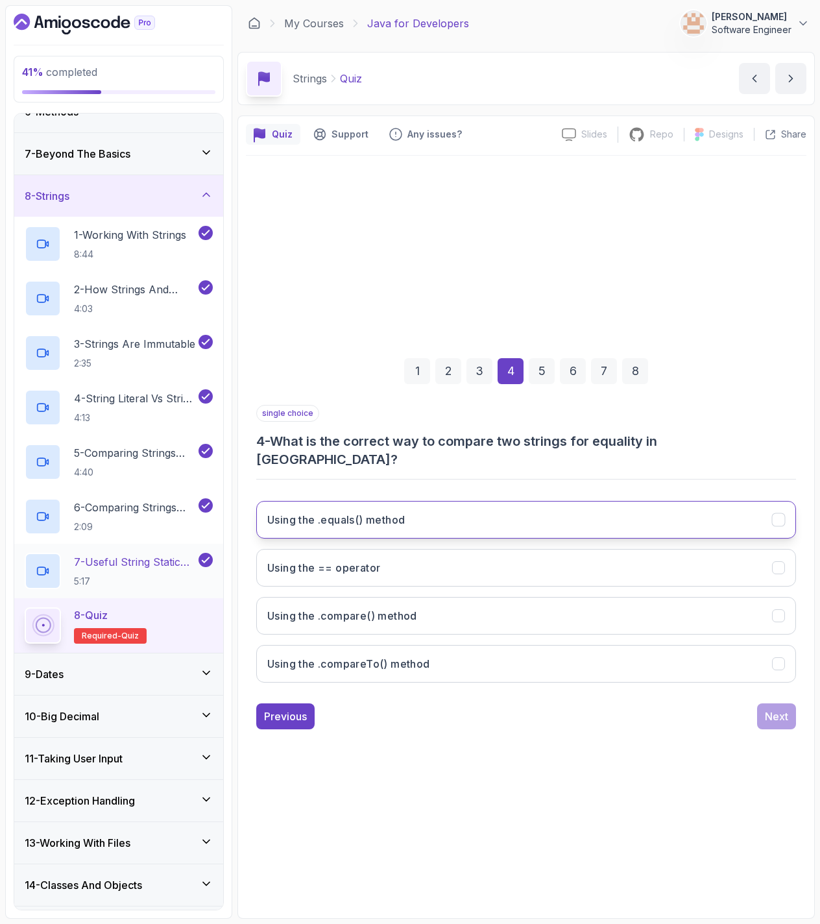
drag, startPoint x: 497, startPoint y: 504, endPoint x: 497, endPoint y: 518, distance: 14.3
click at [497, 504] on button "Using the .equals() method" at bounding box center [526, 520] width 540 height 38
drag, startPoint x: 789, startPoint y: 691, endPoint x: 782, endPoint y: 693, distance: 6.8
click at [789, 691] on div "single choice 4 - What is the correct way to compare two strings for equality i…" at bounding box center [526, 567] width 540 height 324
click at [774, 703] on button "Next" at bounding box center [776, 716] width 39 height 26
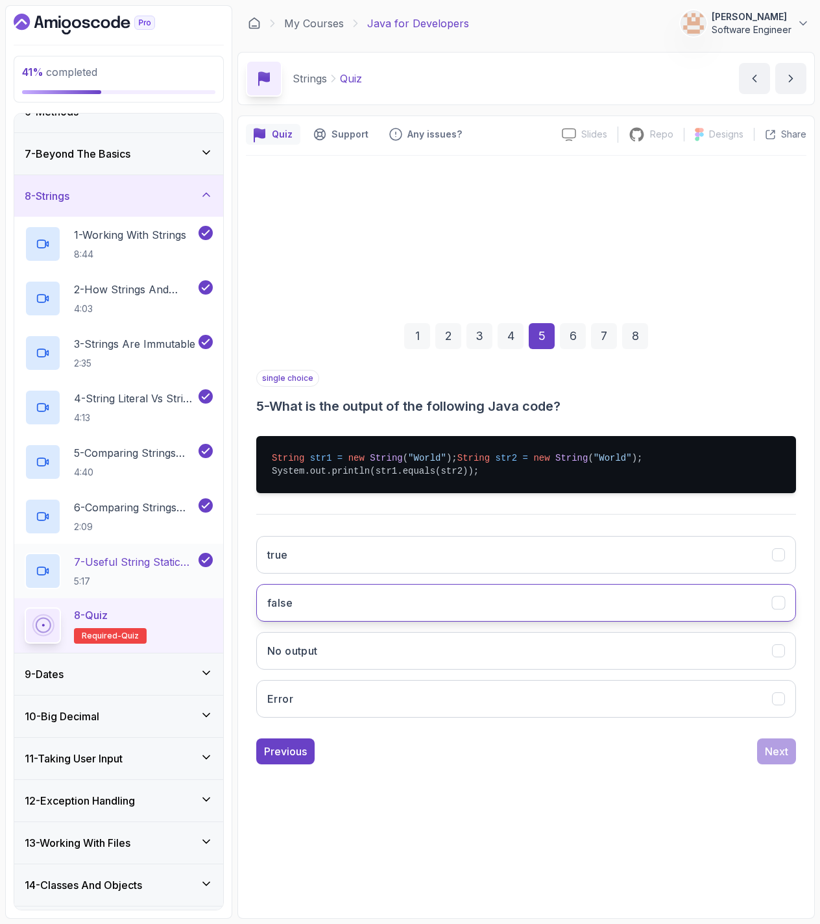
click at [370, 620] on button "false" at bounding box center [526, 603] width 540 height 38
click at [763, 753] on button "Next" at bounding box center [776, 751] width 39 height 26
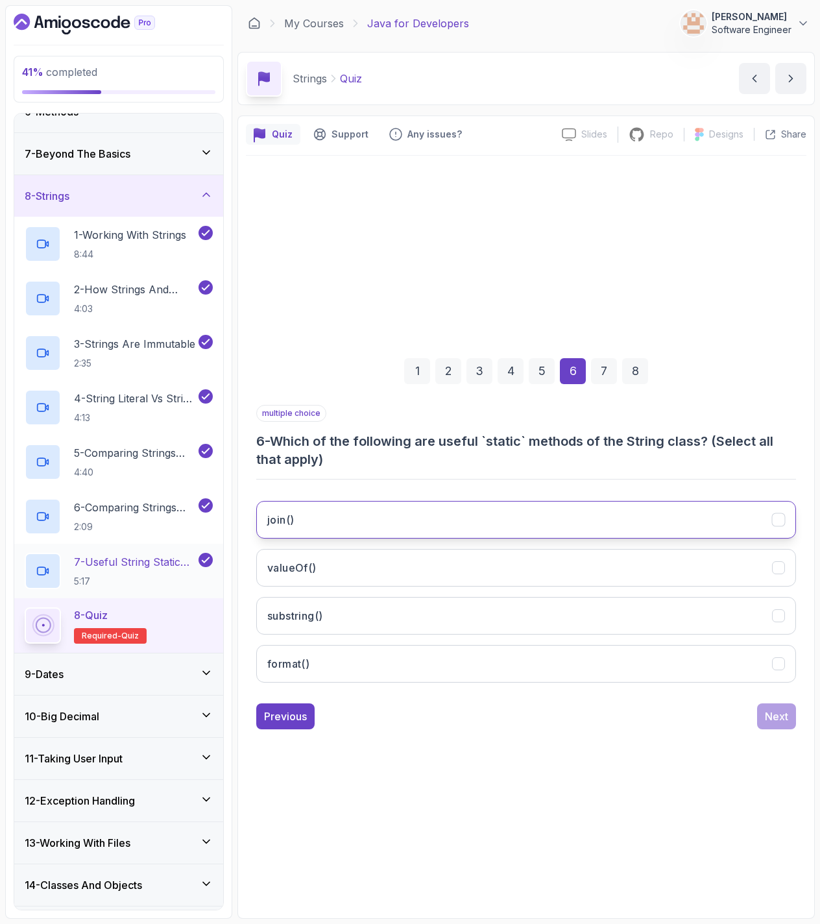
click at [352, 515] on button "join()" at bounding box center [526, 520] width 540 height 38
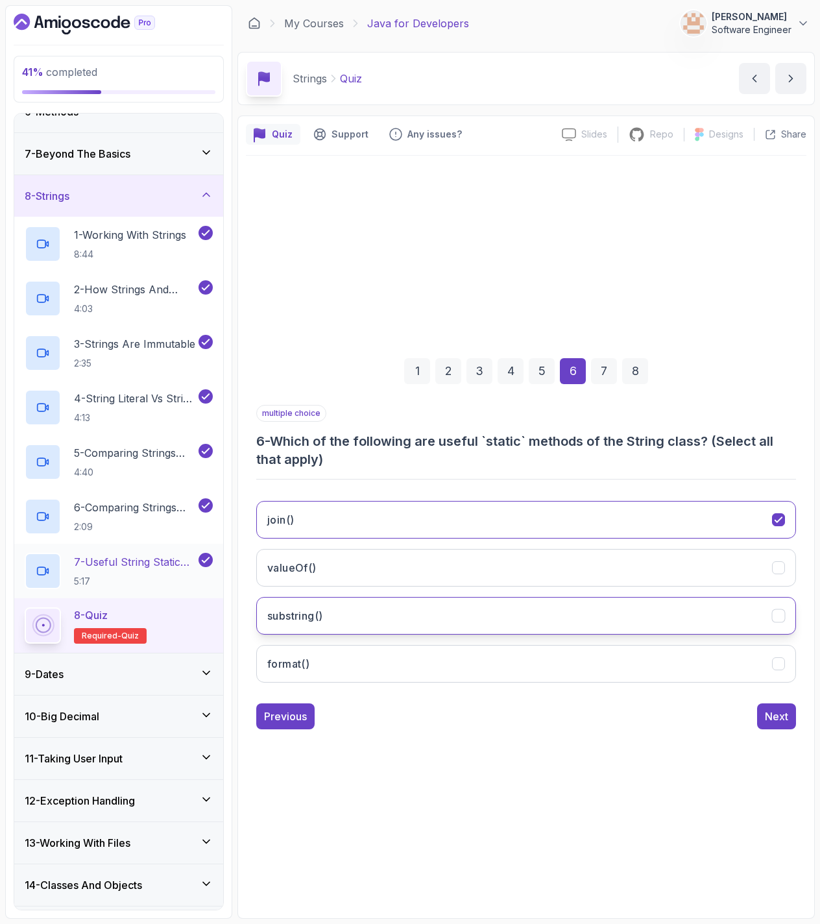
click at [331, 611] on button "substring()" at bounding box center [526, 616] width 540 height 38
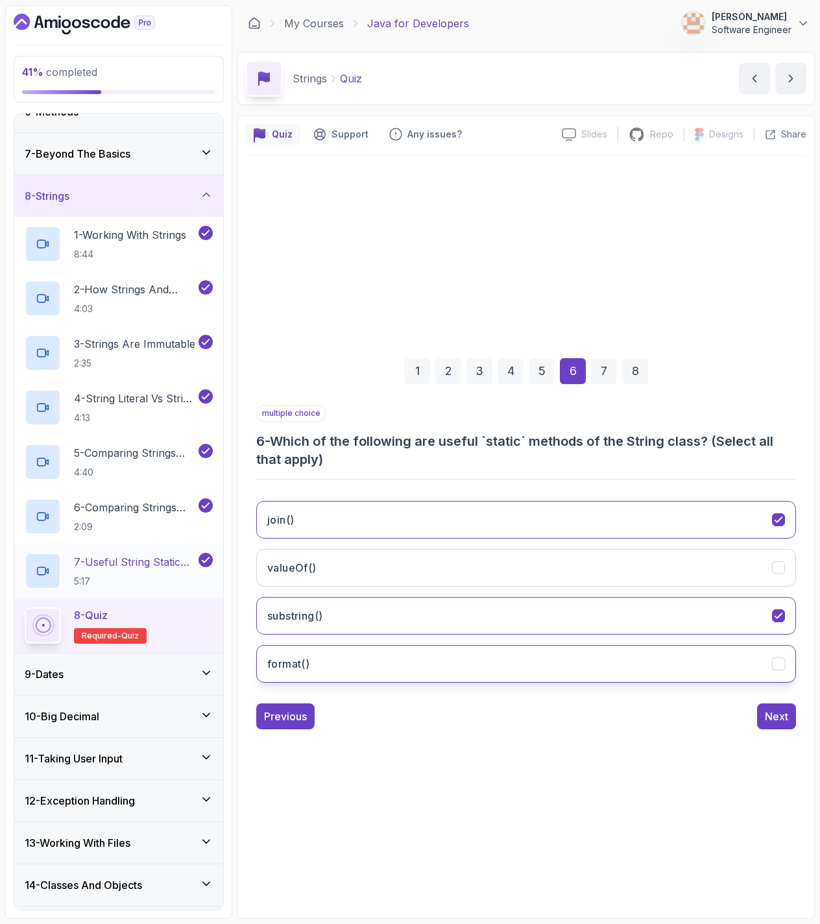
click at [328, 664] on button "format()" at bounding box center [526, 664] width 540 height 38
click at [771, 717] on div "Next" at bounding box center [776, 716] width 23 height 16
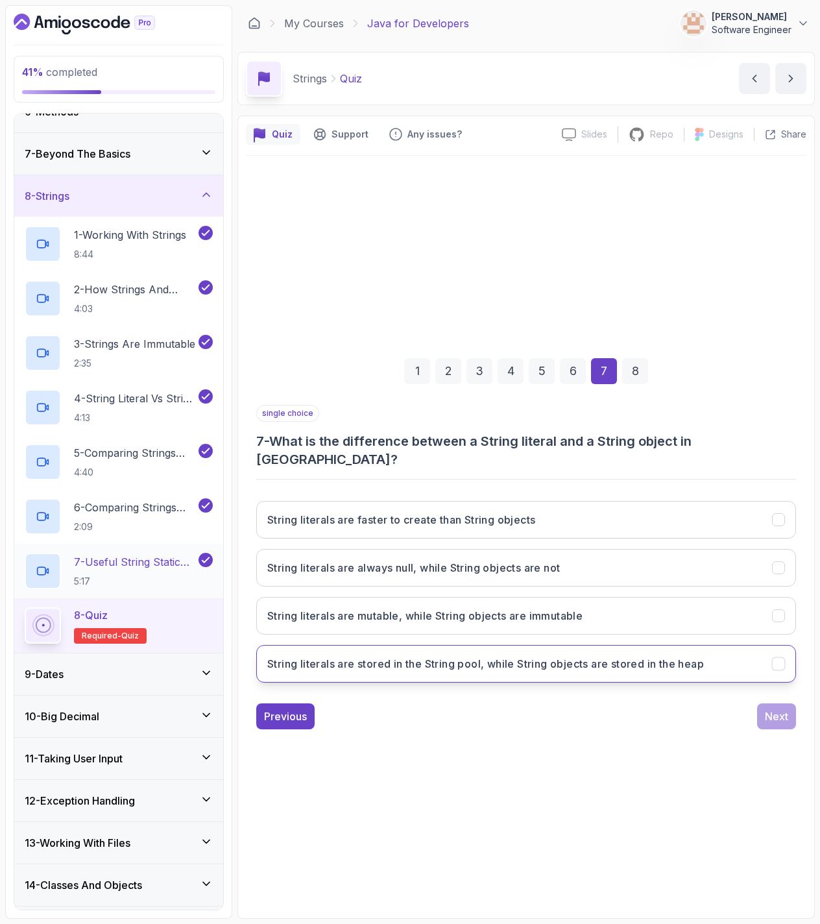
click at [405, 656] on h3 "String literals are stored in the String pool, while String objects are stored …" at bounding box center [485, 664] width 437 height 16
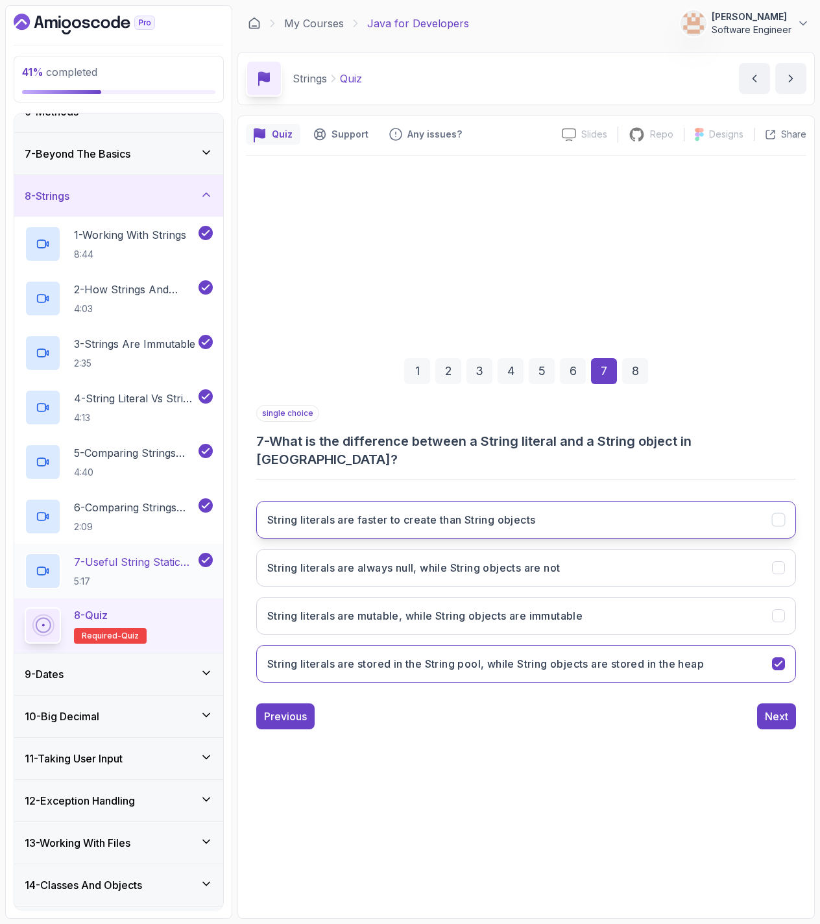
click at [451, 516] on h3 "String literals are faster to create than String objects" at bounding box center [401, 520] width 268 height 16
click at [786, 708] on div "Next" at bounding box center [776, 716] width 23 height 16
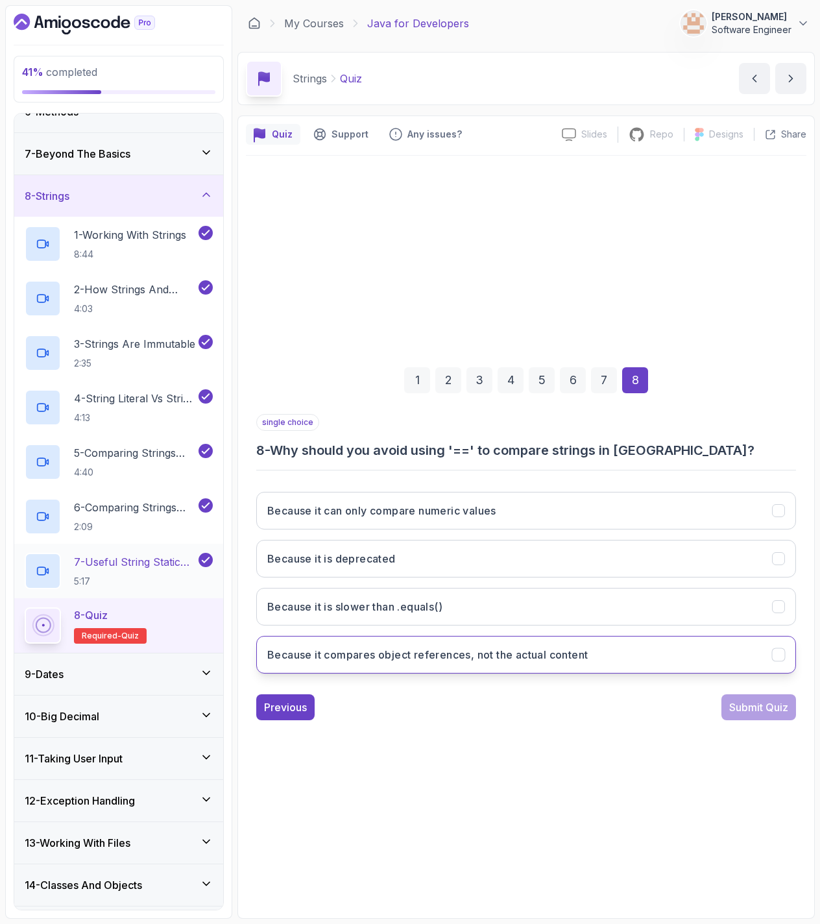
click at [420, 662] on h3 "Because it compares object references, not the actual content" at bounding box center [427, 655] width 320 height 16
click at [776, 699] on div "Submit Quiz" at bounding box center [758, 707] width 59 height 16
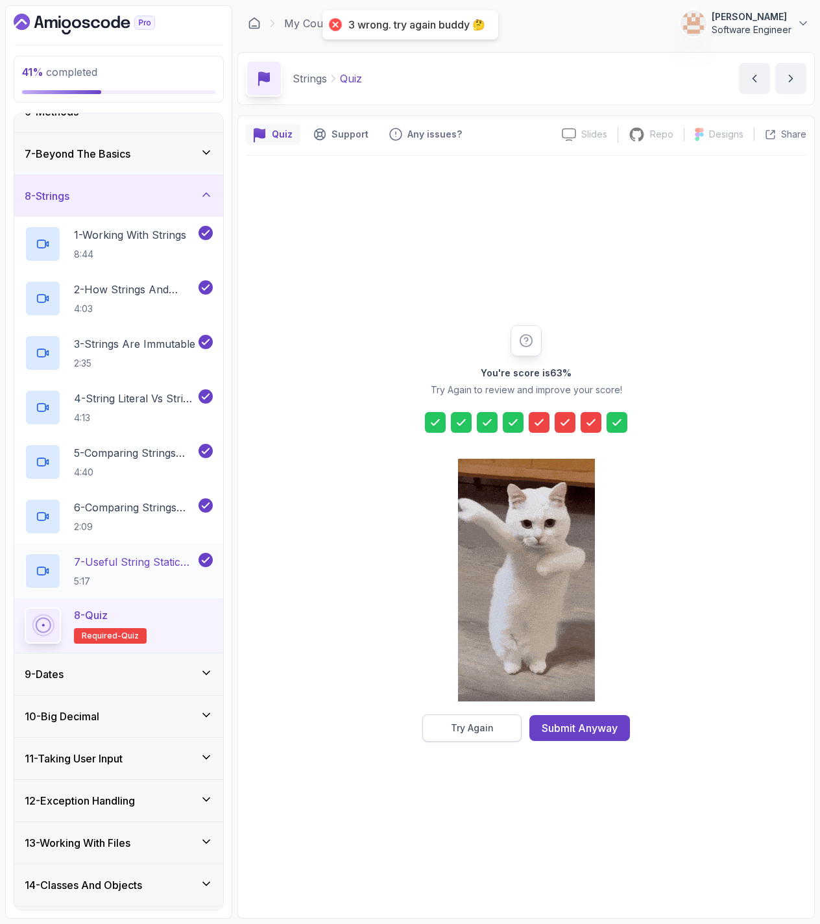
click at [501, 721] on button "Try Again" at bounding box center [471, 727] width 99 height 27
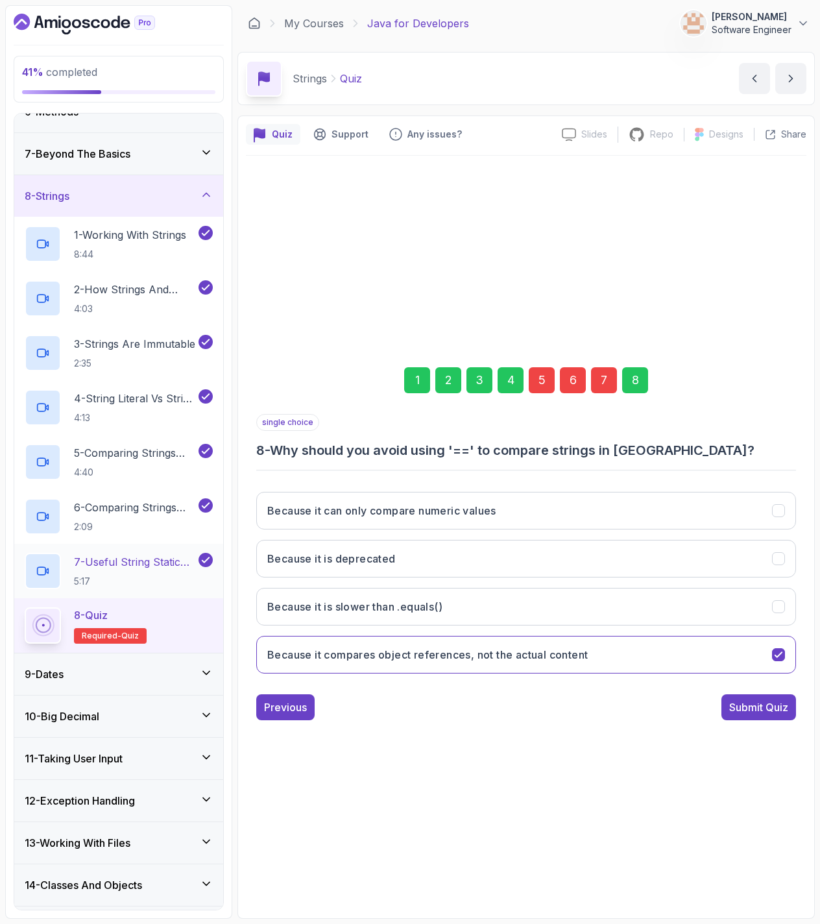
click at [542, 382] on div "5" at bounding box center [542, 380] width 26 height 26
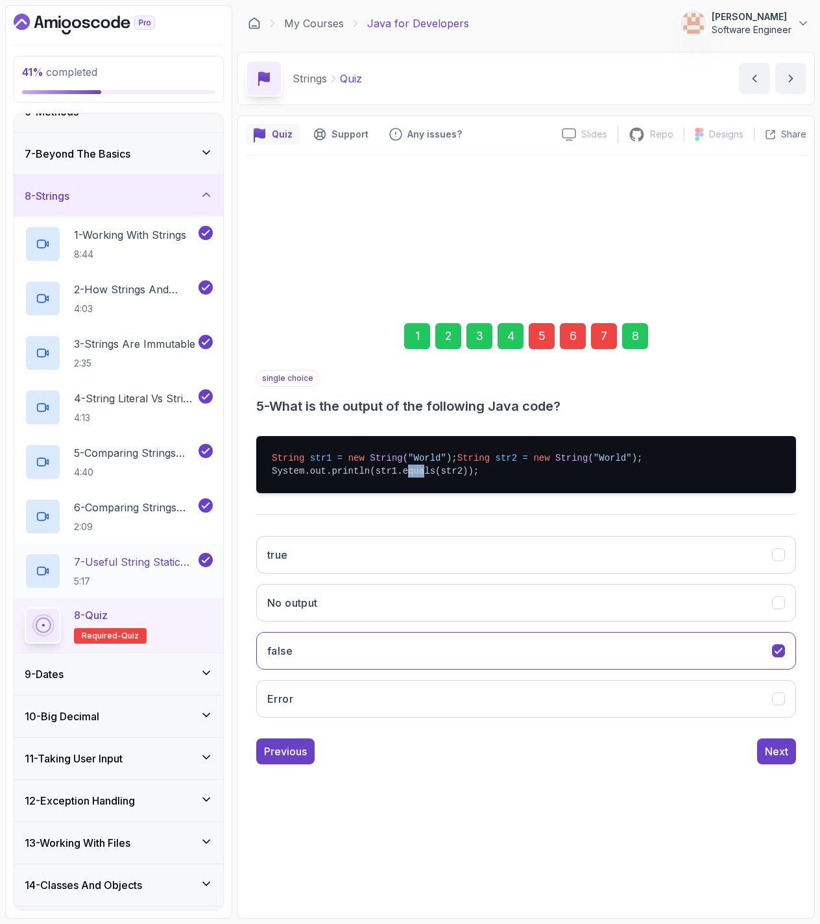
drag, startPoint x: 411, startPoint y: 481, endPoint x: 423, endPoint y: 484, distance: 12.6
click at [423, 483] on pre "String str1 = new String ( "World" ); String str2 = new String ( "World" ); Sys…" at bounding box center [526, 464] width 540 height 57
click at [377, 555] on button "true" at bounding box center [526, 555] width 540 height 38
click at [773, 753] on div "Next" at bounding box center [776, 751] width 23 height 16
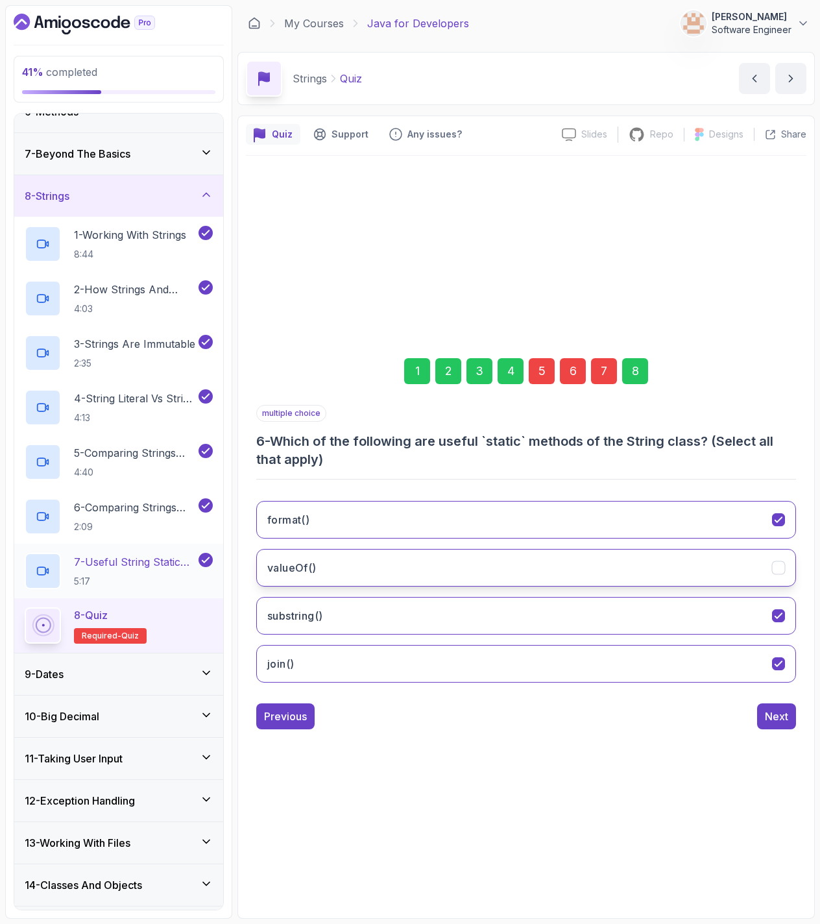
click at [398, 579] on button "valueOf()" at bounding box center [526, 568] width 540 height 38
drag, startPoint x: 775, startPoint y: 711, endPoint x: 761, endPoint y: 706, distance: 14.6
click at [769, 711] on div "Next" at bounding box center [776, 716] width 23 height 16
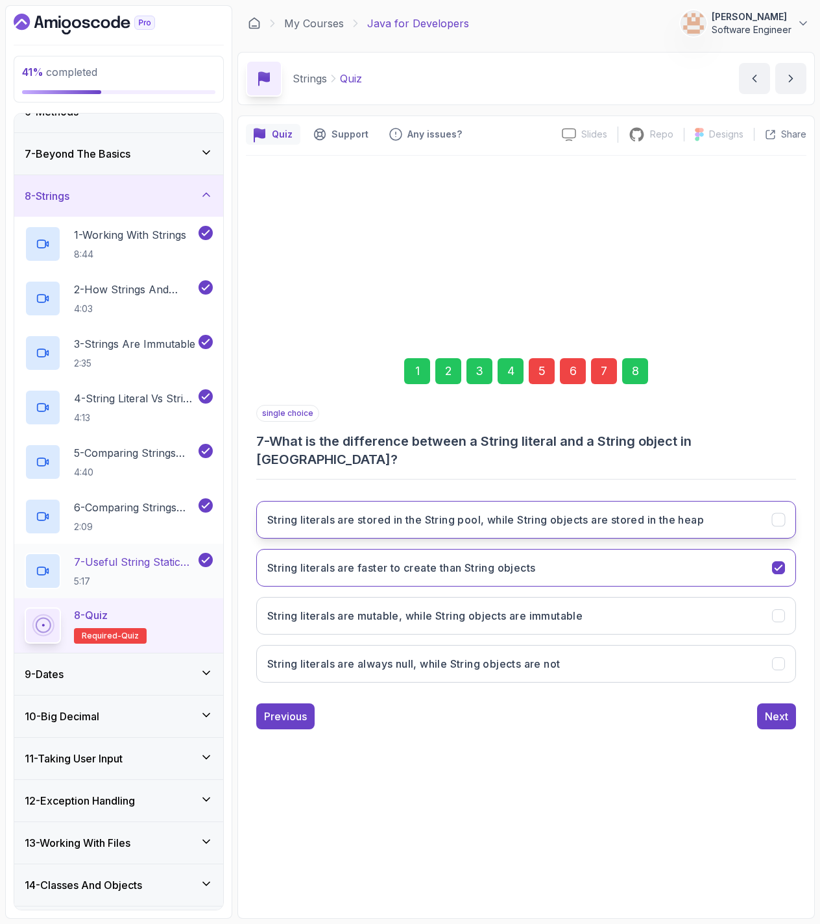
click at [471, 523] on button "String literals are stored in the String pool, while String objects are stored …" at bounding box center [526, 520] width 540 height 38
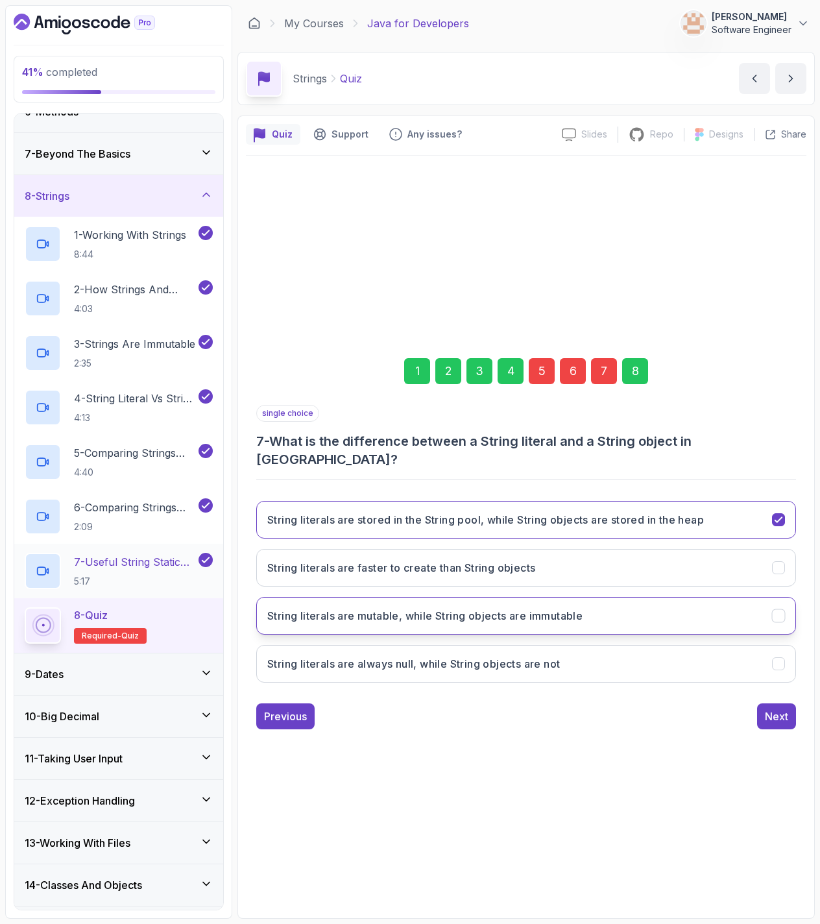
click at [490, 597] on button "String literals are mutable, while String objects are immutable" at bounding box center [526, 616] width 540 height 38
click at [524, 520] on button "String literals are stored in the String pool, while String objects are stored …" at bounding box center [526, 520] width 540 height 38
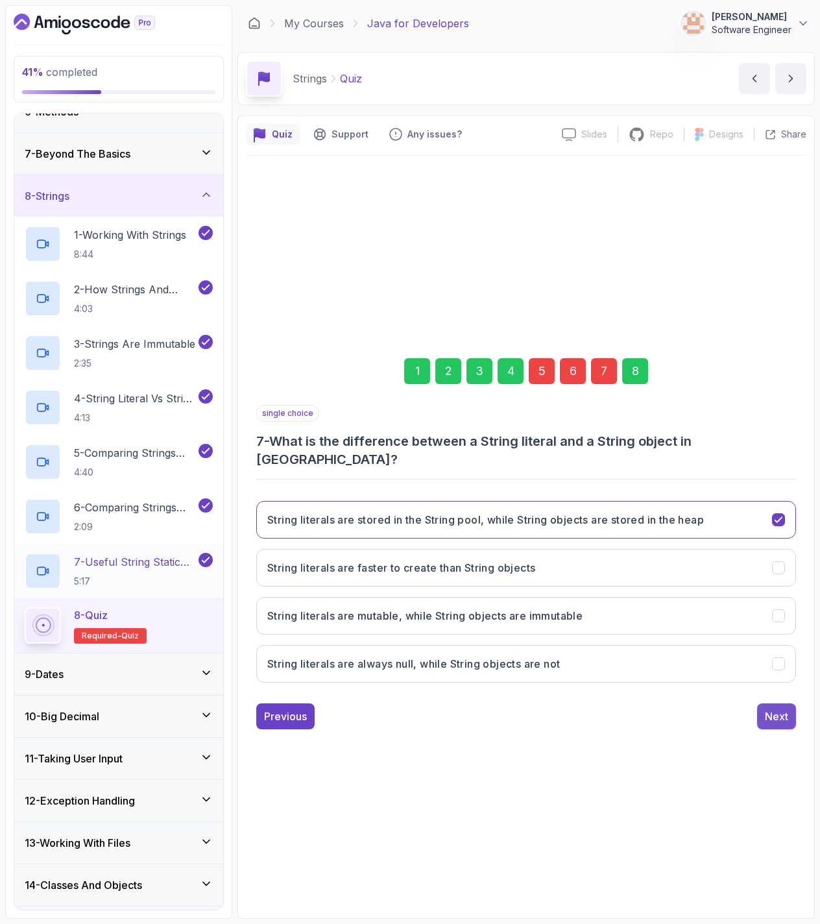
click at [771, 708] on div "Next" at bounding box center [776, 716] width 23 height 16
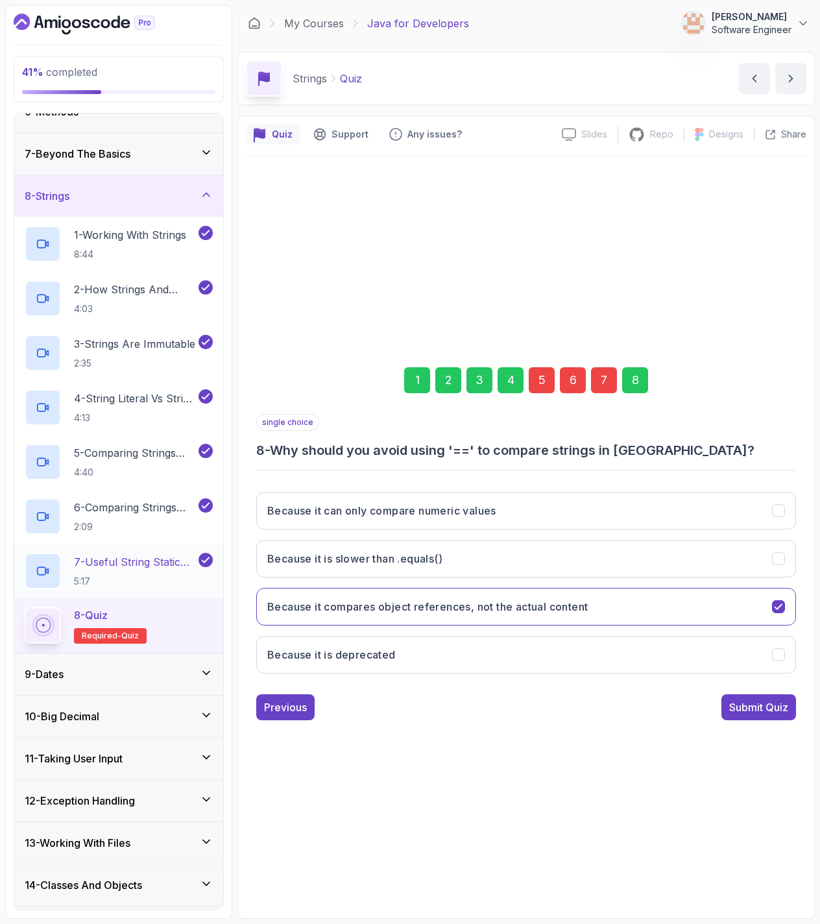
drag, startPoint x: 708, startPoint y: 698, endPoint x: 714, endPoint y: 705, distance: 9.2
click at [714, 705] on div "Previous Submit Quiz" at bounding box center [526, 707] width 540 height 26
click at [729, 702] on div "Submit Quiz" at bounding box center [758, 707] width 59 height 16
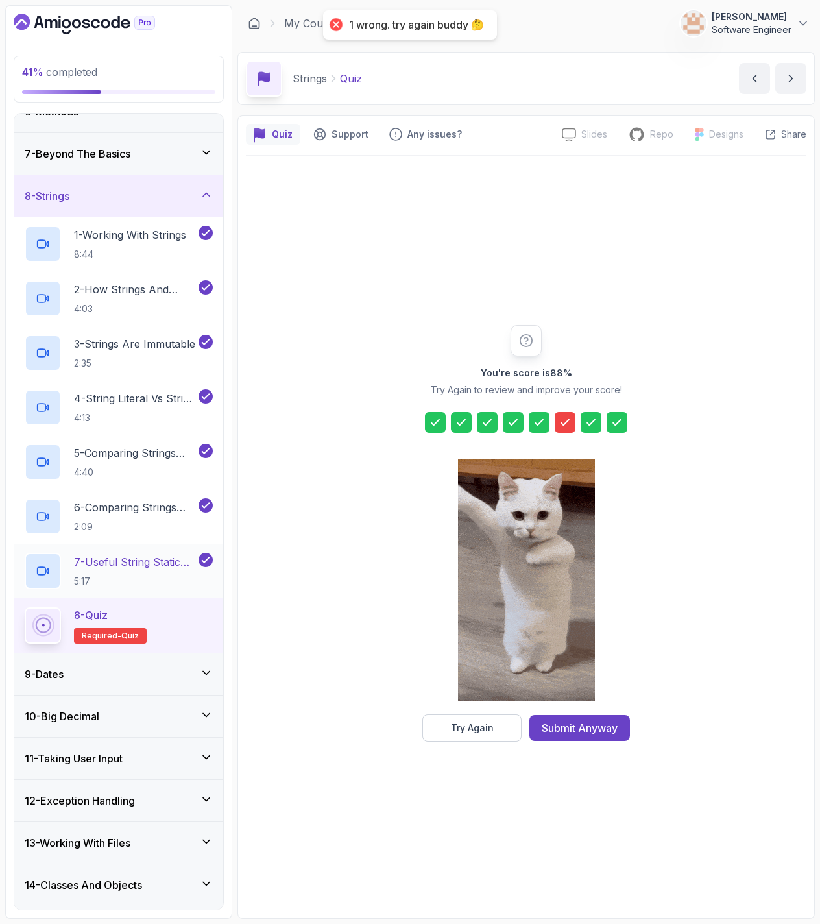
click at [568, 419] on icon at bounding box center [564, 422] width 13 height 13
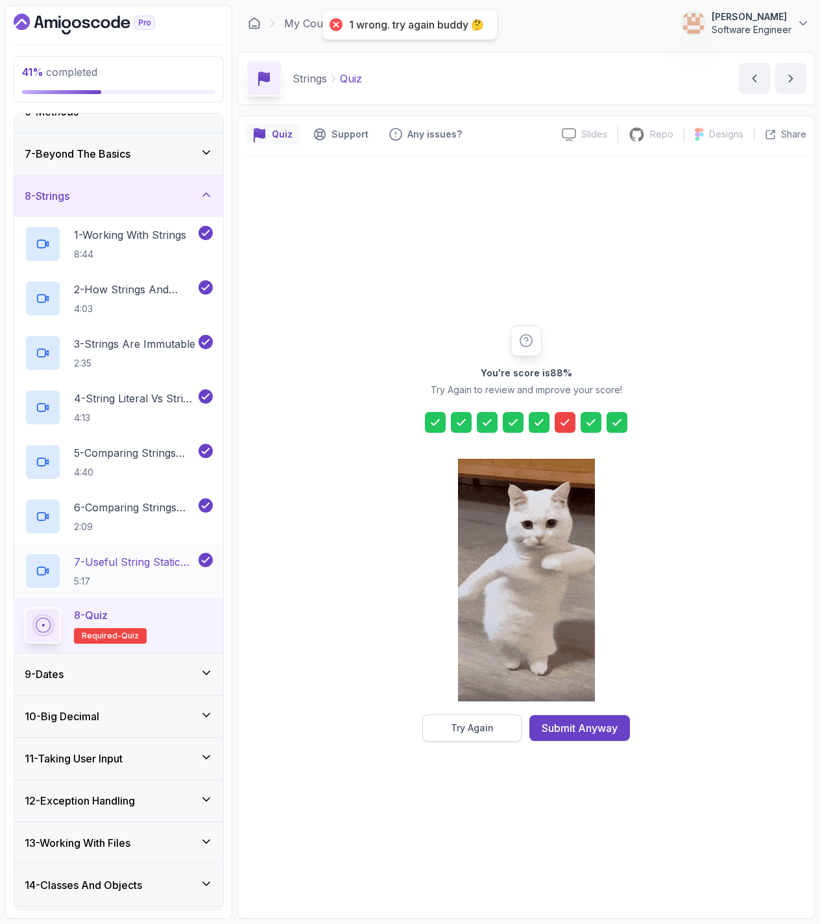
click at [495, 716] on button "Try Again" at bounding box center [471, 727] width 99 height 27
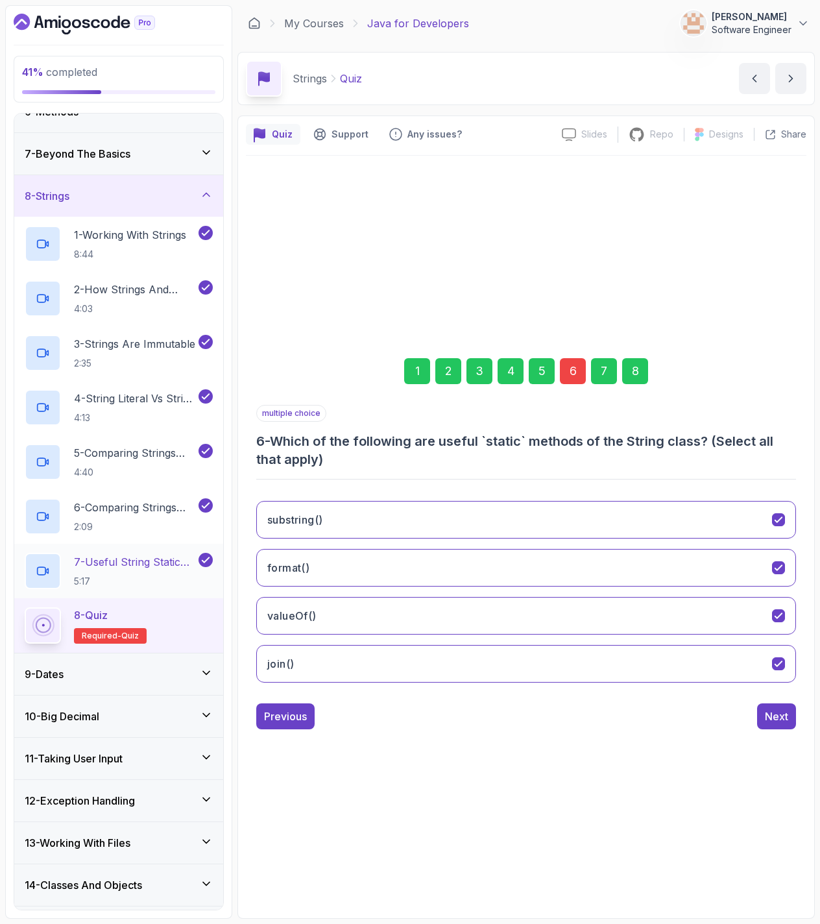
click at [577, 375] on div "6" at bounding box center [573, 371] width 26 height 26
click at [344, 528] on button "substring()" at bounding box center [526, 520] width 540 height 38
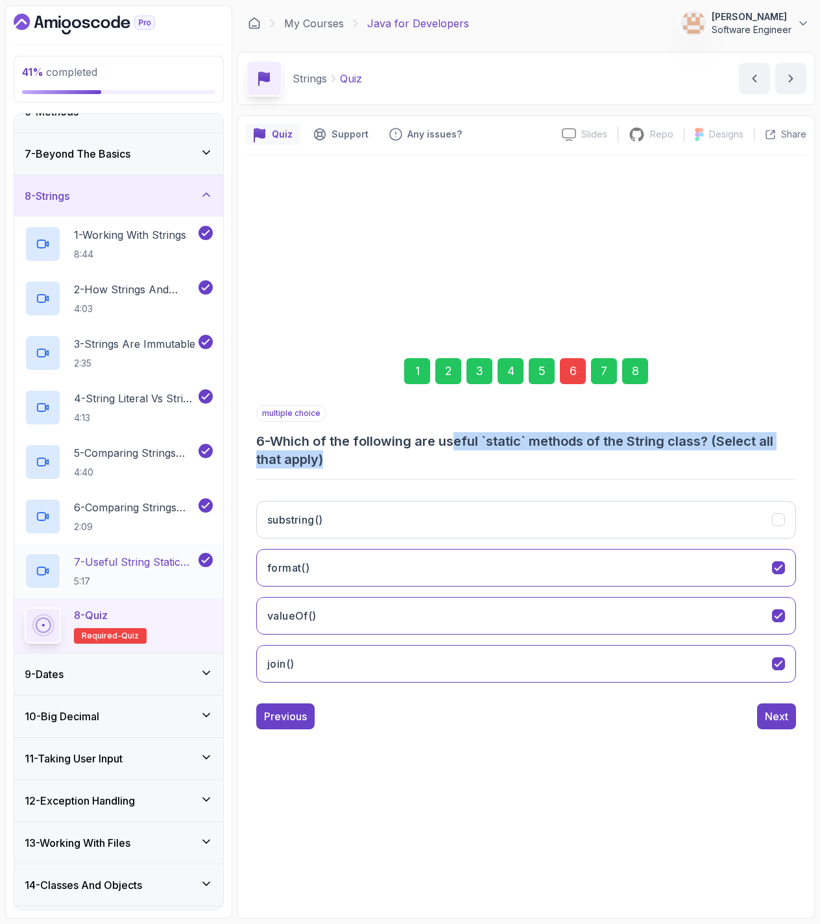
drag, startPoint x: 461, startPoint y: 446, endPoint x: 490, endPoint y: 451, distance: 29.8
click at [490, 451] on h3 "6 - Which of the following are useful `static` methods of the String class? (Se…" at bounding box center [526, 450] width 540 height 36
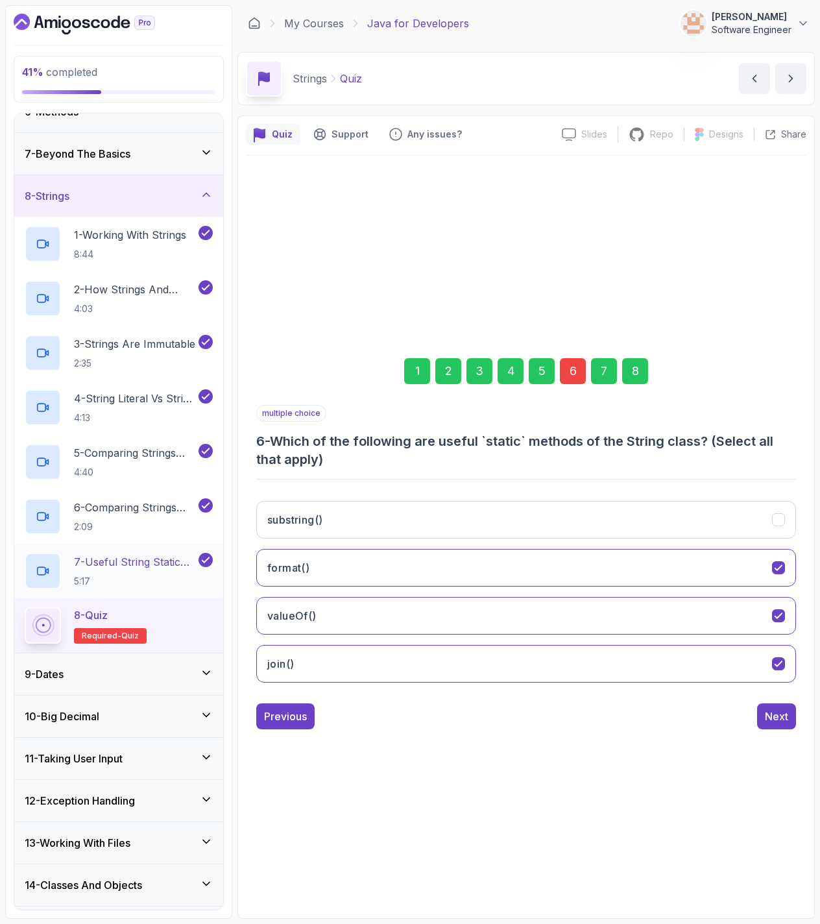
click at [490, 453] on h3 "6 - Which of the following are useful `static` methods of the String class? (Se…" at bounding box center [526, 450] width 540 height 36
click at [368, 646] on button "join()" at bounding box center [526, 664] width 540 height 38
click at [355, 613] on button "valueOf()" at bounding box center [526, 616] width 540 height 38
click at [354, 576] on button "format()" at bounding box center [526, 568] width 540 height 38
click at [353, 569] on button "format()" at bounding box center [526, 568] width 540 height 38
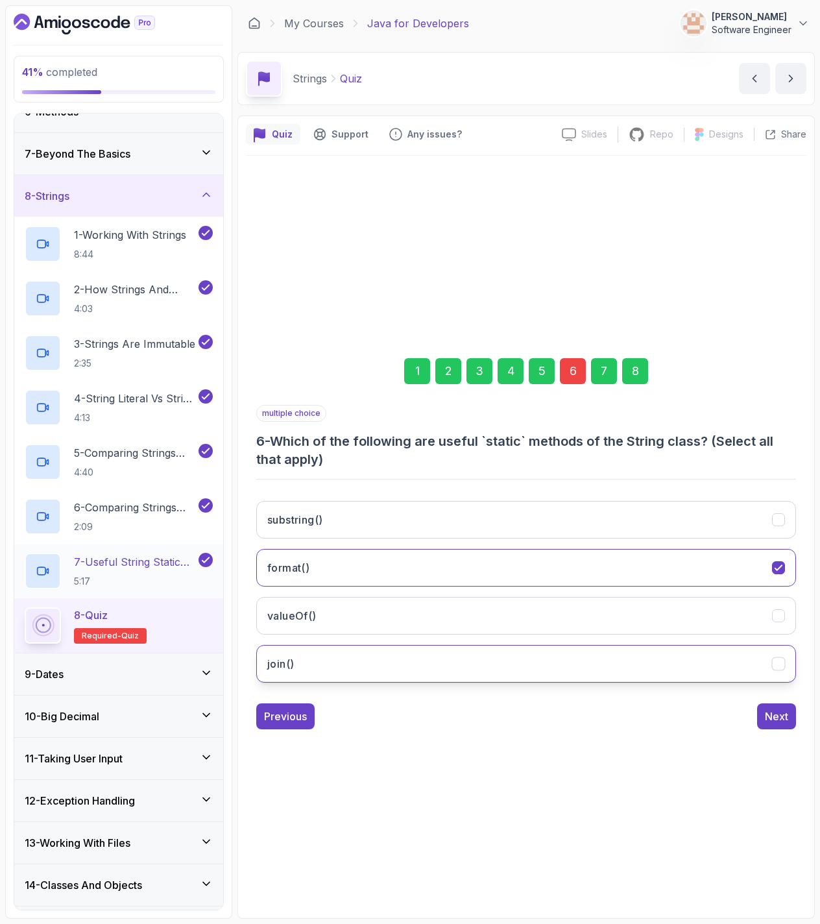
click at [375, 654] on button "join()" at bounding box center [526, 664] width 540 height 38
click at [382, 656] on button "join()" at bounding box center [526, 664] width 540 height 38
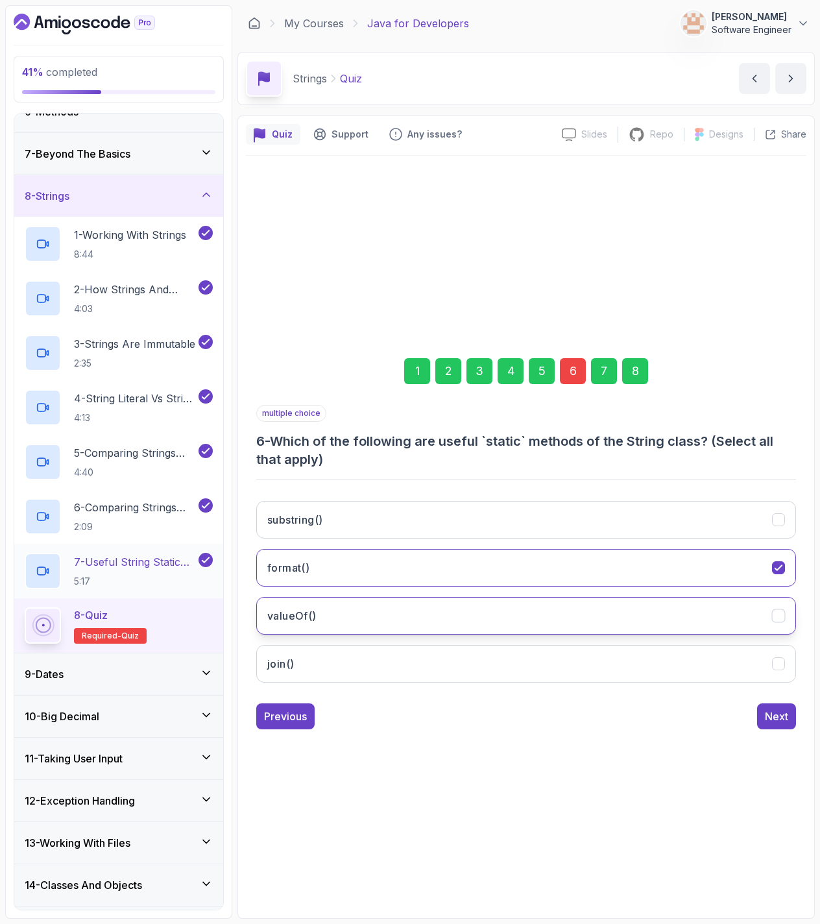
click at [393, 620] on button "valueOf()" at bounding box center [526, 616] width 540 height 38
click at [448, 562] on button "format()" at bounding box center [526, 568] width 540 height 38
click at [358, 496] on div "substring() format() valueOf() join()" at bounding box center [526, 591] width 540 height 202
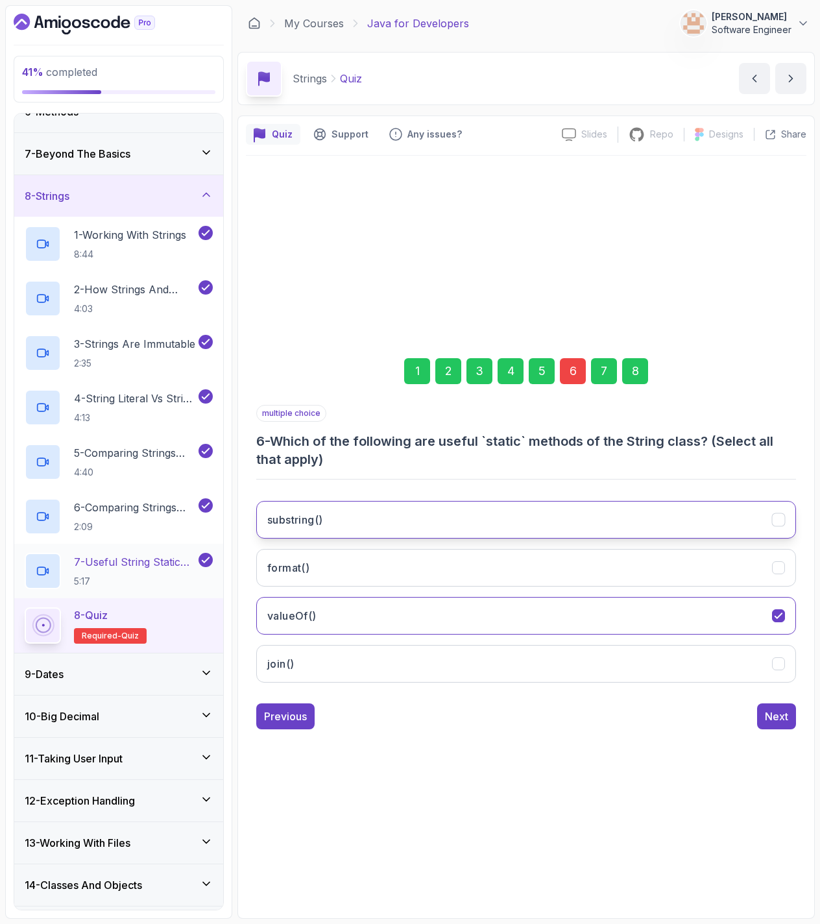
click at [355, 514] on button "substring()" at bounding box center [526, 520] width 540 height 38
click at [635, 376] on div "8" at bounding box center [635, 371] width 26 height 26
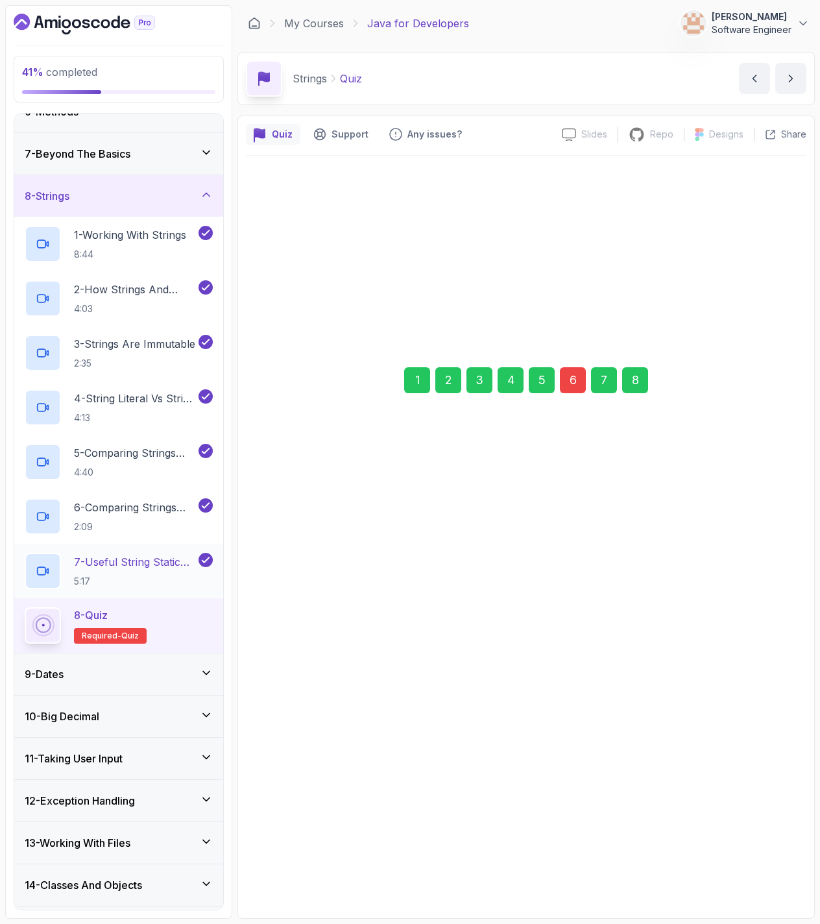
click at [748, 702] on div "Submit Quiz" at bounding box center [758, 707] width 59 height 16
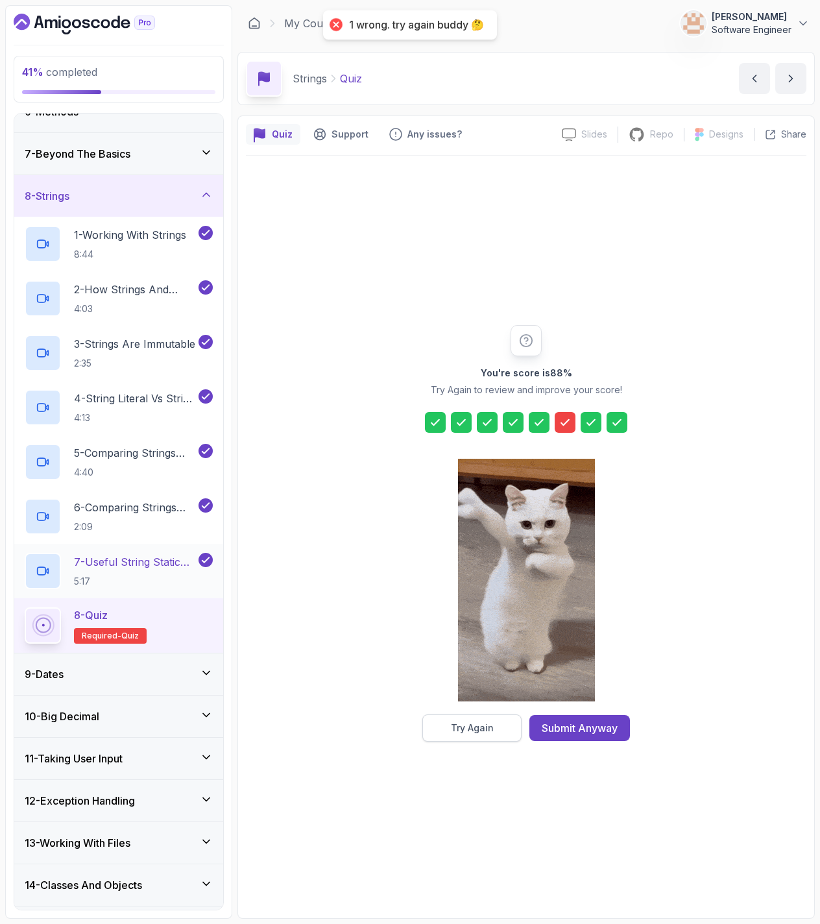
click at [491, 721] on button "Try Again" at bounding box center [471, 727] width 99 height 27
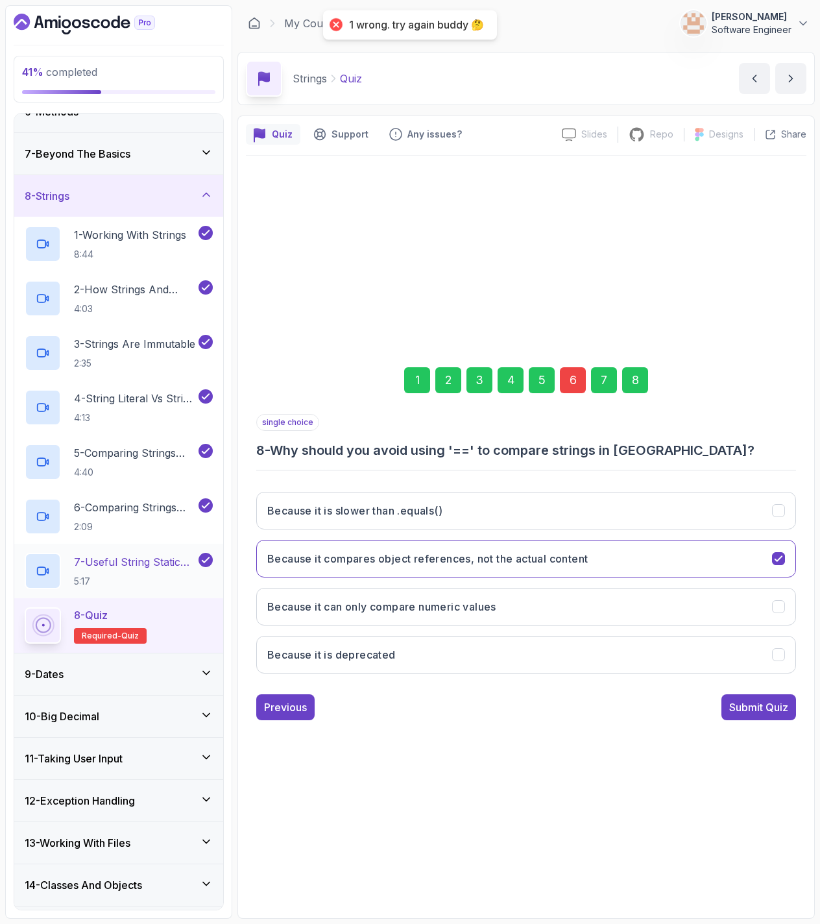
click at [568, 380] on div "6" at bounding box center [573, 380] width 26 height 26
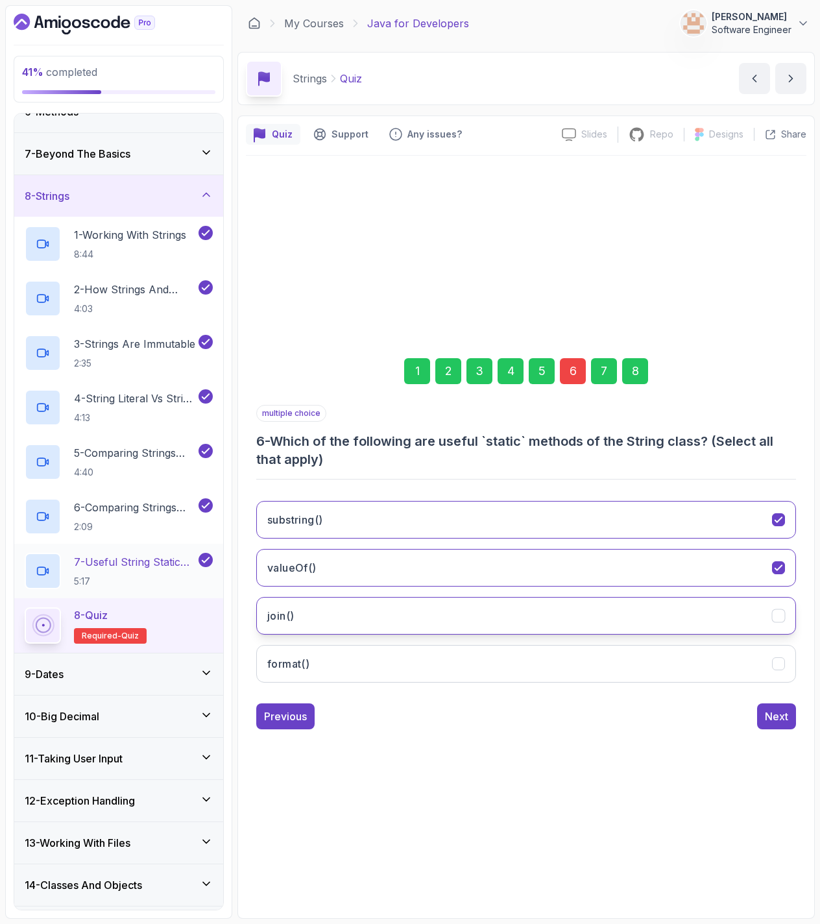
click at [316, 620] on button "join()" at bounding box center [526, 616] width 540 height 38
click at [632, 365] on div "8" at bounding box center [635, 371] width 26 height 26
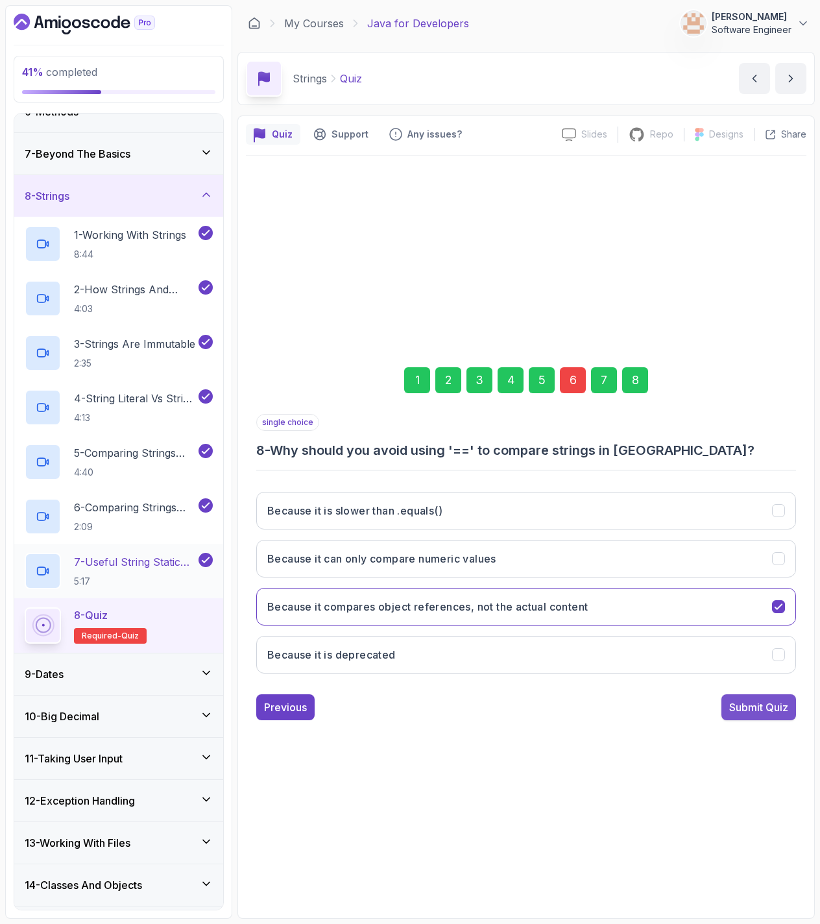
click at [743, 697] on button "Submit Quiz" at bounding box center [758, 707] width 75 height 26
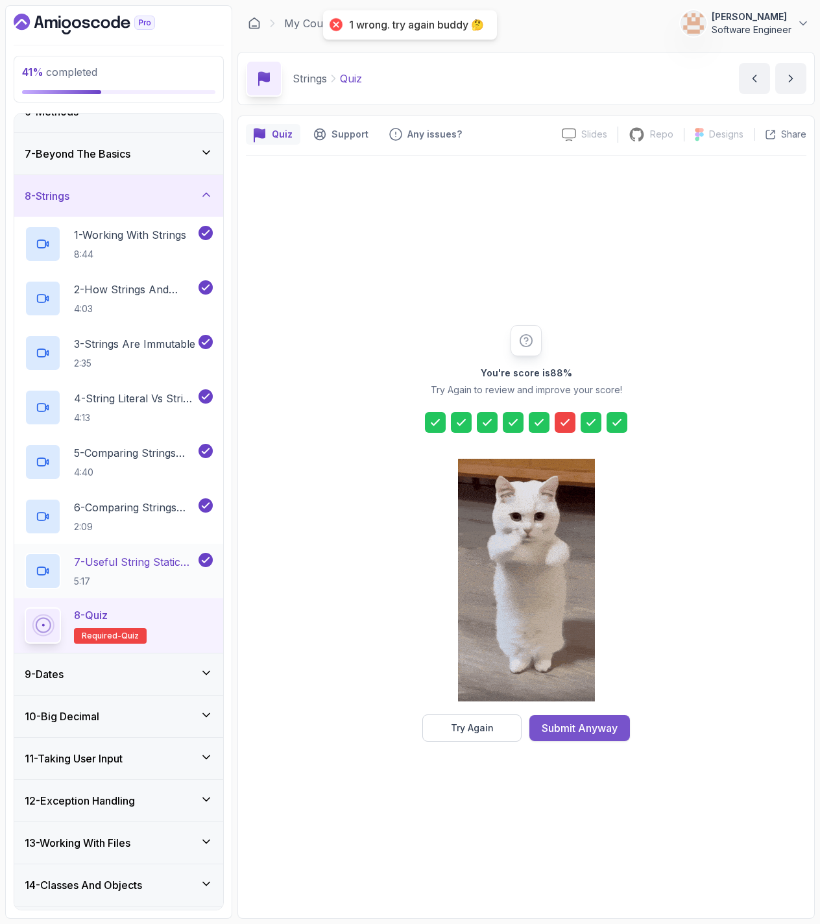
click at [575, 725] on div "Submit Anyway" at bounding box center [580, 728] width 76 height 16
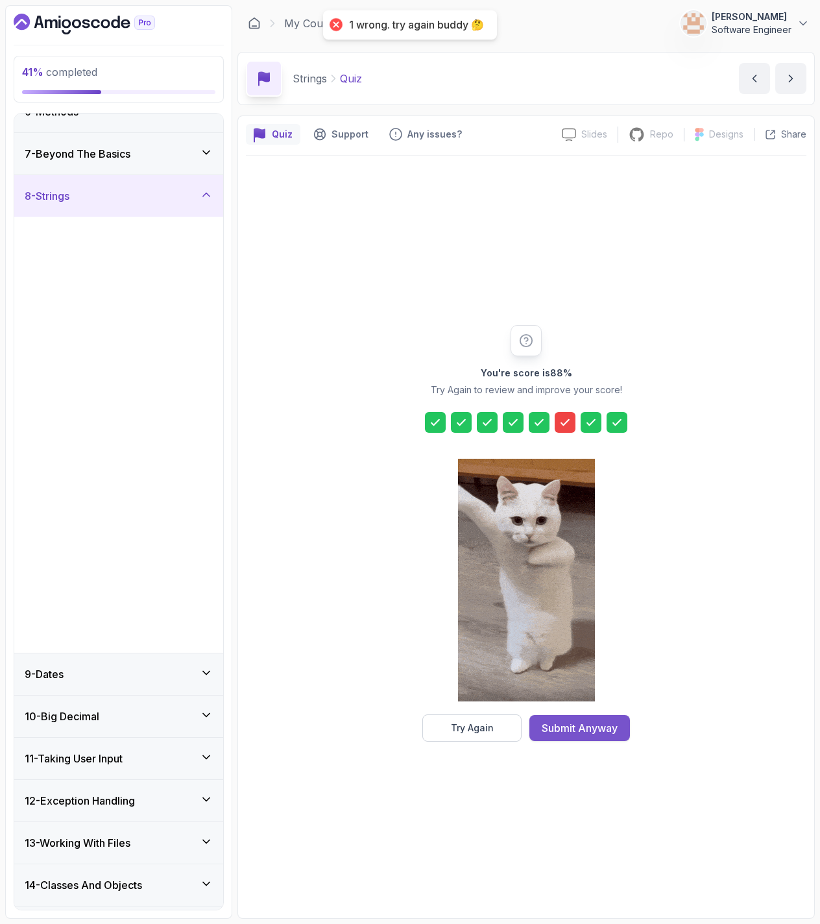
scroll to position [5, 0]
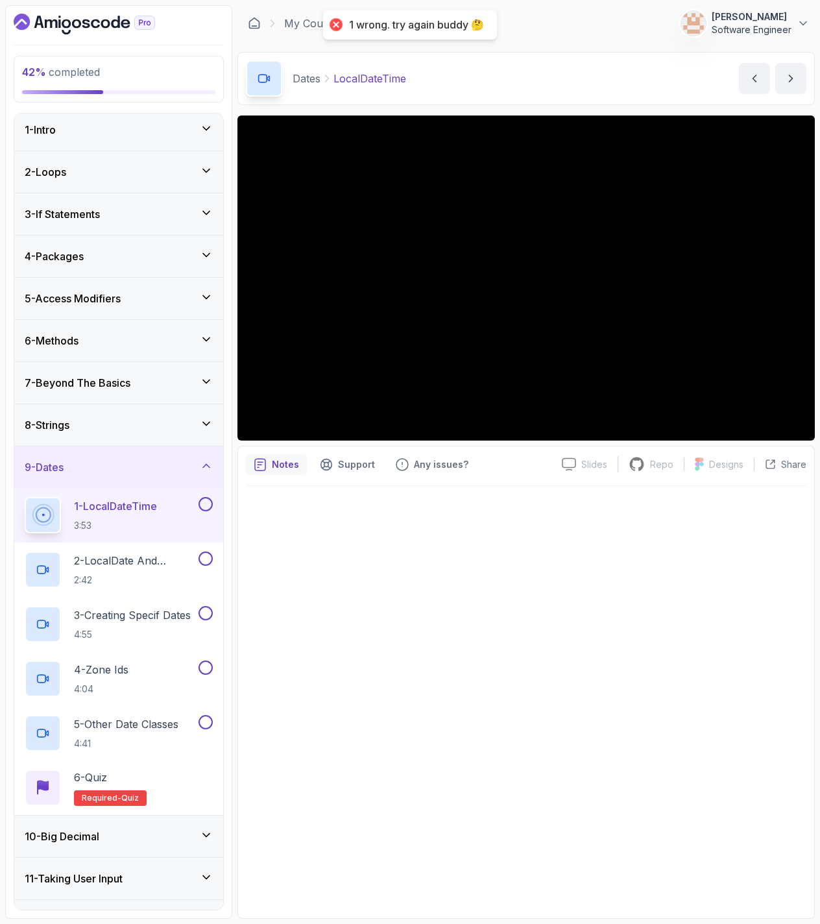
click at [127, 431] on div "8 - Strings" at bounding box center [119, 425] width 188 height 16
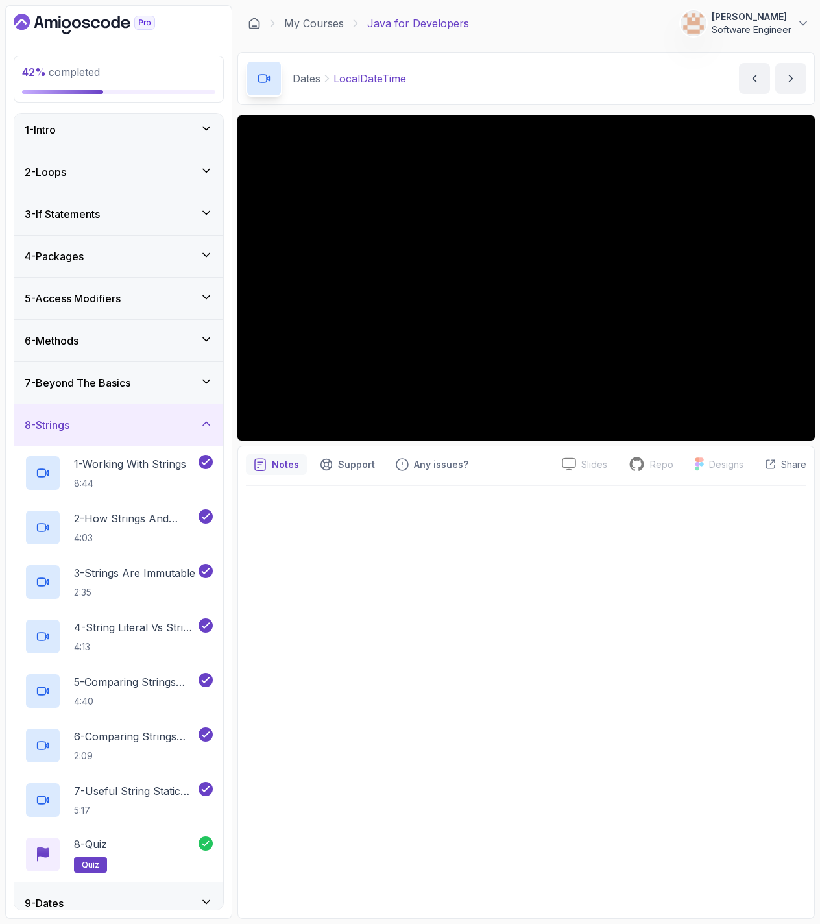
click at [136, 432] on div "8 - Strings" at bounding box center [119, 425] width 188 height 16
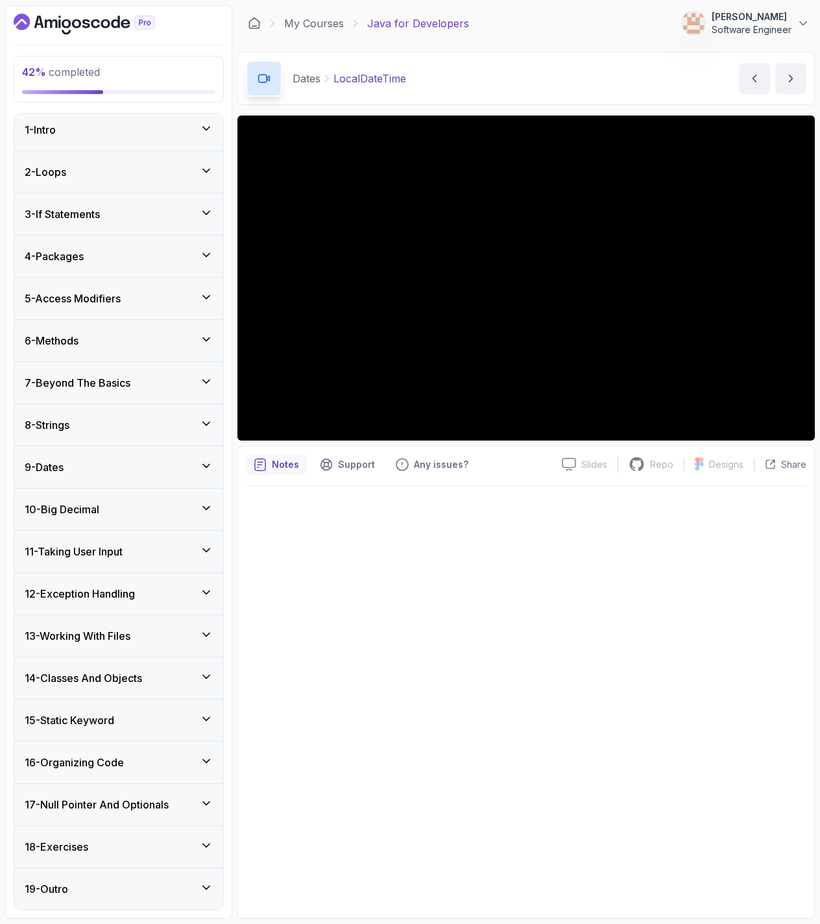
click at [142, 470] on div "9 - Dates" at bounding box center [119, 467] width 188 height 16
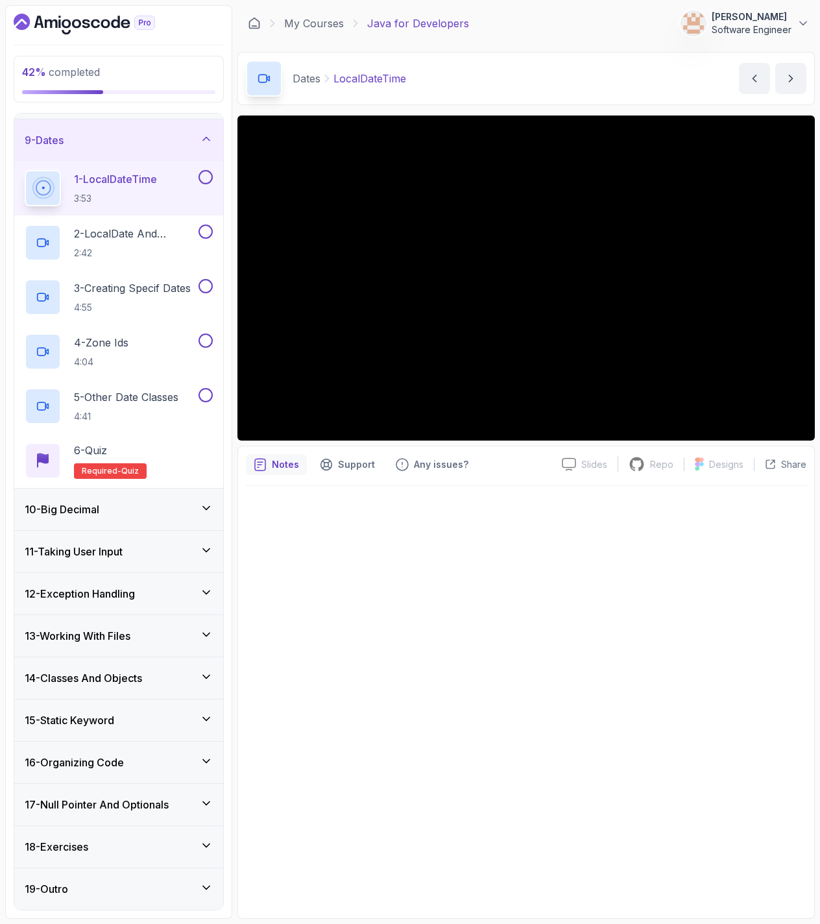
click at [142, 522] on div "10 - Big Decimal" at bounding box center [118, 509] width 209 height 42
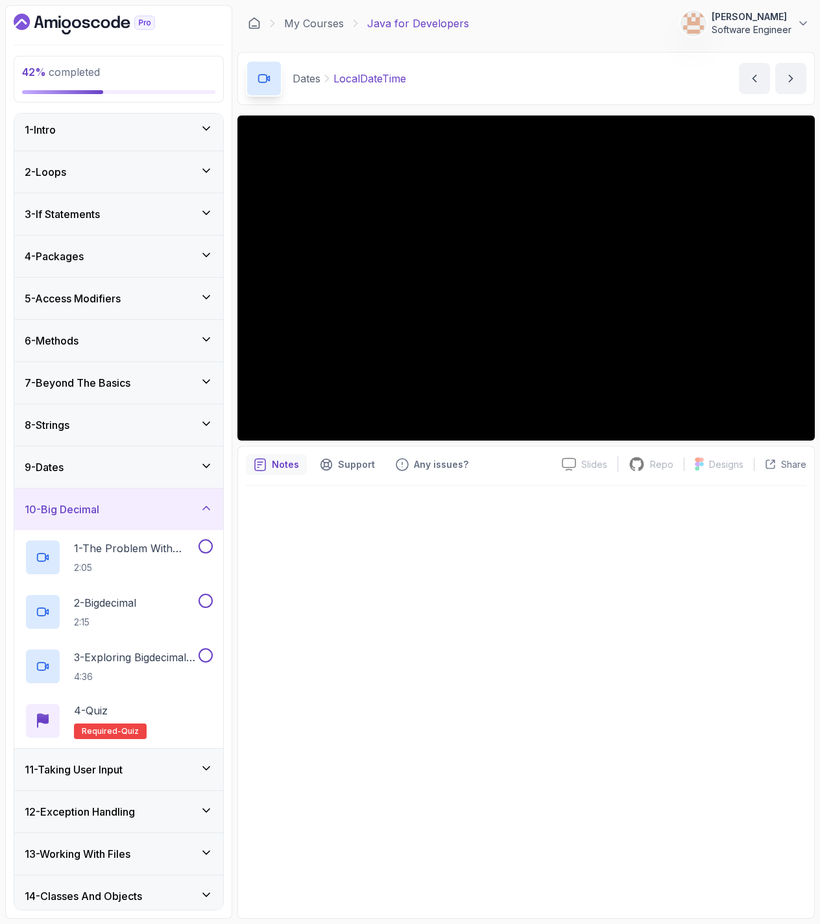
click at [142, 522] on div "10 - Big Decimal" at bounding box center [118, 509] width 209 height 42
